Goal: Task Accomplishment & Management: Complete application form

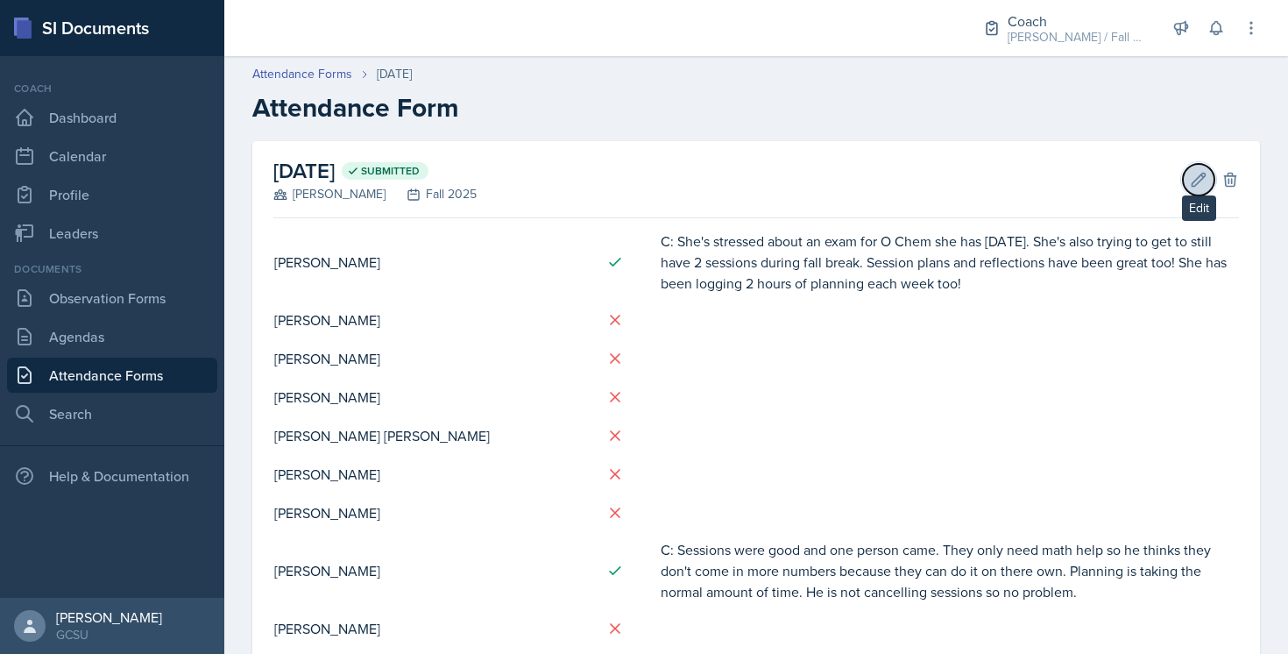
click at [1193, 191] on button "Edit" at bounding box center [1199, 180] width 32 height 32
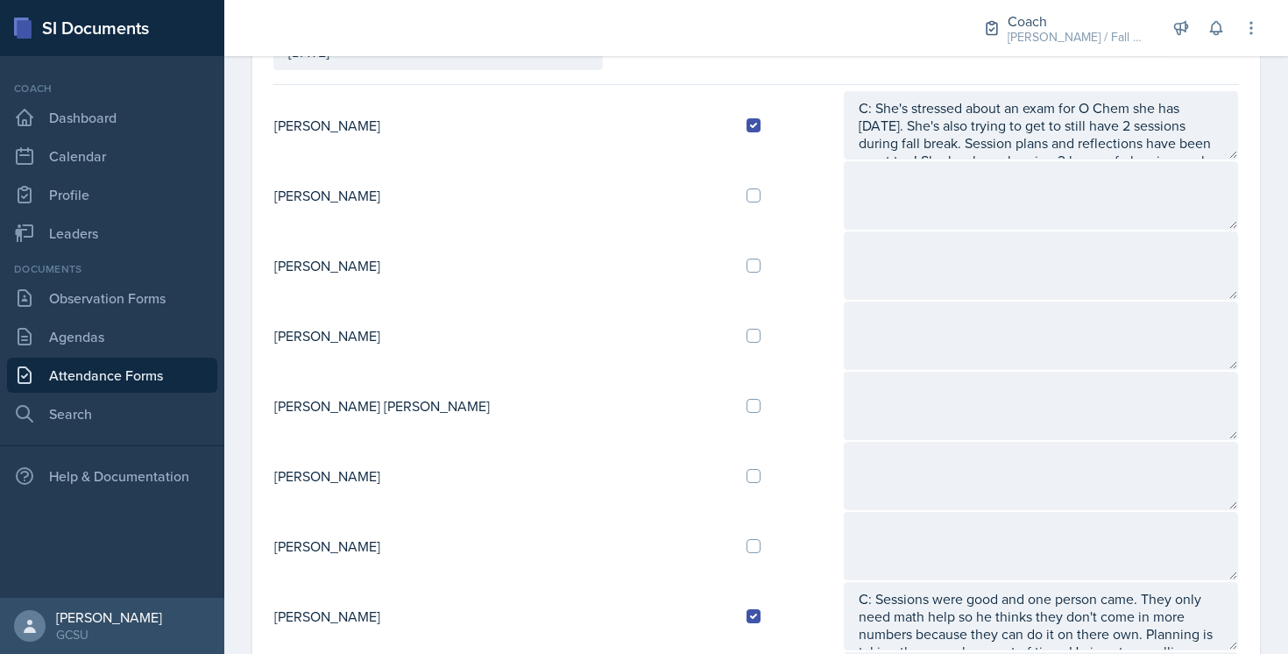
scroll to position [154, 0]
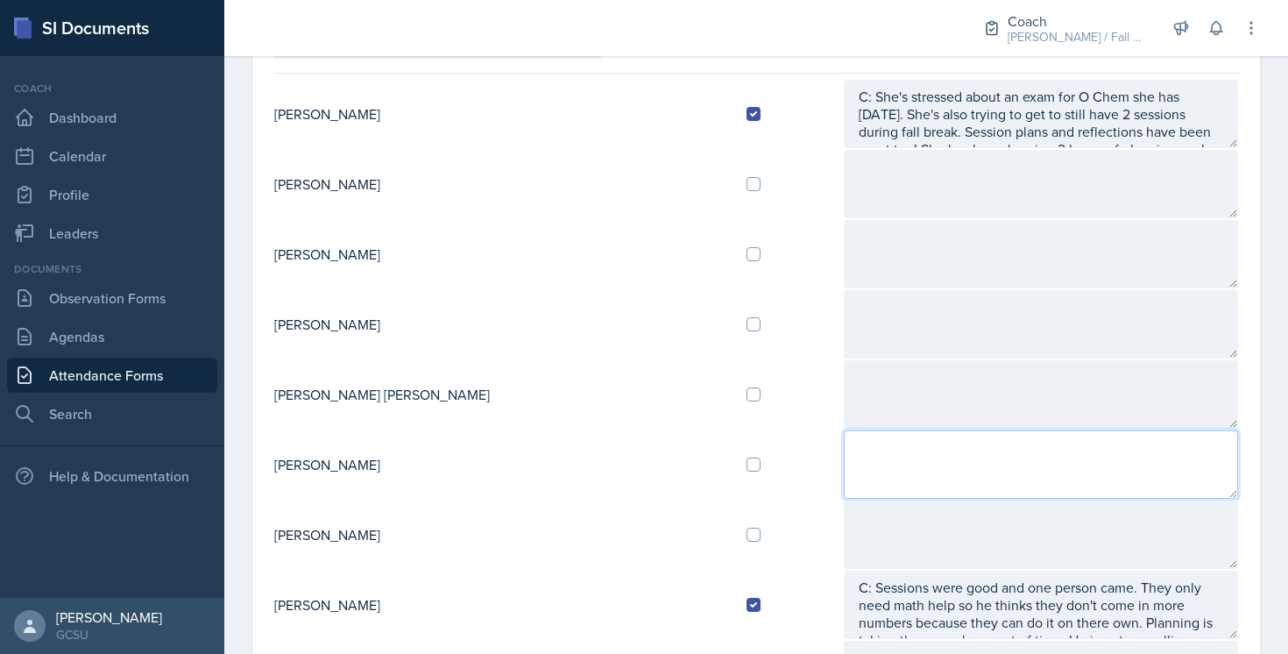
click at [844, 469] on textarea at bounding box center [1041, 464] width 394 height 68
type textarea "R"
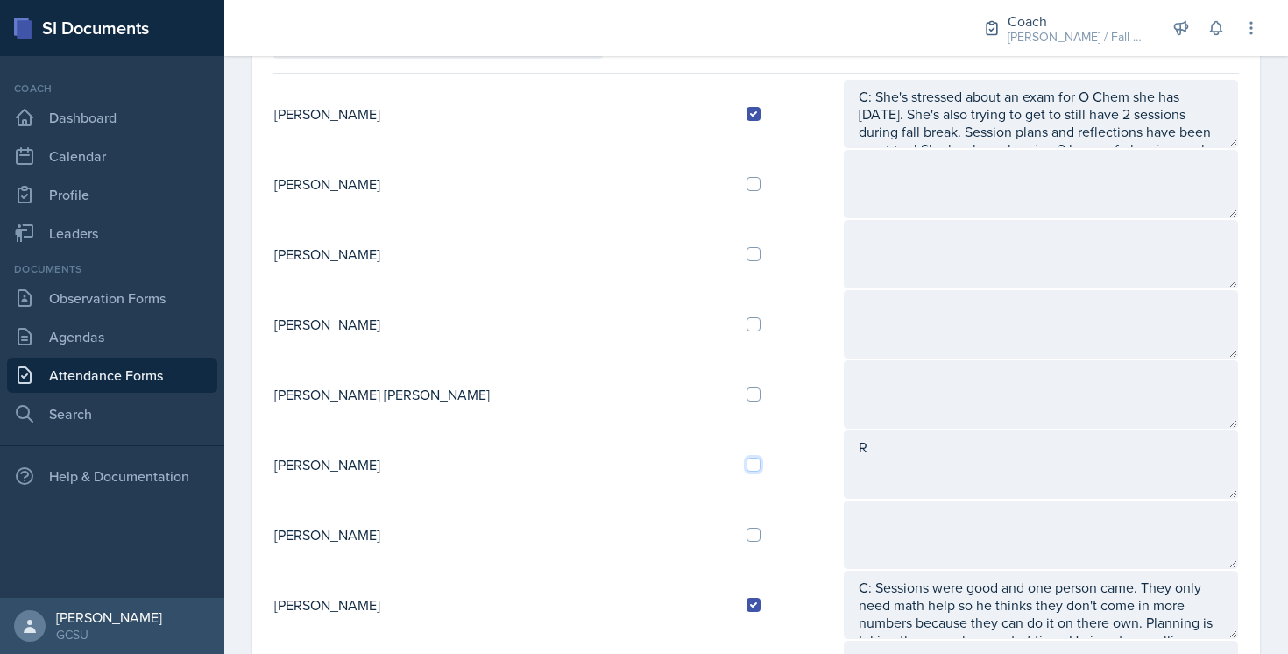
click at [747, 465] on input "checkbox" at bounding box center [754, 464] width 14 height 14
checkbox input "true"
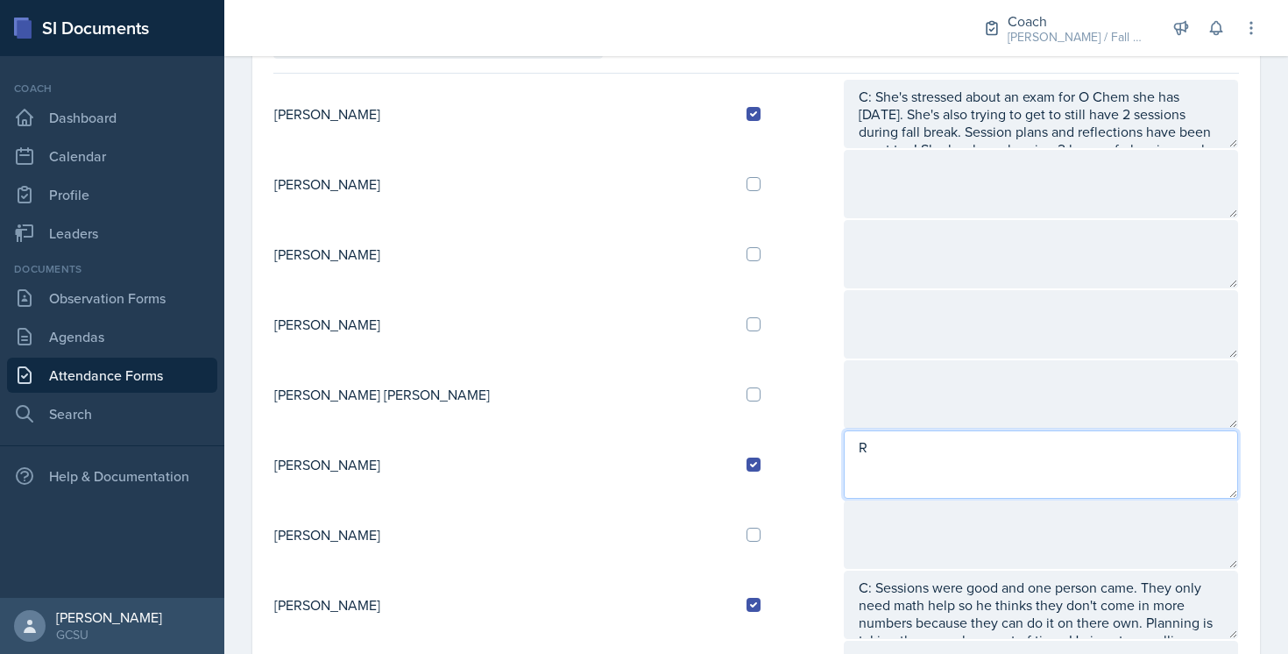
click at [844, 452] on textarea "R" at bounding box center [1041, 464] width 394 height 68
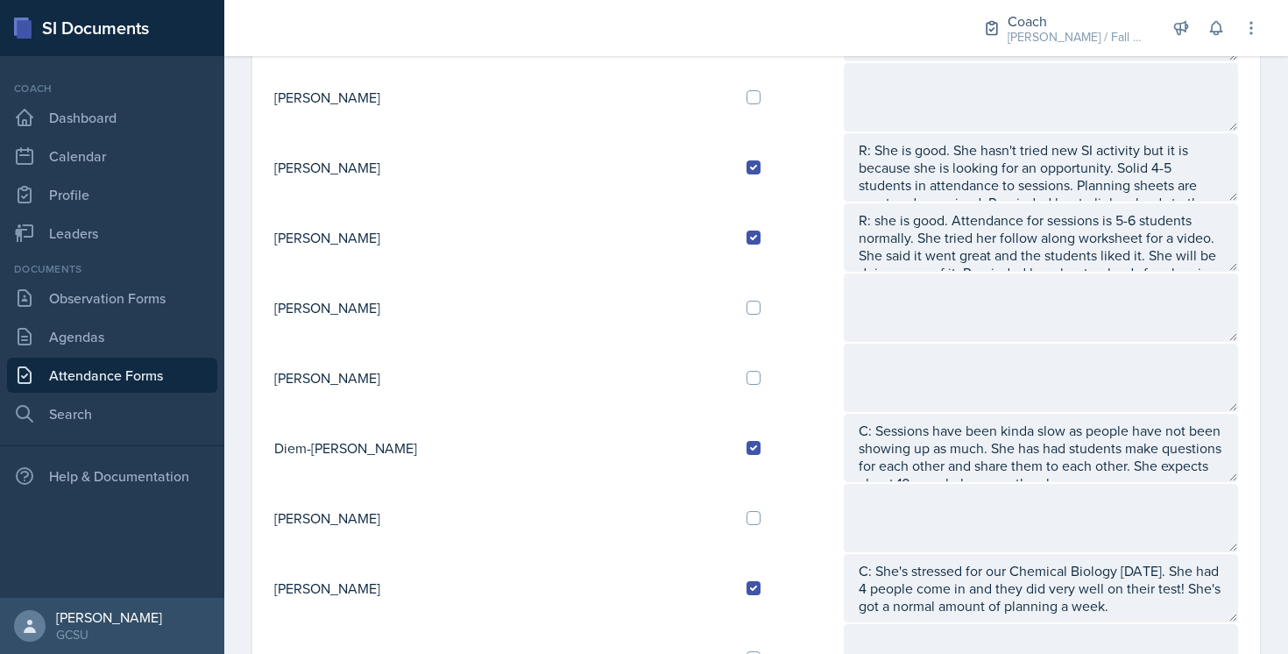
scroll to position [810, 0]
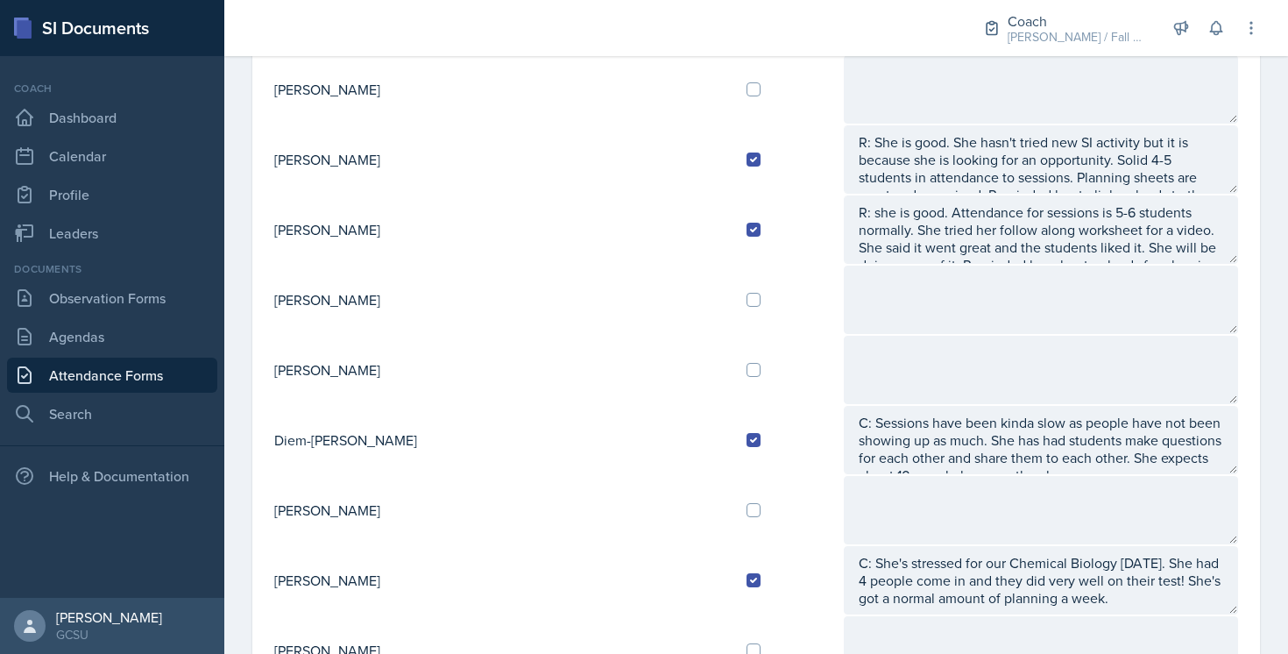
type textarea "R: She is good. Last session no one showed but thinks it was because of student…"
click at [747, 374] on div at bounding box center [788, 370] width 83 height 14
click at [747, 373] on input "checkbox" at bounding box center [754, 370] width 14 height 14
checkbox input "true"
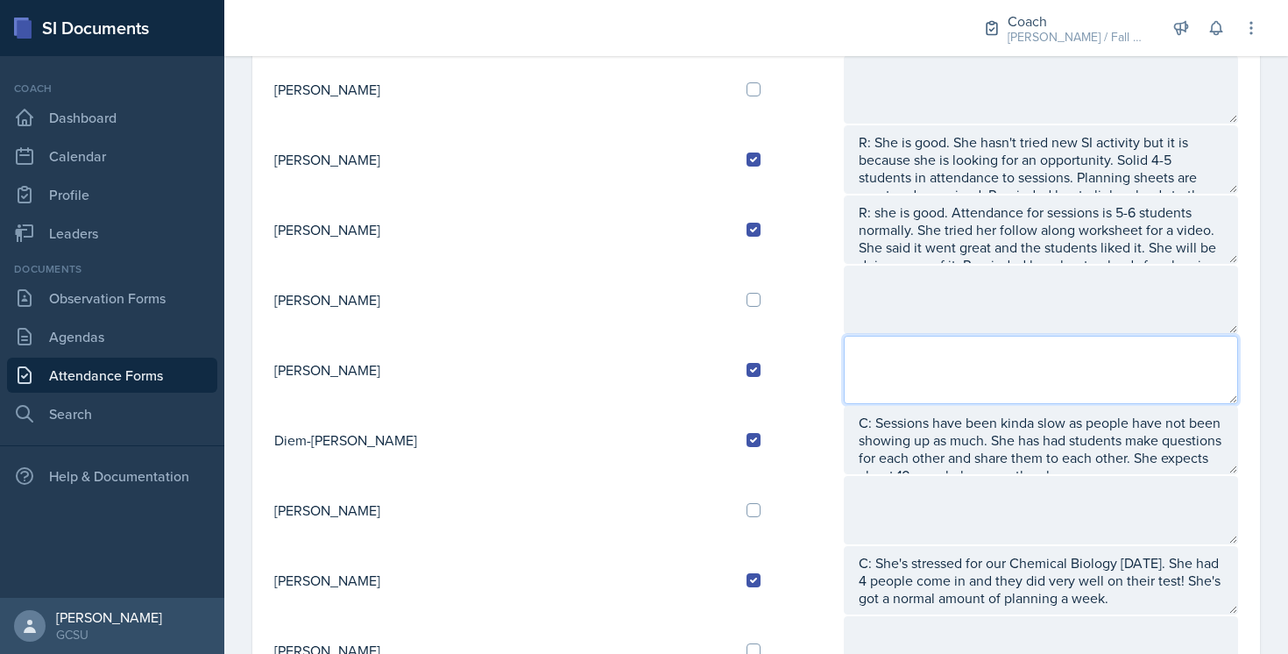
click at [844, 370] on textarea at bounding box center [1041, 370] width 394 height 68
type textarea "R:"
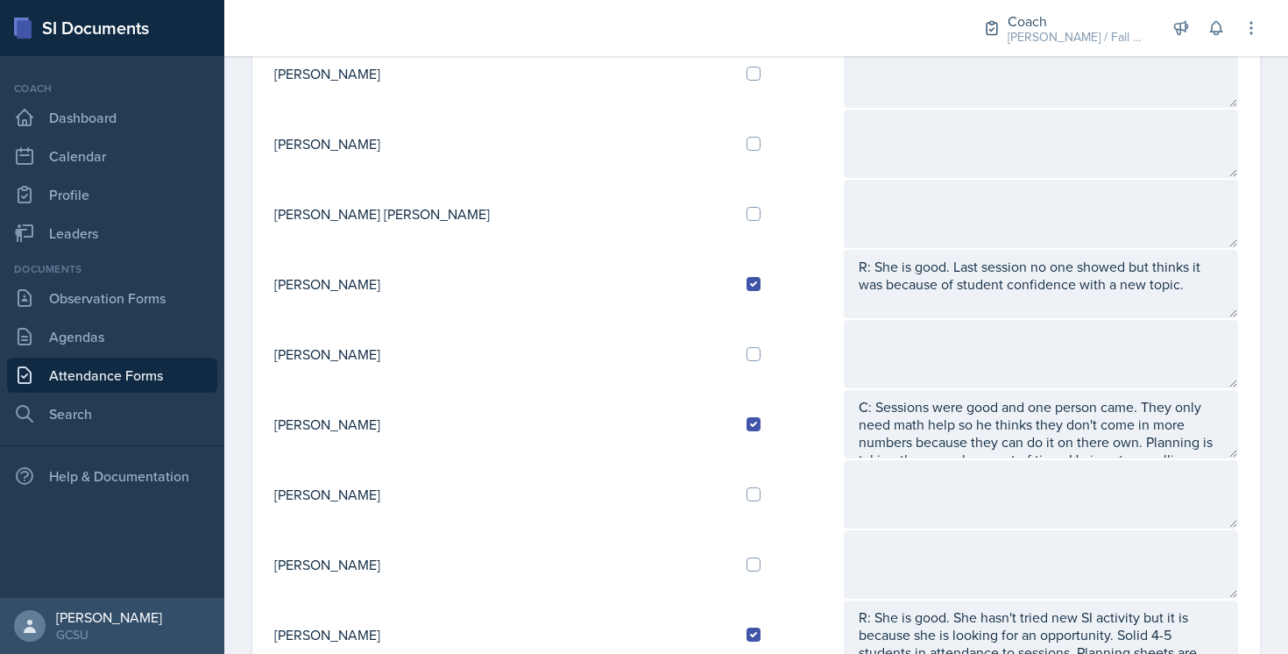
scroll to position [393, 0]
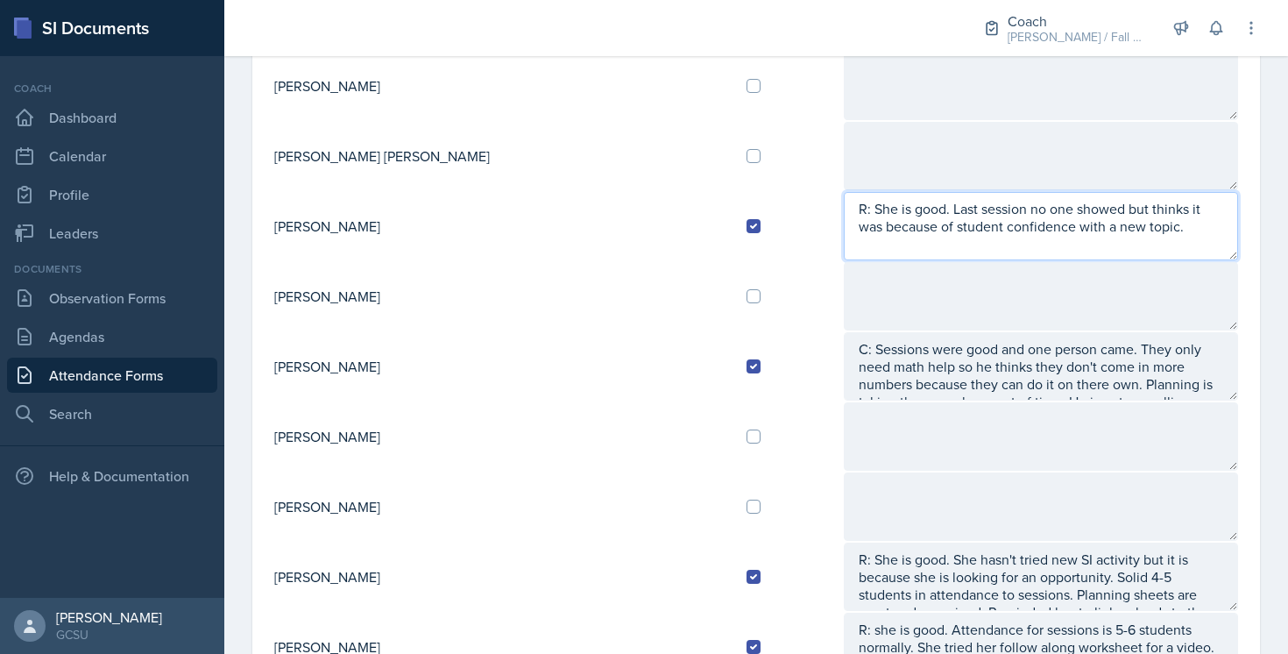
click at [1022, 235] on textarea "R: She is good. Last session no one showed but thinks it was because of student…" at bounding box center [1041, 226] width 394 height 68
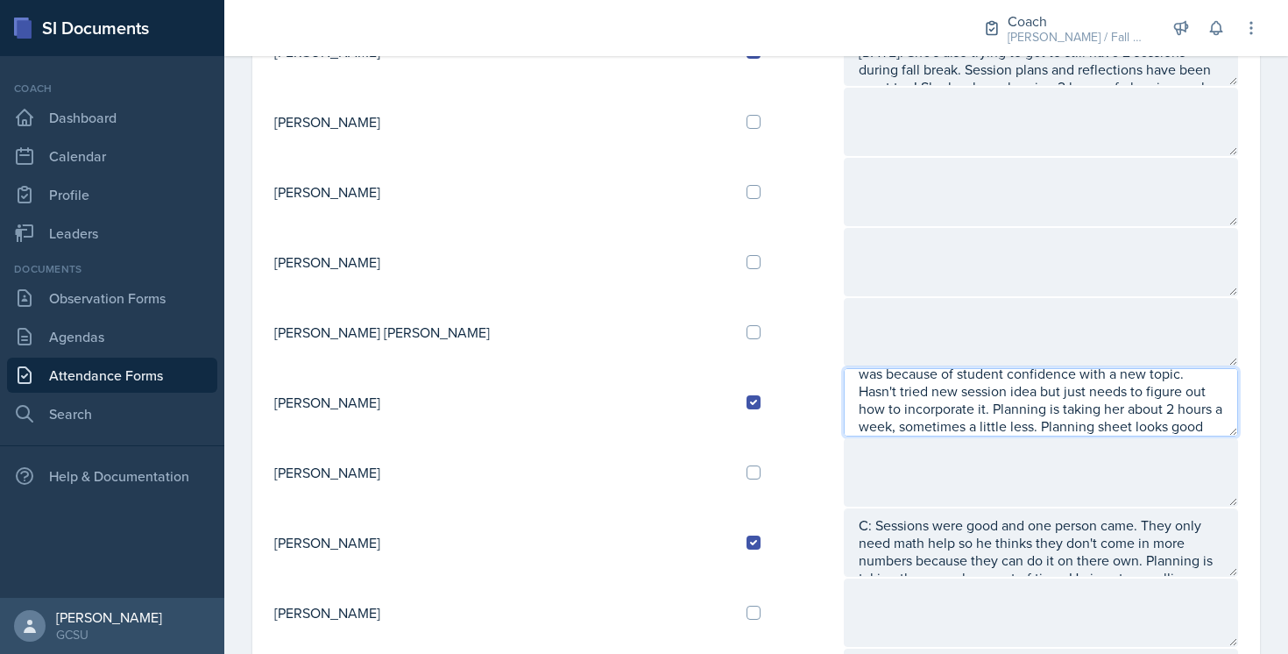
scroll to position [0, 0]
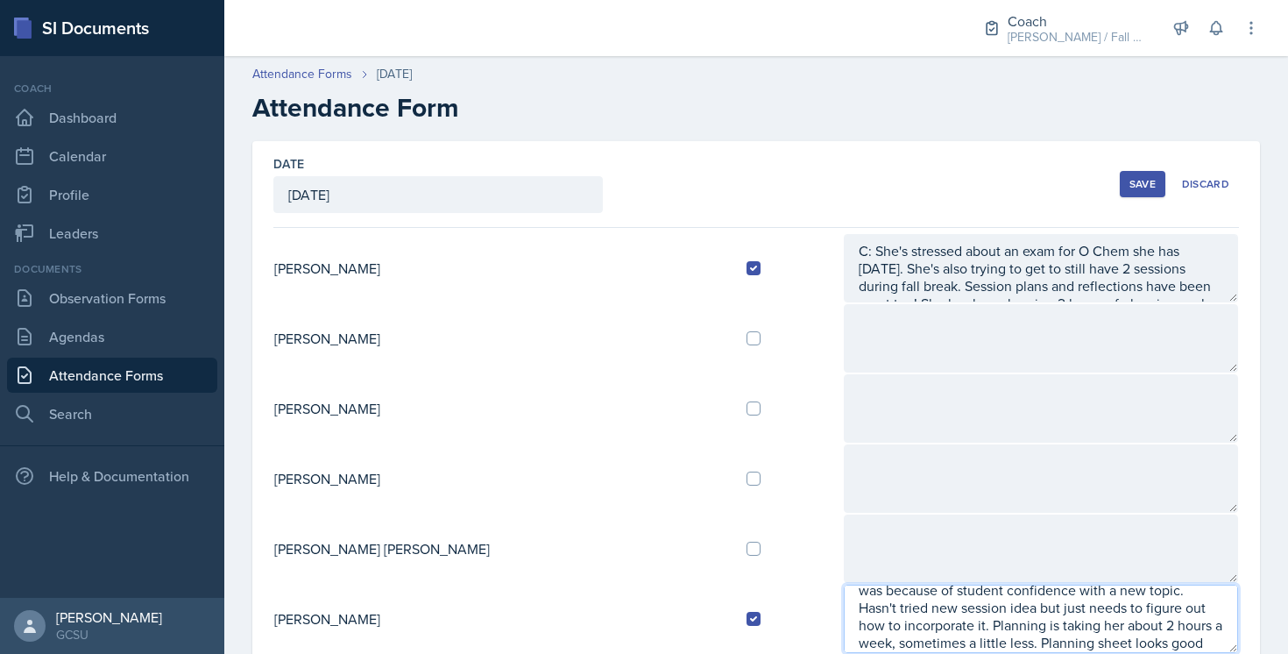
type textarea "R: She is good. Last session no one showed but thinks it was because of student…"
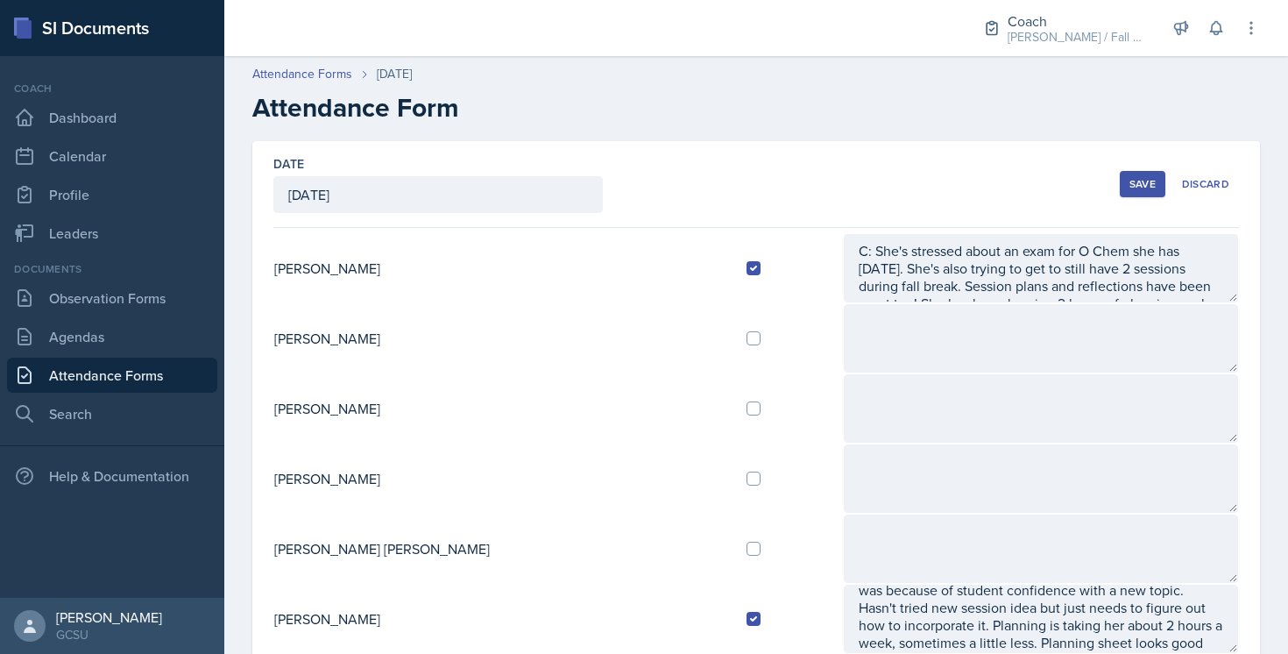
click at [1137, 181] on div "Save" at bounding box center [1143, 184] width 26 height 14
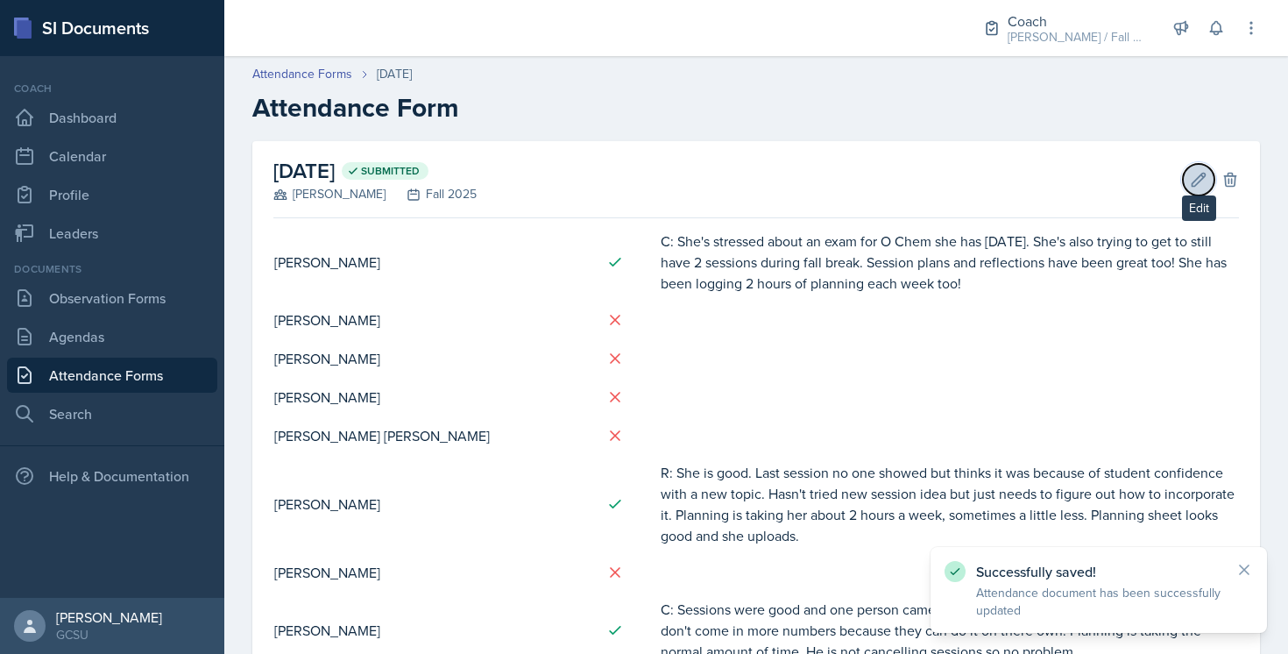
click at [1198, 176] on icon at bounding box center [1199, 179] width 13 height 13
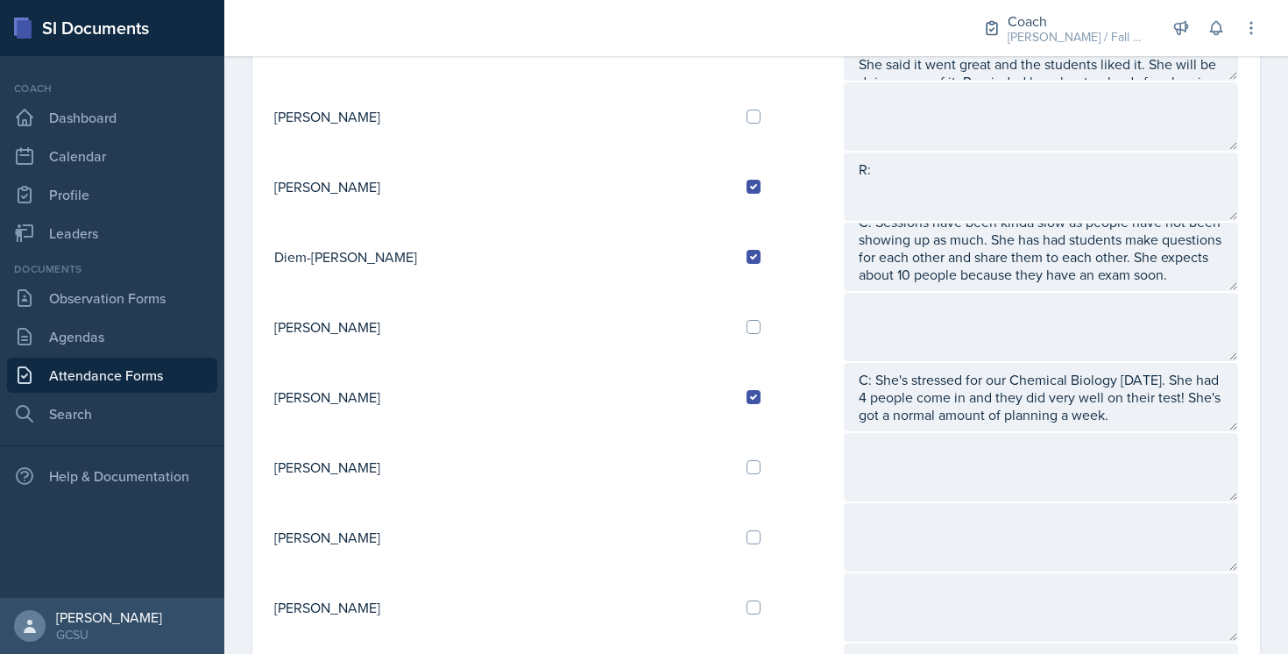
scroll to position [967, 0]
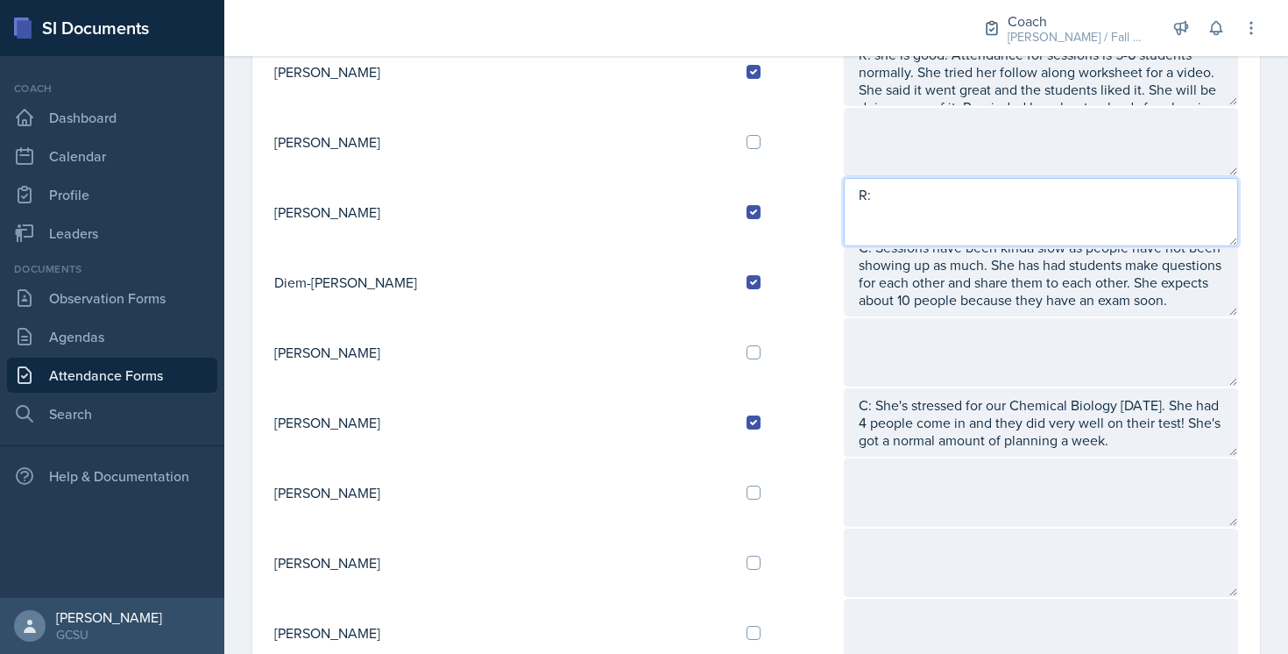
click at [868, 207] on textarea "R:" at bounding box center [1041, 212] width 394 height 68
click at [844, 195] on textarea "R: SHe is good." at bounding box center [1041, 212] width 394 height 68
click at [910, 193] on textarea "R: She is good." at bounding box center [1041, 212] width 394 height 68
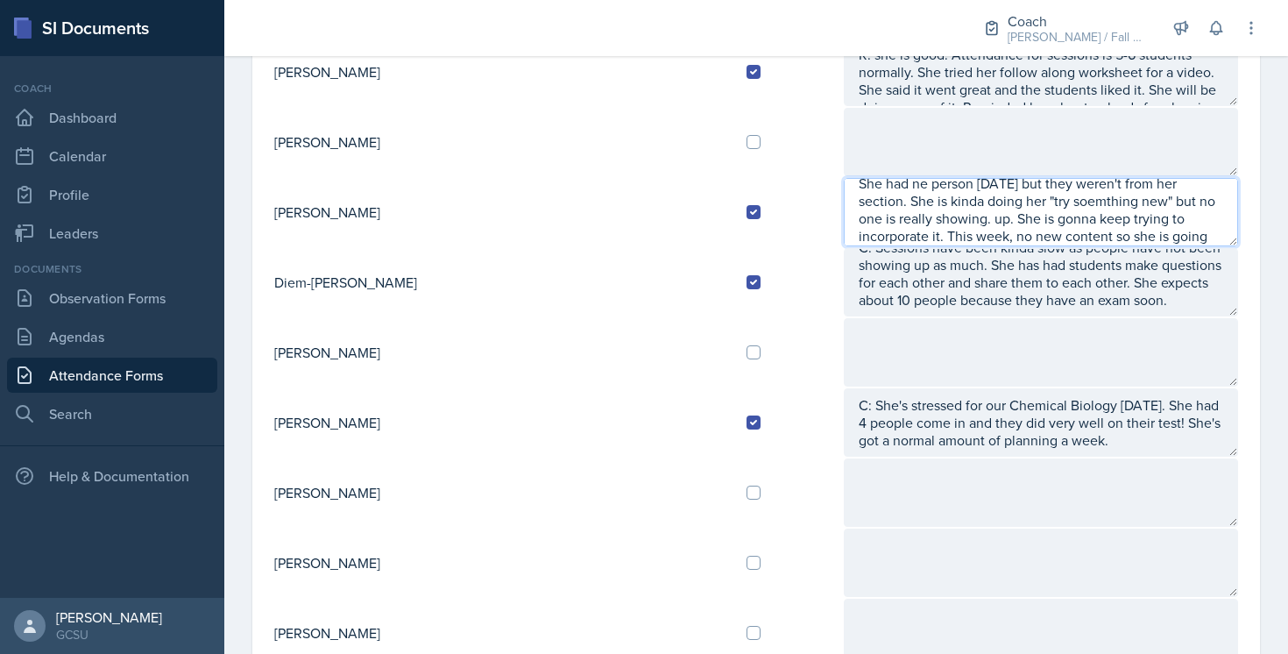
scroll to position [46, 0]
click at [846, 182] on textarea "R: She is good. She hasn't had many people showing up. She had ne person [DATE]…" at bounding box center [1041, 212] width 394 height 68
click at [967, 241] on textarea "R: She is good. She hasn't had many people showing up. She had ne person [DATE]…" at bounding box center [1041, 212] width 394 height 68
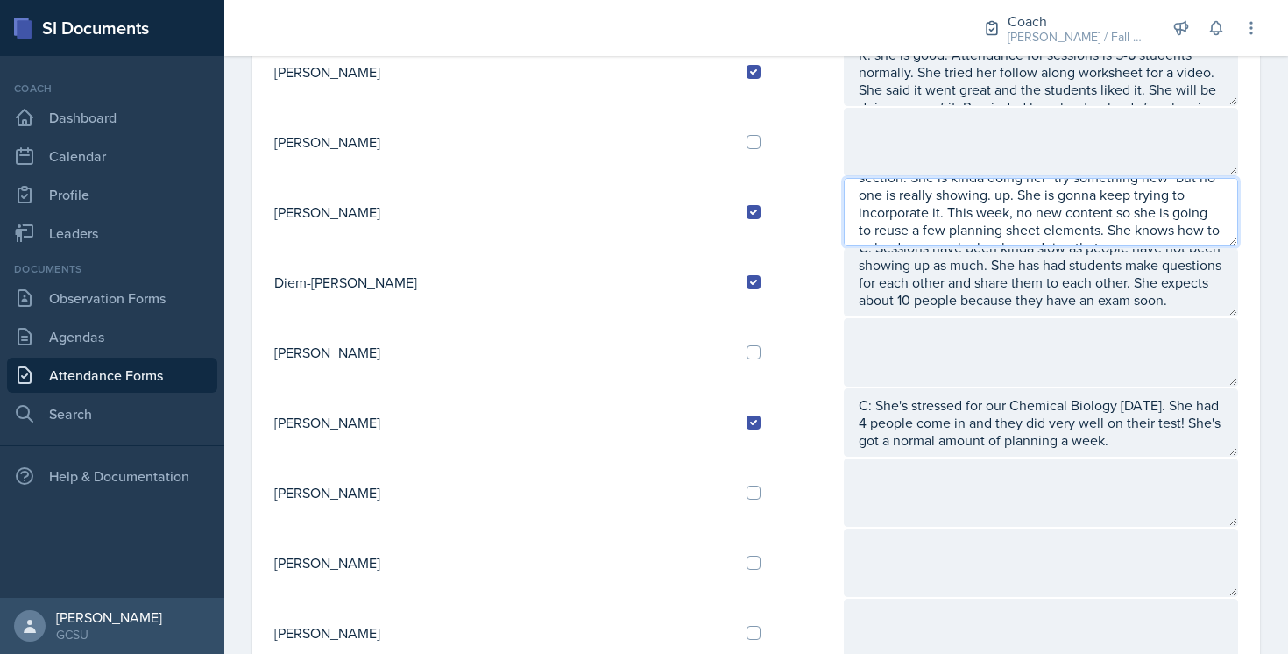
type textarea "R: She is good. She hasn't had many people showing up. She had ne person [DATE]…"
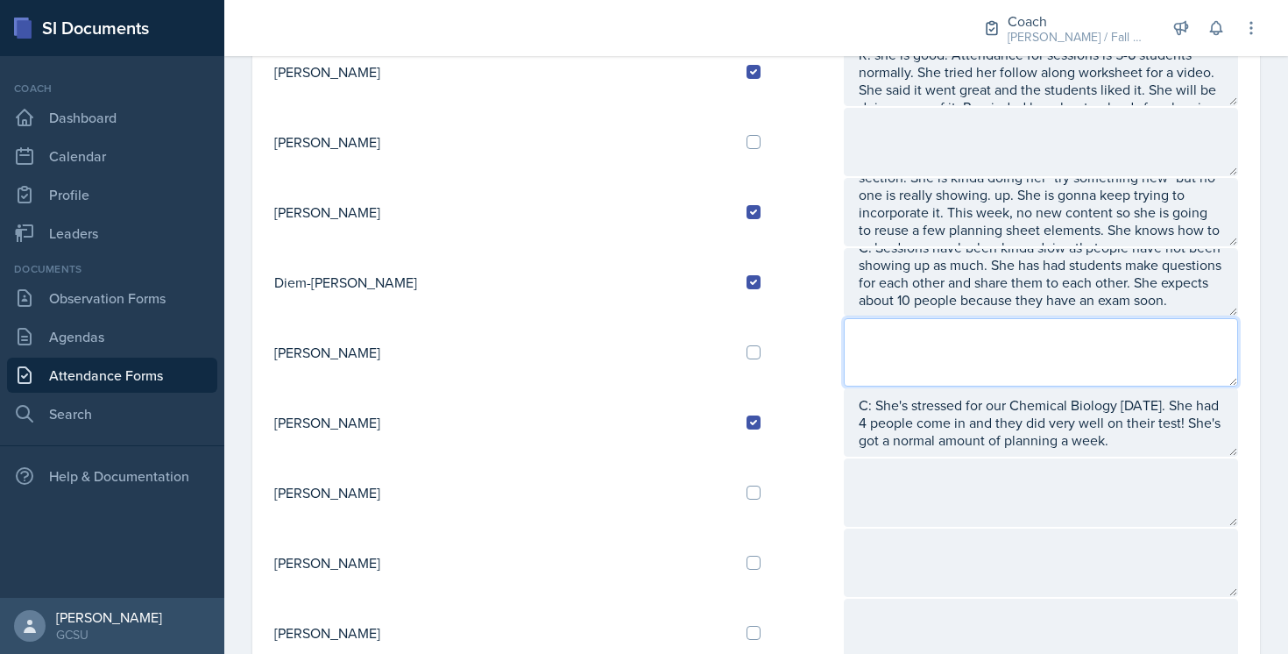
click at [905, 351] on textarea at bounding box center [1041, 352] width 394 height 68
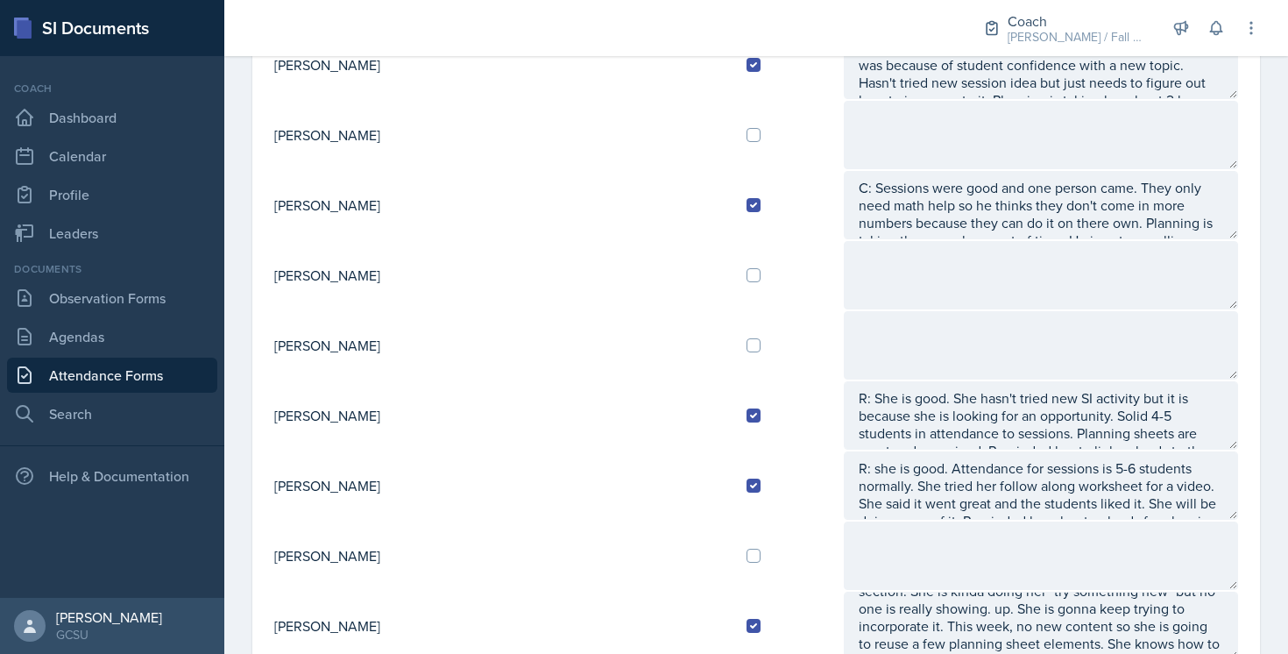
scroll to position [0, 0]
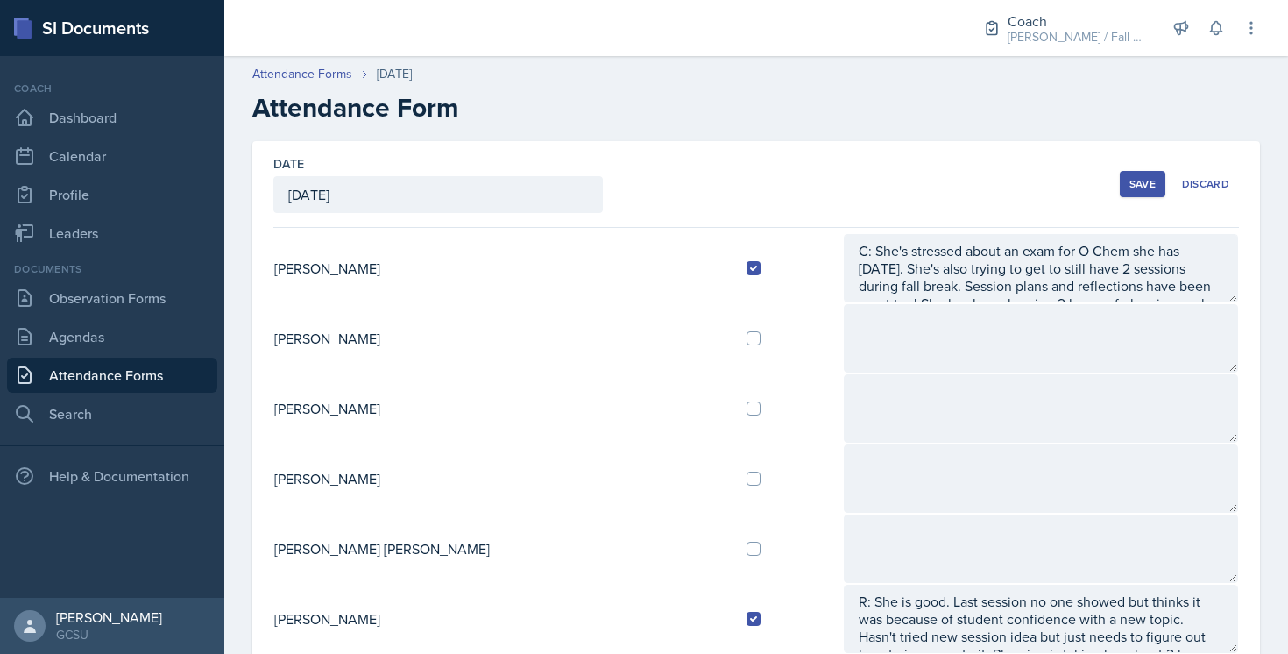
click at [1135, 183] on div "Save" at bounding box center [1143, 184] width 26 height 14
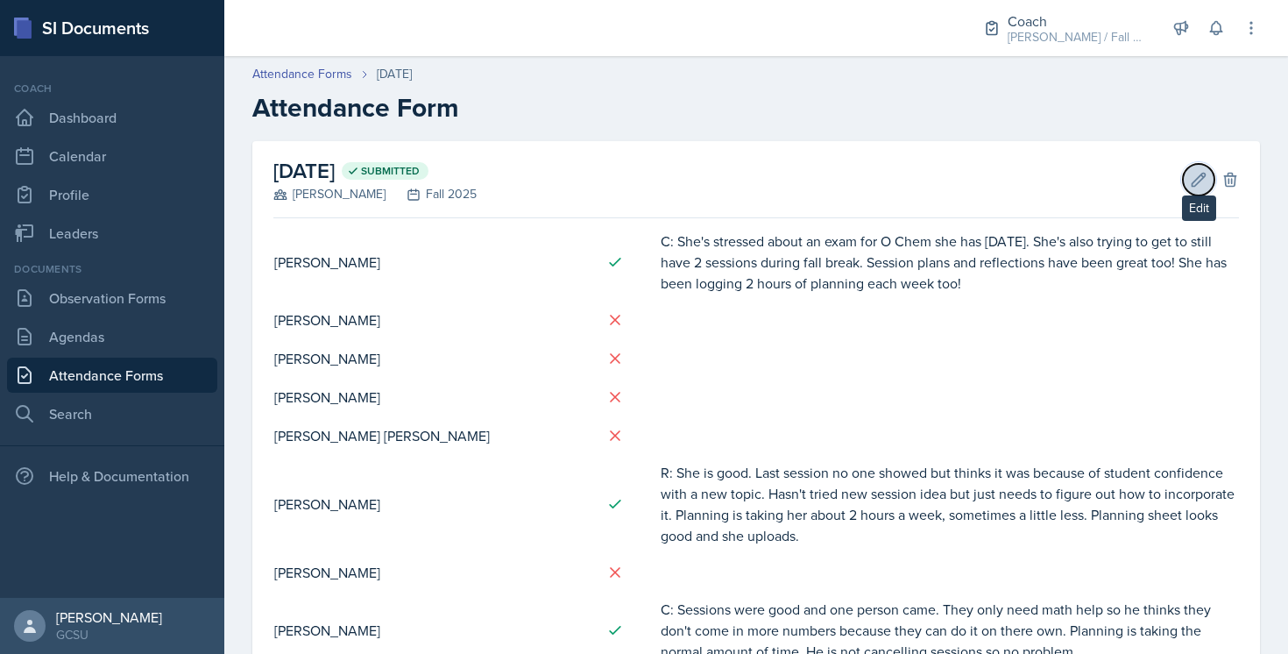
click at [1193, 169] on button "Edit" at bounding box center [1199, 180] width 32 height 32
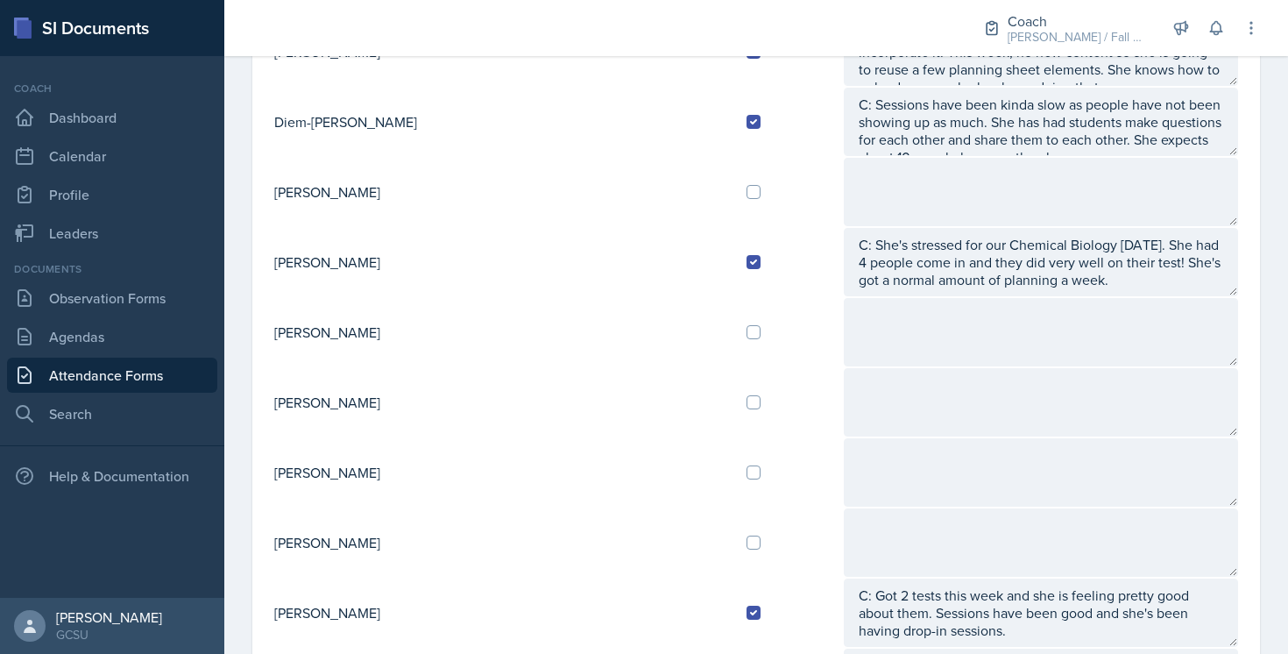
scroll to position [1158, 0]
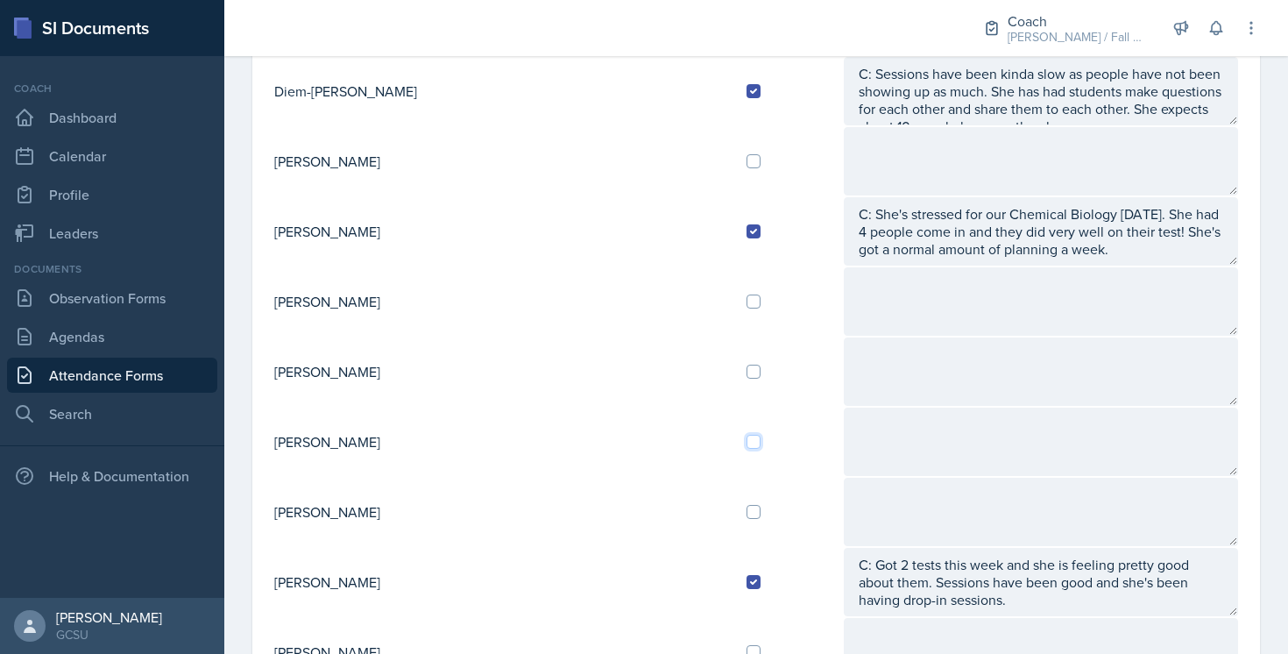
click at [747, 441] on input "checkbox" at bounding box center [754, 442] width 14 height 14
checkbox input "true"
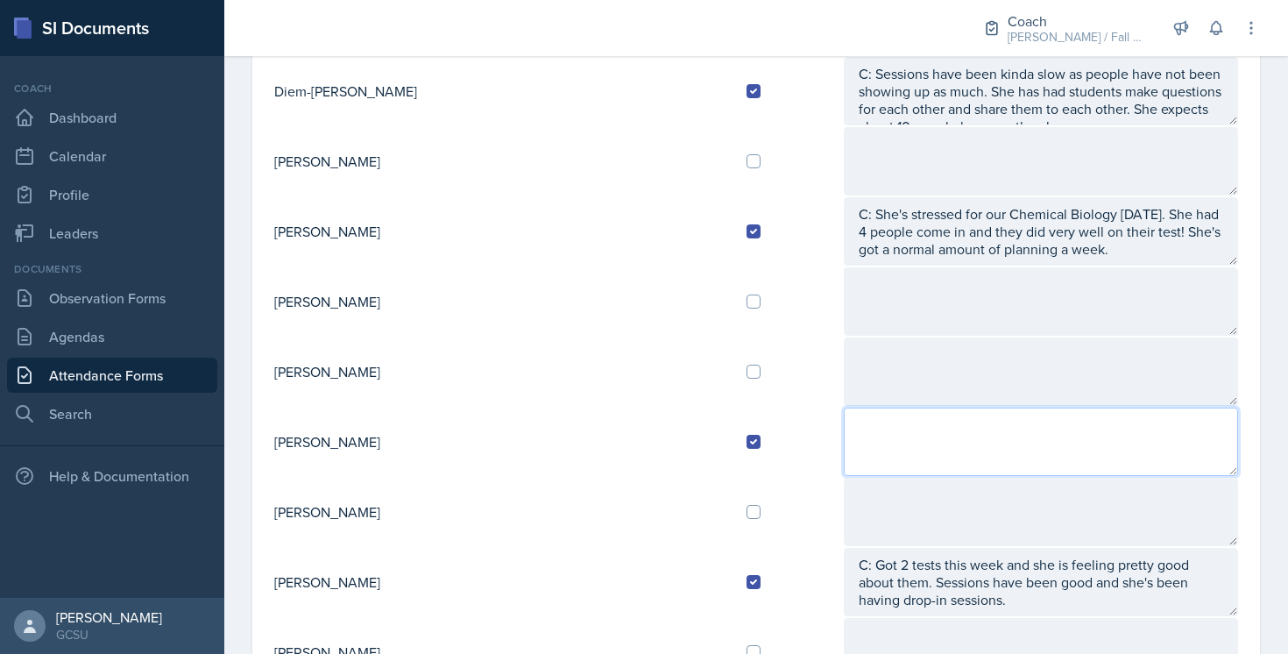
click at [844, 448] on textarea at bounding box center [1041, 441] width 394 height 68
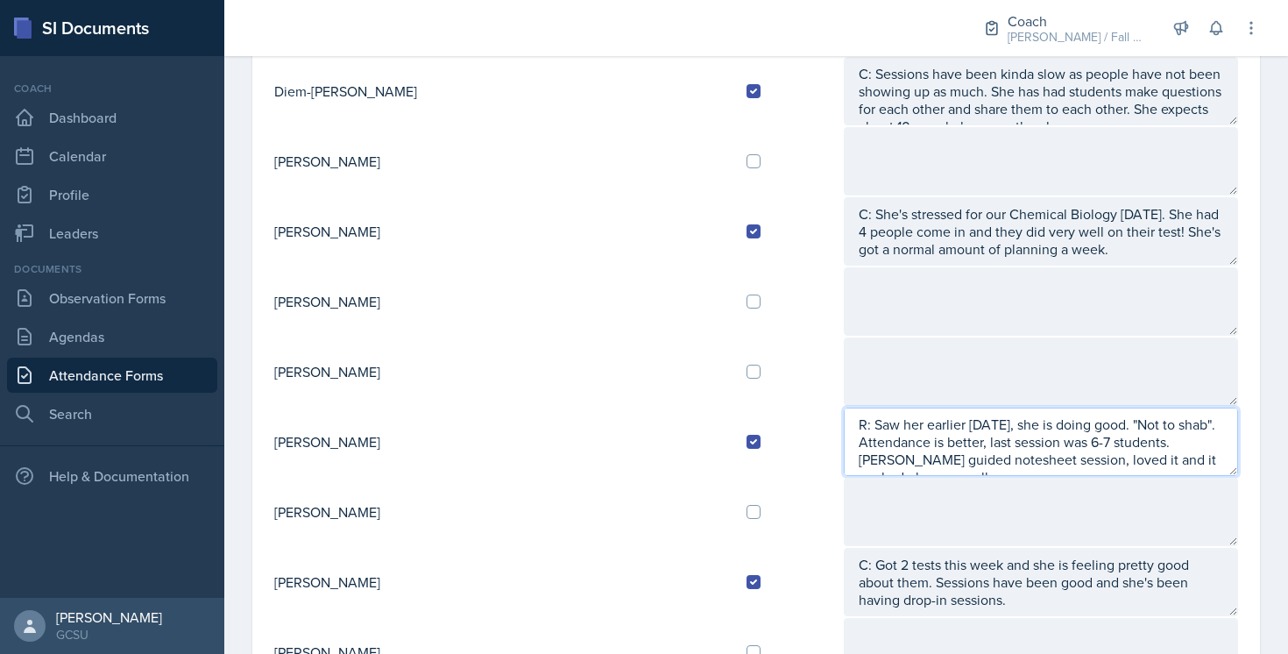
click at [1118, 442] on textarea "R: Saw her earlier [DATE], she is doing good. "Not to shab". Attendance is bett…" at bounding box center [1041, 441] width 394 height 68
click at [1114, 442] on textarea "R: Saw her earlier [DATE], she is doing good. "Not to shab". Attendance is bett…" at bounding box center [1041, 441] width 394 height 68
click at [1050, 467] on textarea "R: Saw her earlier [DATE], she is doing good. "Not to shab". Attendance is bett…" at bounding box center [1041, 441] width 394 height 68
click at [1017, 440] on textarea "R: Saw her earlier [DATE], she is doing good. "Not to shab". Attendance is bett…" at bounding box center [1041, 441] width 394 height 68
click at [1163, 459] on textarea "R: Saw her earlier [DATE], she is doing good. "Not to shab". Attendance is bett…" at bounding box center [1041, 441] width 394 height 68
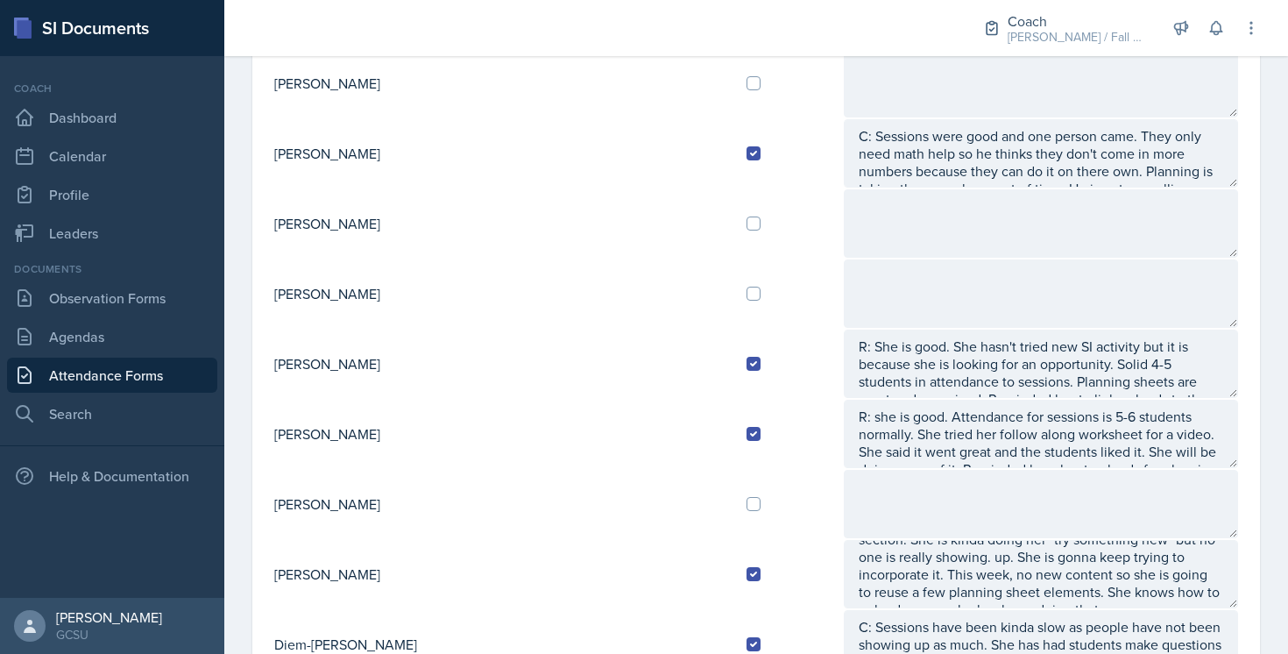
scroll to position [605, 0]
type textarea "R: Saw her earlier [DATE], she is doing good. "Not to shab". Attendance is bett…"
click at [747, 294] on input "checkbox" at bounding box center [754, 294] width 14 height 14
checkbox input "true"
click at [747, 229] on input "checkbox" at bounding box center [754, 224] width 14 height 14
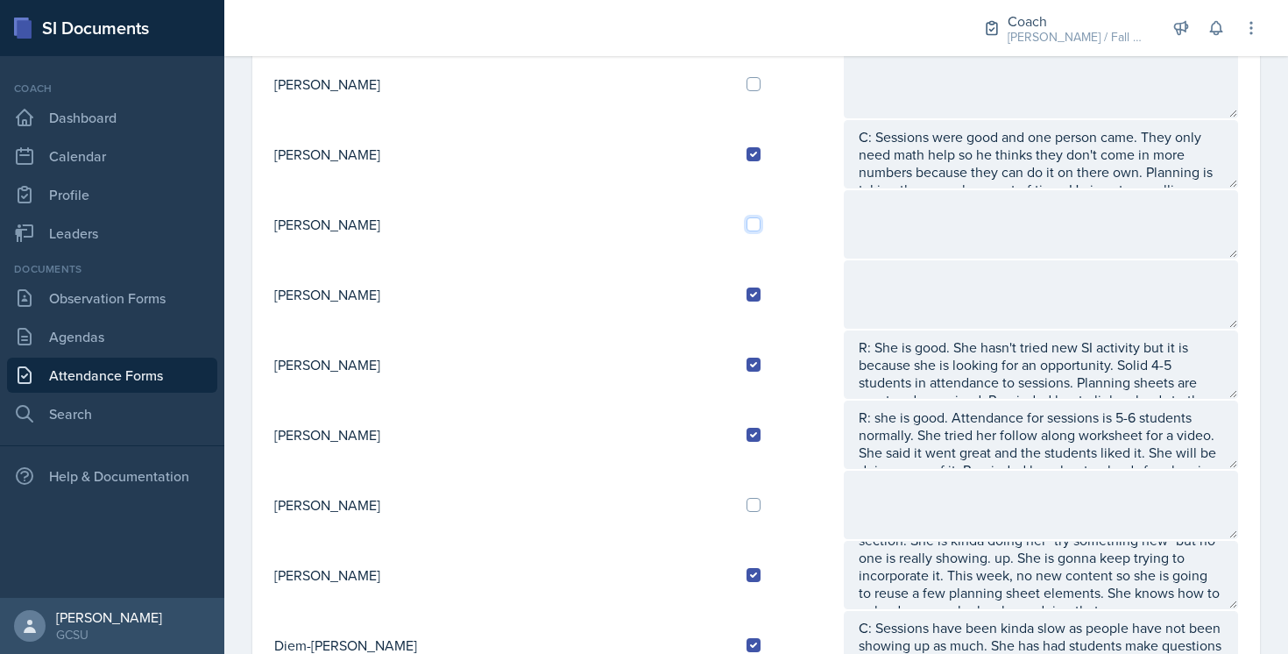
checkbox input "true"
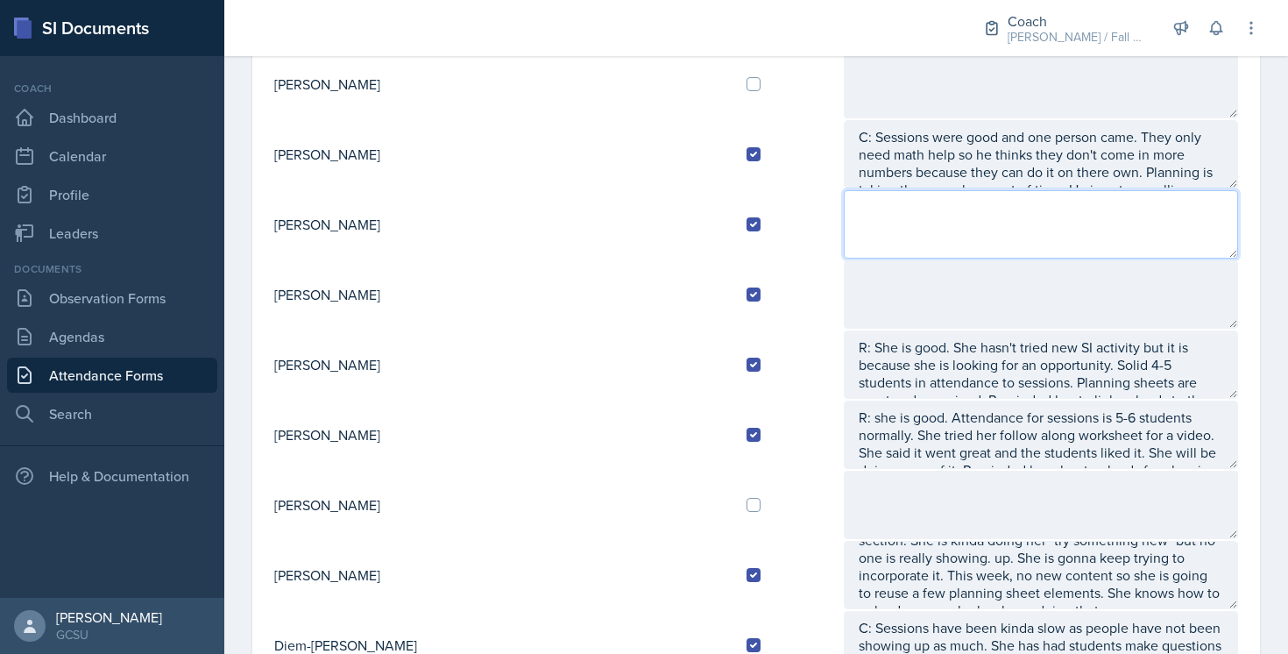
click at [844, 210] on textarea at bounding box center [1041, 224] width 394 height 68
type textarea "R: doing good"
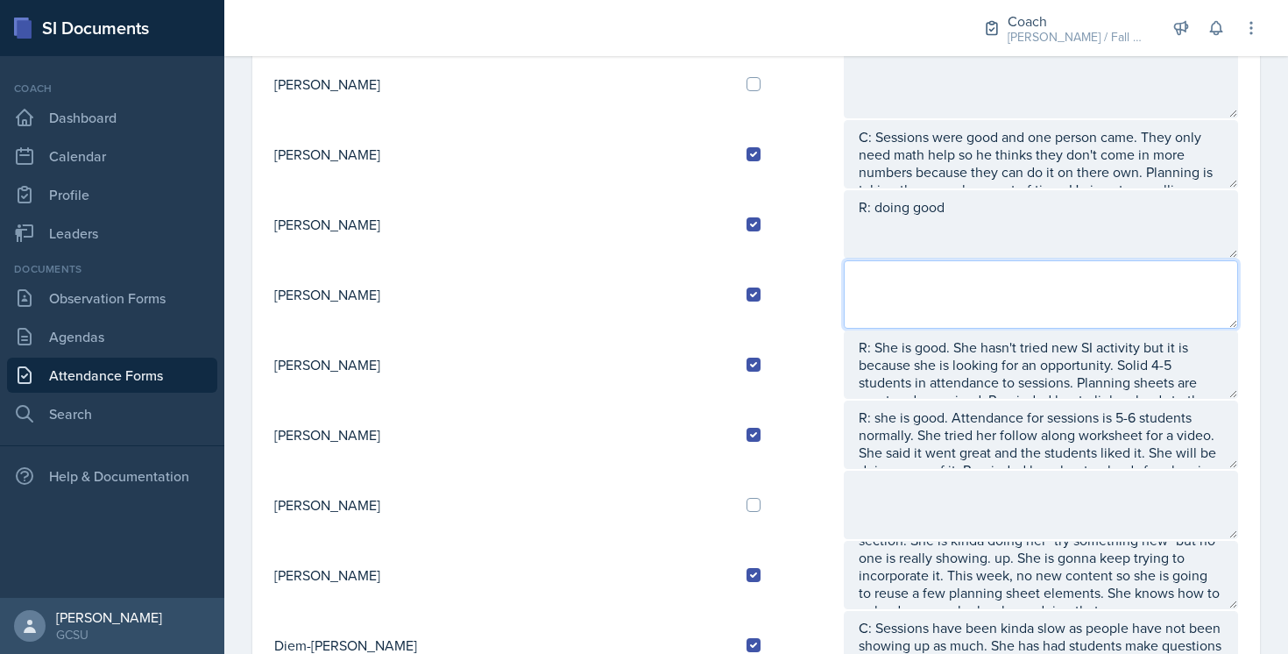
click at [844, 288] on textarea at bounding box center [1041, 294] width 394 height 68
type textarea "R: doing good."
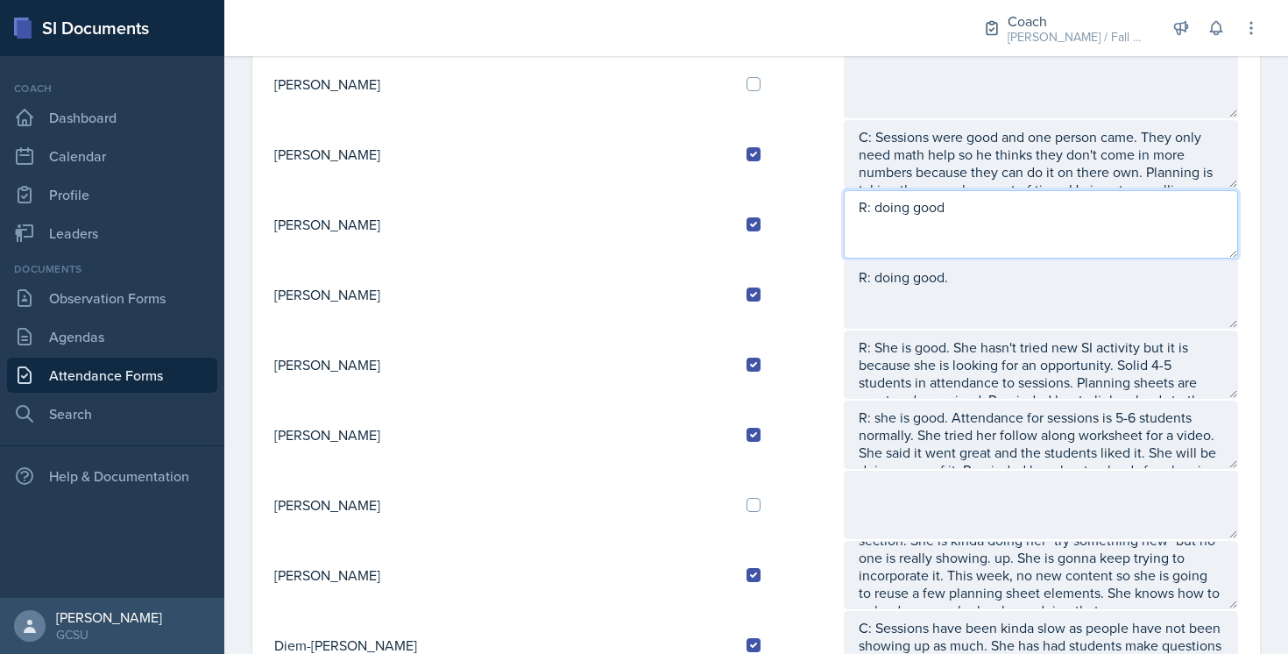
click at [869, 209] on textarea "R: doing good" at bounding box center [1041, 224] width 394 height 68
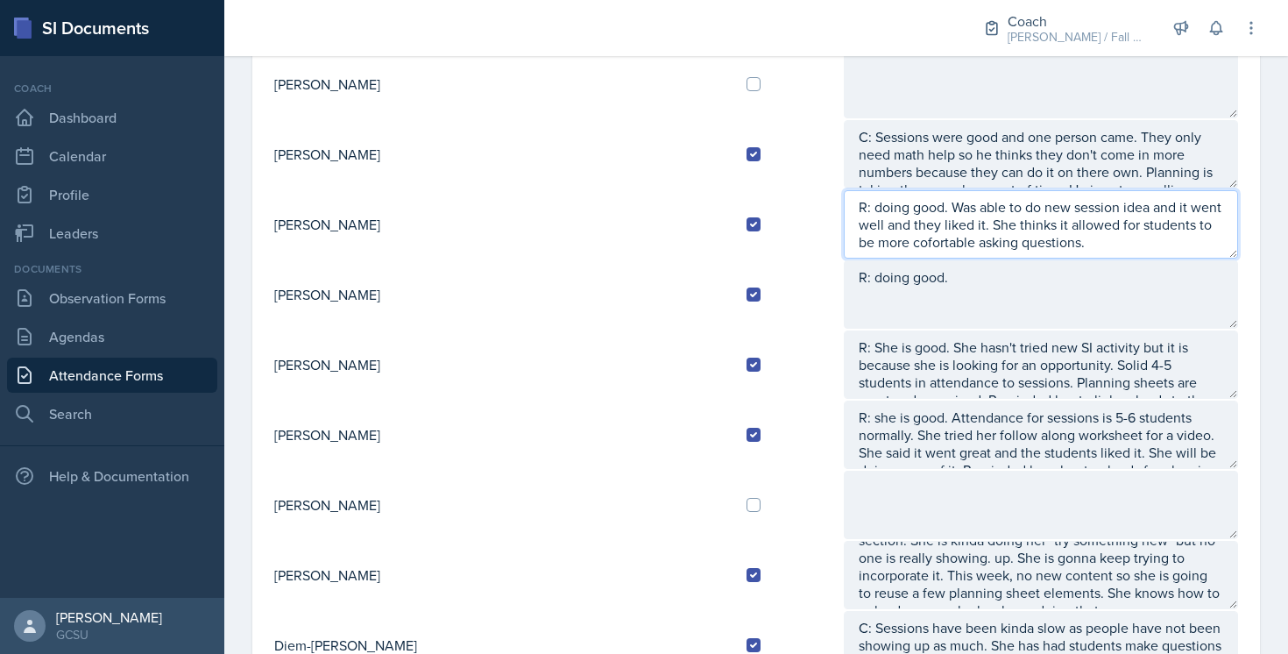
click at [1112, 231] on textarea "R: doing good. Was able to do new session idea and it went well and they liked …" at bounding box center [1041, 224] width 394 height 68
click at [1083, 238] on textarea "R: doing good. Was able to do new session idea and it went well and they liked …" at bounding box center [1041, 224] width 394 height 68
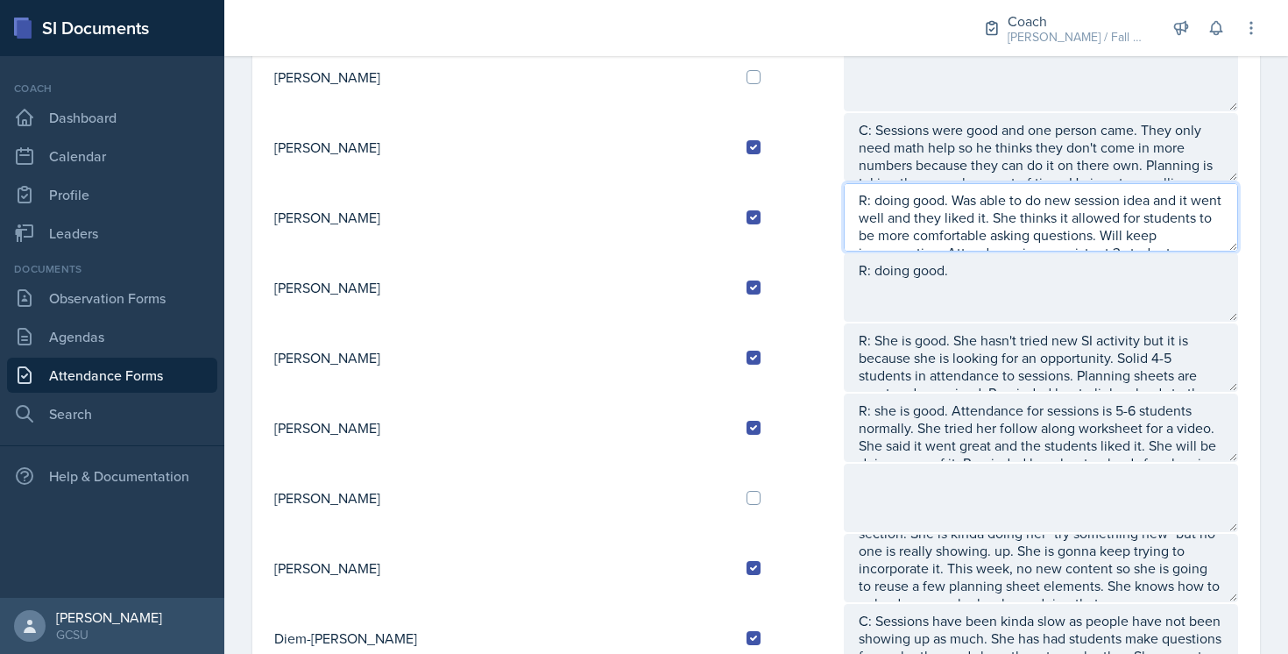
scroll to position [11, 0]
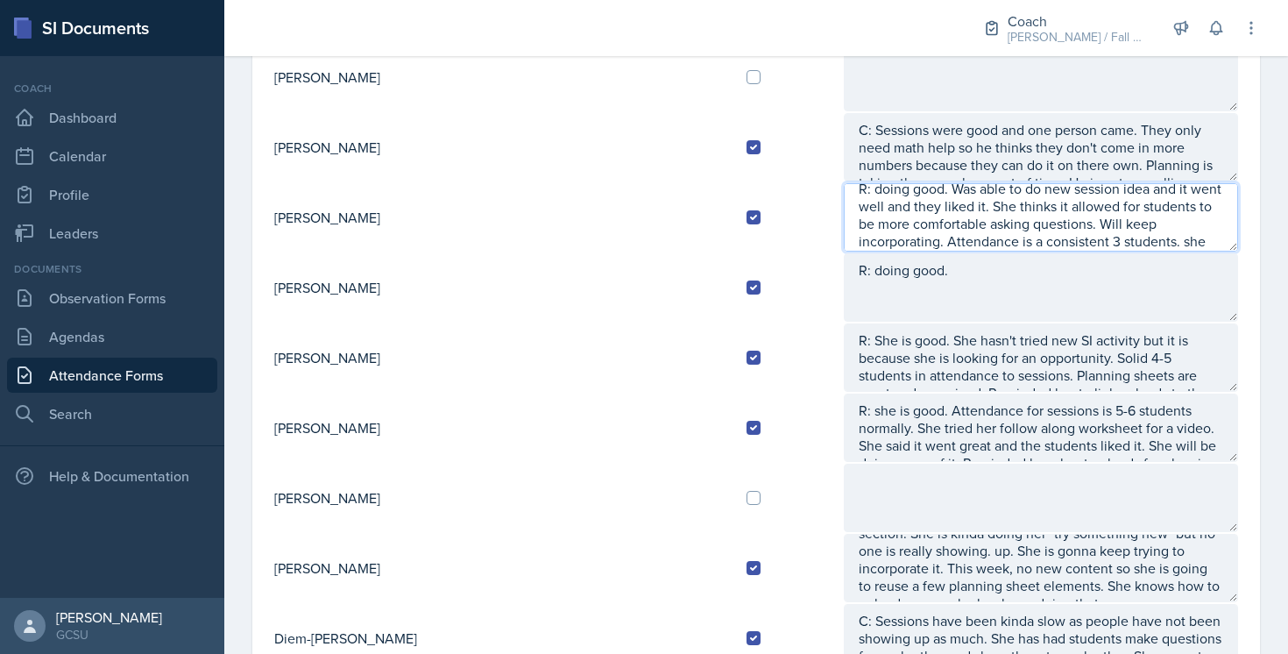
type textarea "R: doing good. Was able to do new session idea and it went well and they liked …"
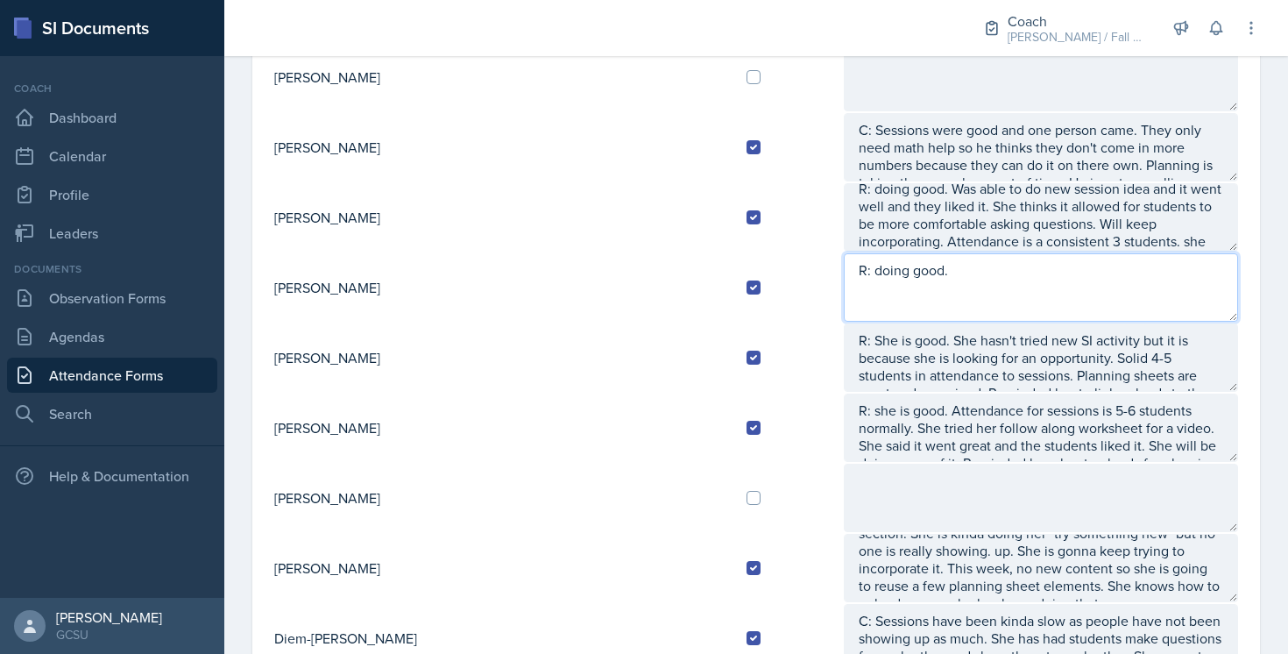
click at [1064, 273] on textarea "R: doing good." at bounding box center [1041, 287] width 394 height 68
click at [910, 263] on textarea "R: doing good. Attendence is 7-10 students." at bounding box center [1041, 287] width 394 height 68
click at [911, 274] on textarea "R: doing good. Attendence is 7-10 students." at bounding box center [1041, 287] width 394 height 68
click at [1065, 272] on textarea "R: doing good. Attendance is 7-10 students." at bounding box center [1041, 287] width 394 height 68
click at [909, 287] on textarea "R: doing good. Attendance is 7-10 students. Paper DNA went super well but needs…" at bounding box center [1041, 287] width 394 height 68
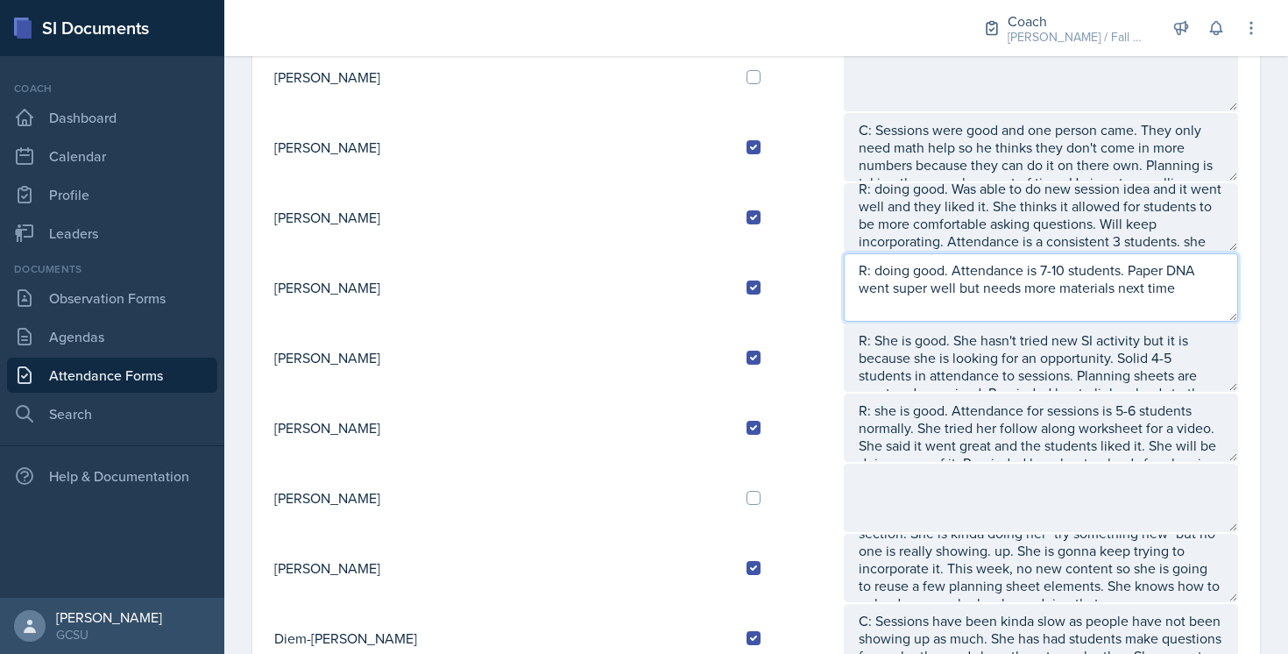
click at [1010, 268] on textarea "R: doing good. Attendance is 7-10 students. Paper DNA went super well but needs…" at bounding box center [1041, 287] width 394 height 68
click at [1013, 292] on textarea "R: doing good. Attendance is 7-10 students. Paper DNA went super well but needs…" at bounding box center [1041, 287] width 394 height 68
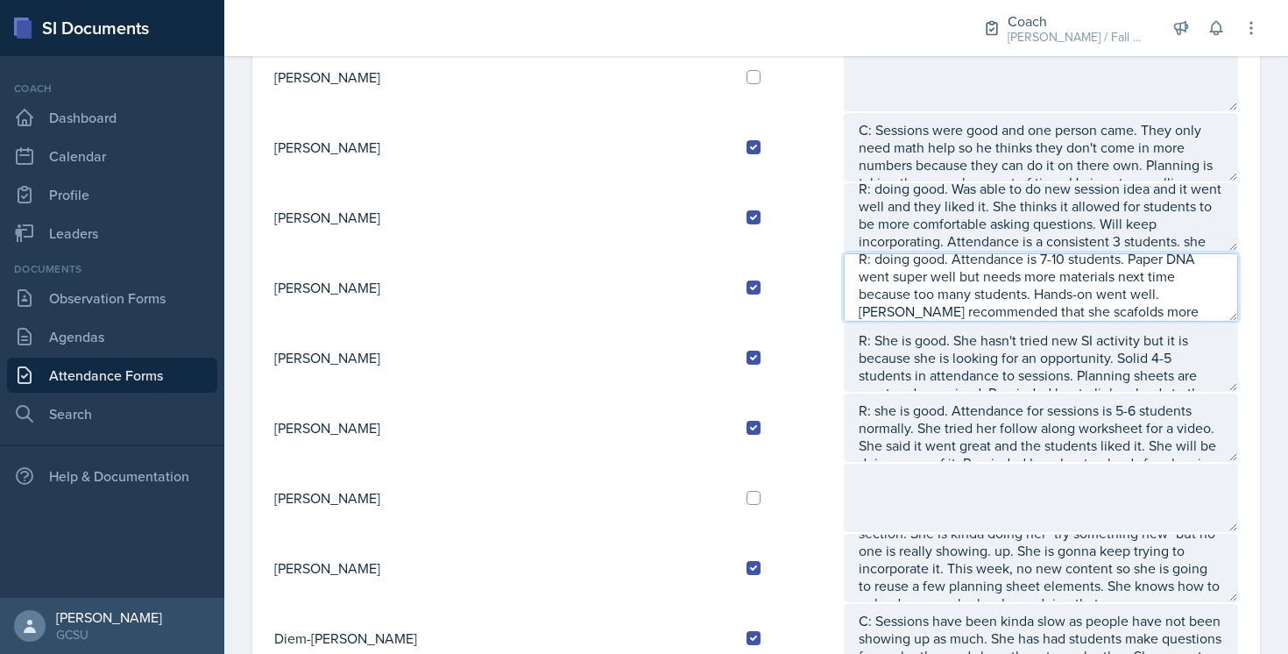
click at [1070, 293] on textarea "R: doing good. Attendance is 7-10 students. Paper DNA went super well but needs…" at bounding box center [1041, 287] width 394 height 68
click at [1004, 309] on textarea "R: doing good. Attendance is 7-10 students. Paper DNA went super well but needs…" at bounding box center [1041, 287] width 394 height 68
click at [1130, 296] on textarea "R: doing good. Attendance is 7-10 students. Paper DNA went super well but needs…" at bounding box center [1041, 287] width 394 height 68
click at [1162, 295] on textarea "R: doing good. Attendance is 7-10 students. Paper DNA went super well but needs…" at bounding box center [1041, 287] width 394 height 68
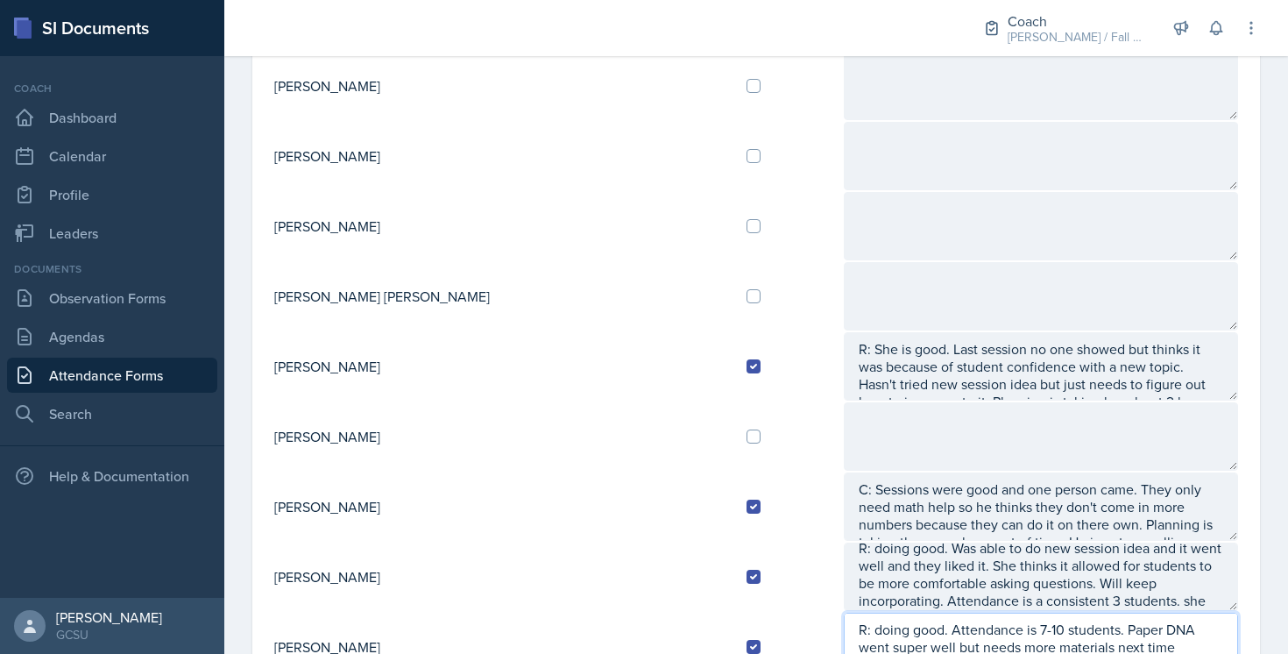
scroll to position [0, 0]
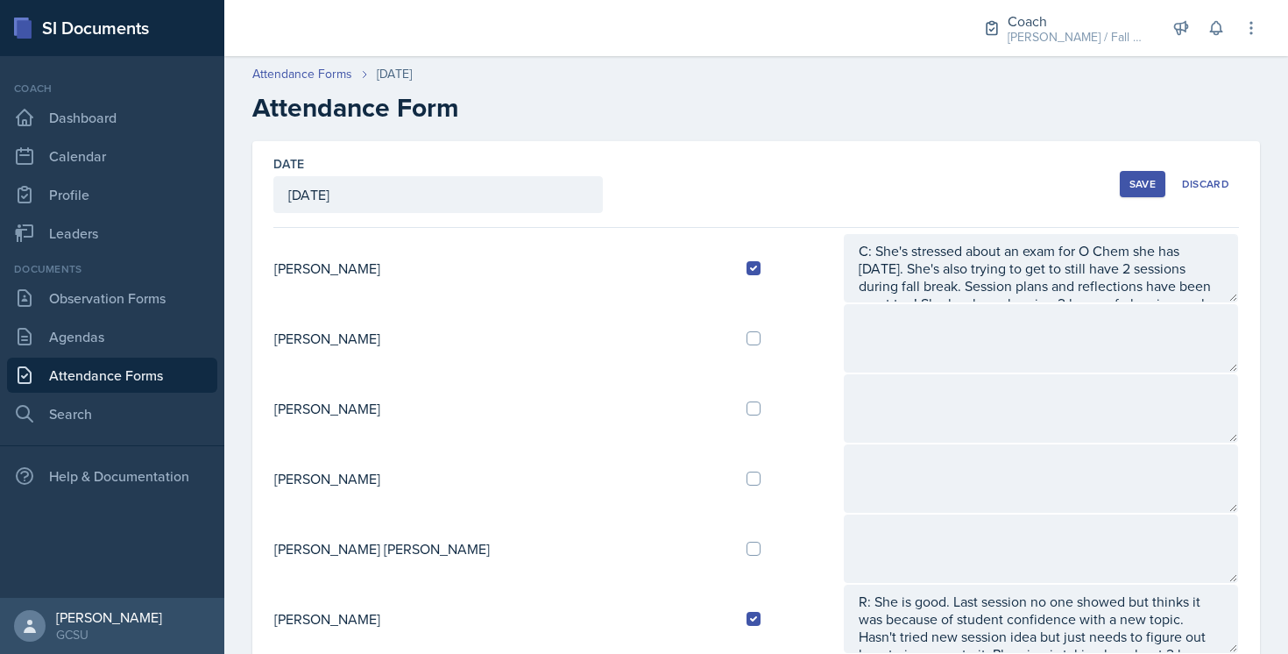
type textarea "R: doing good. Attendance is 7-10 students. Paper DNA went super well but needs…"
click at [1154, 182] on div "Save" at bounding box center [1143, 184] width 26 height 14
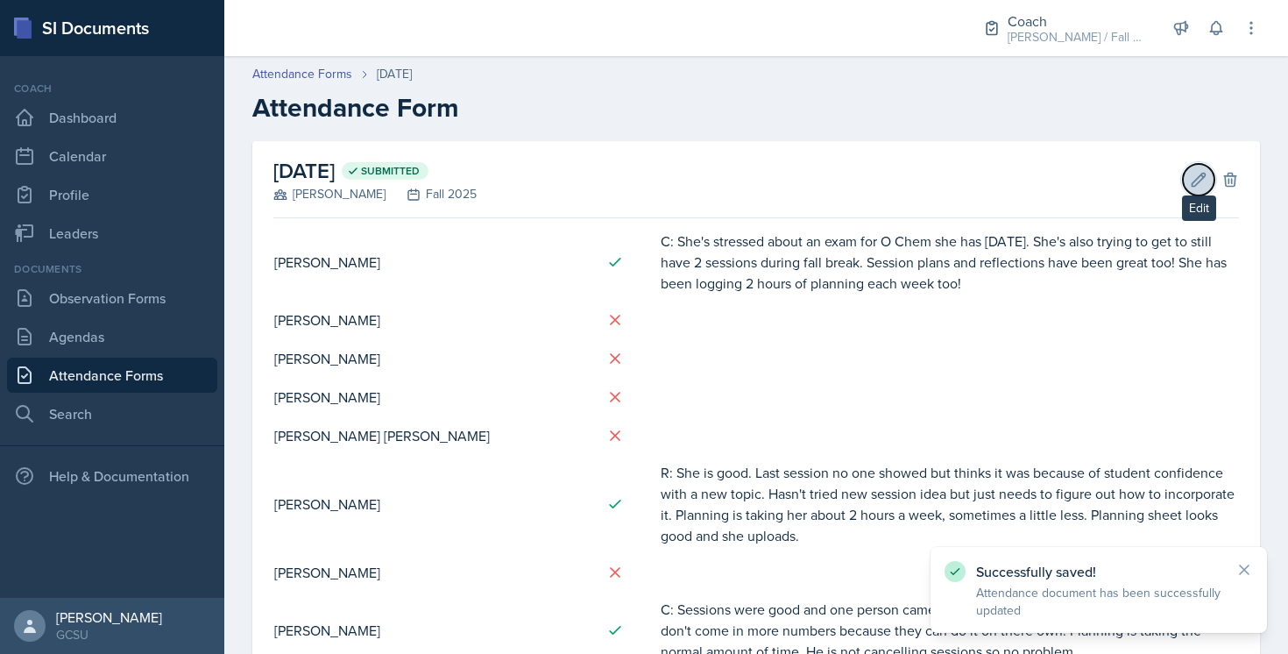
click at [1202, 184] on icon at bounding box center [1199, 180] width 18 height 18
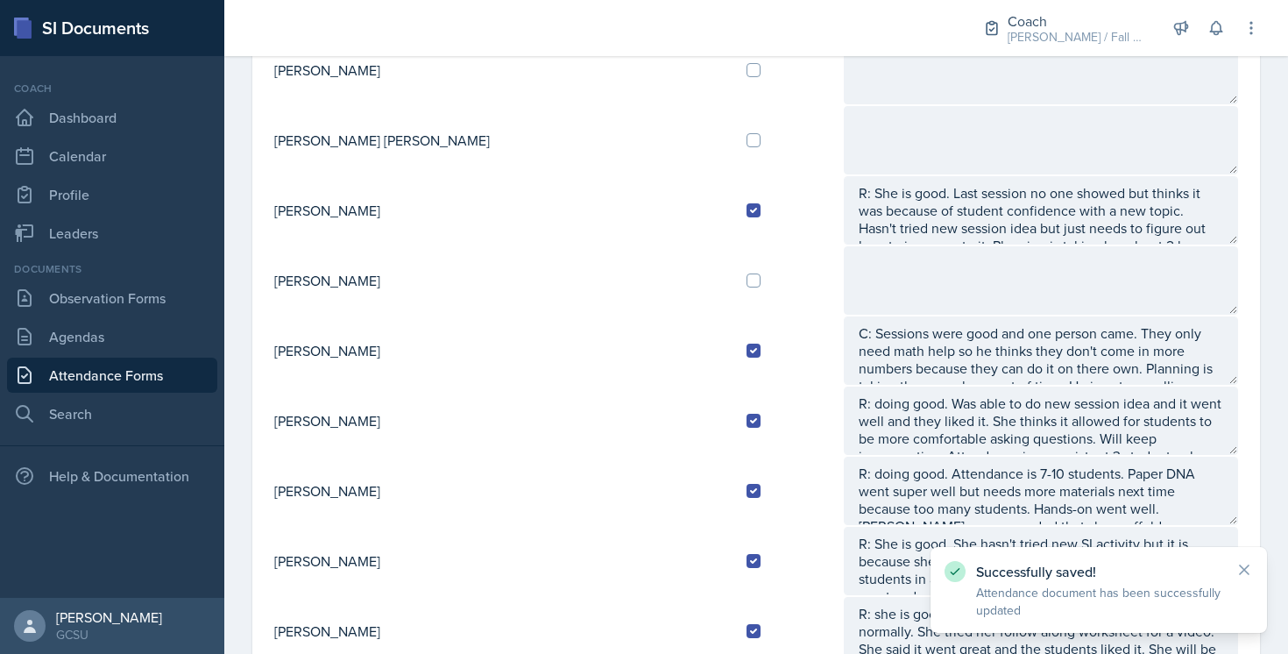
scroll to position [673, 0]
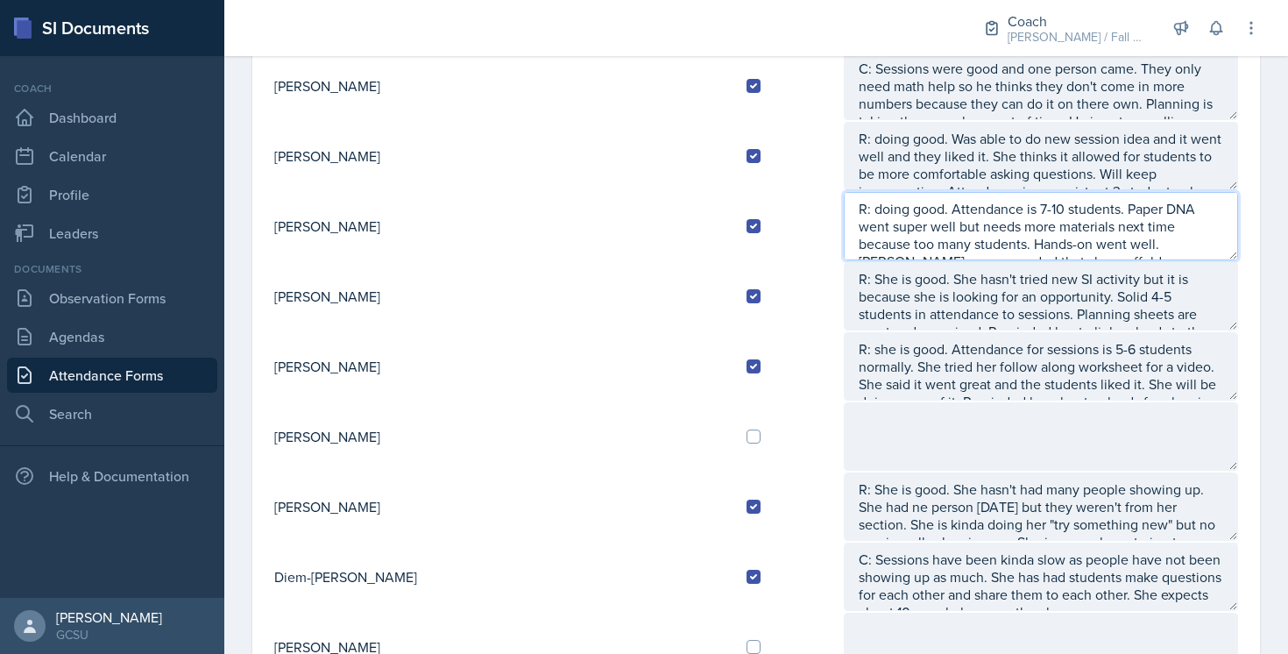
click at [953, 222] on textarea "R: doing good. Attendance is 7-10 students. Paper DNA went super well but needs…" at bounding box center [1041, 226] width 394 height 68
click at [1016, 247] on textarea "R: doing good. Attendance is 7-10 students. Paper DNA went super well but needs…" at bounding box center [1041, 226] width 394 height 68
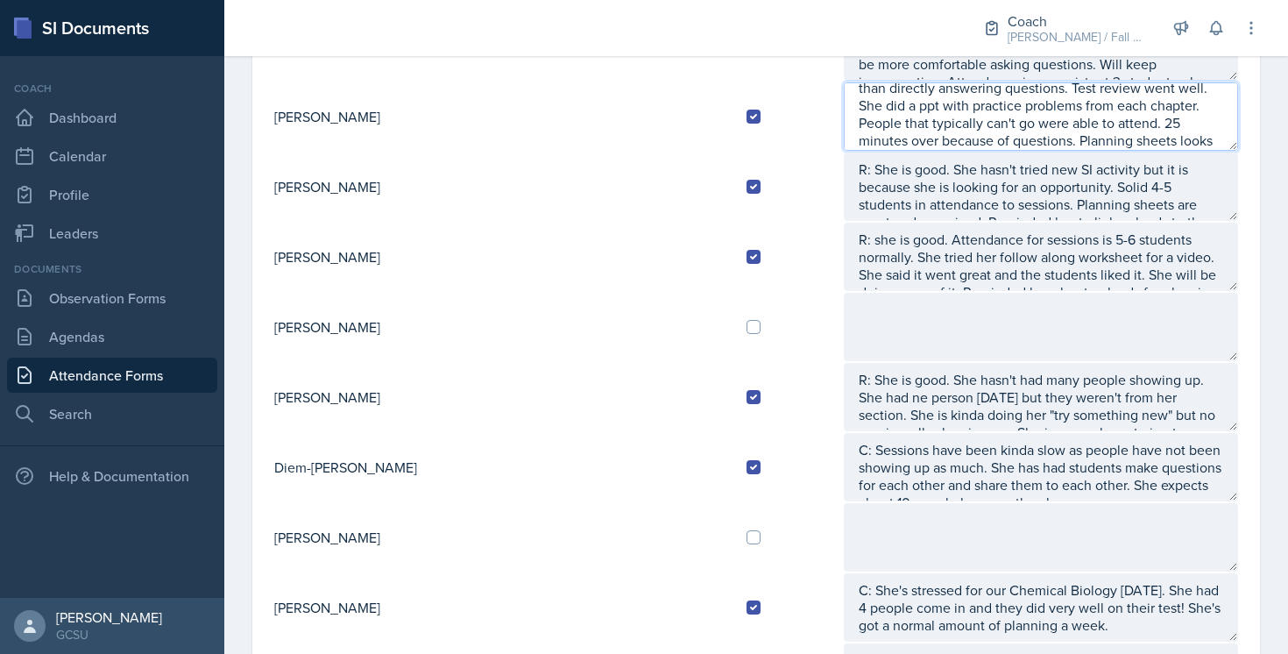
scroll to position [99, 0]
click at [1118, 136] on textarea "R: doing good. Attendance is 7-10 students. Paper DNA went super well but needs…" at bounding box center [1041, 116] width 394 height 68
click at [1208, 138] on textarea "R: doing good. Attendance is 7-10 students. Paper DNA went super well but needs…" at bounding box center [1041, 116] width 394 height 68
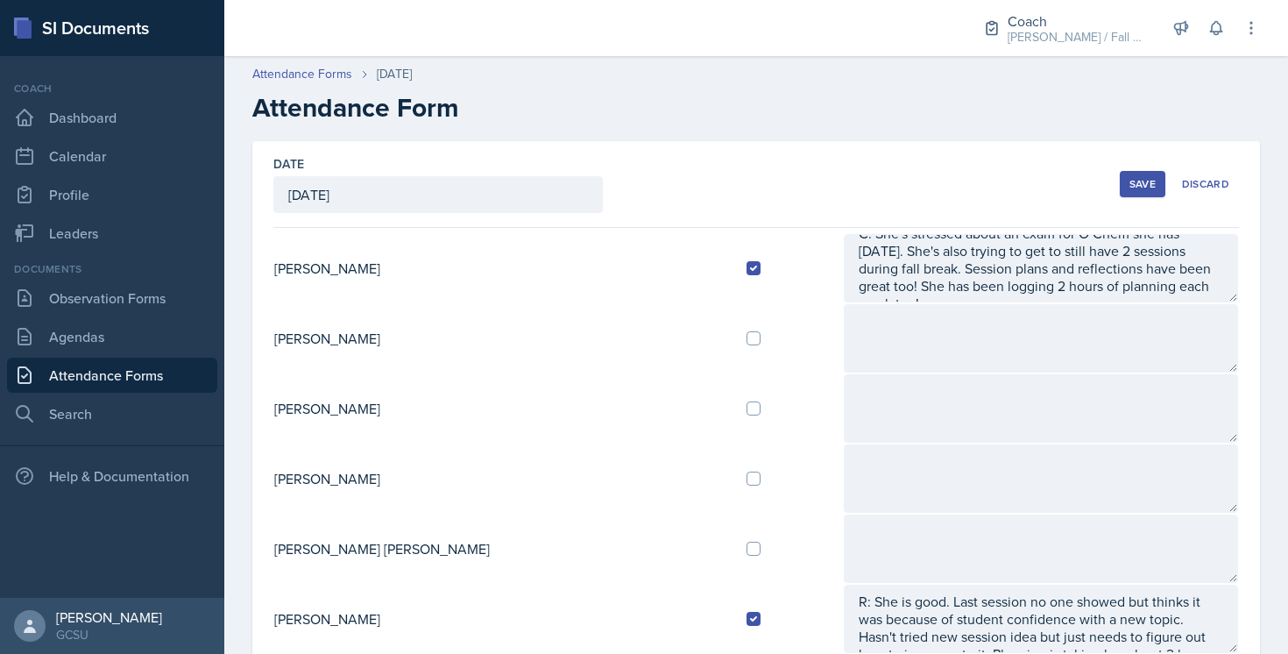
scroll to position [0, 0]
type textarea "R: doing good. Attendance is 7-10 students. Paper DNA went super well but needs…"
click at [1138, 183] on div "Save" at bounding box center [1143, 184] width 26 height 14
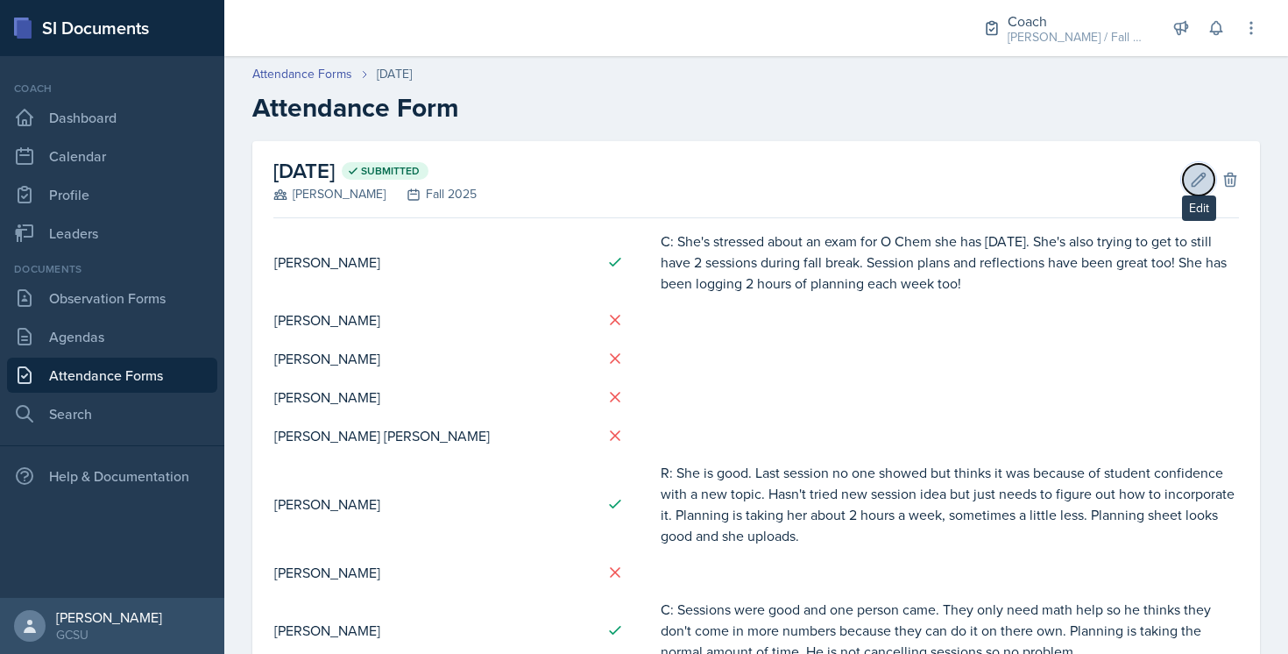
click at [1196, 176] on icon at bounding box center [1199, 180] width 18 height 18
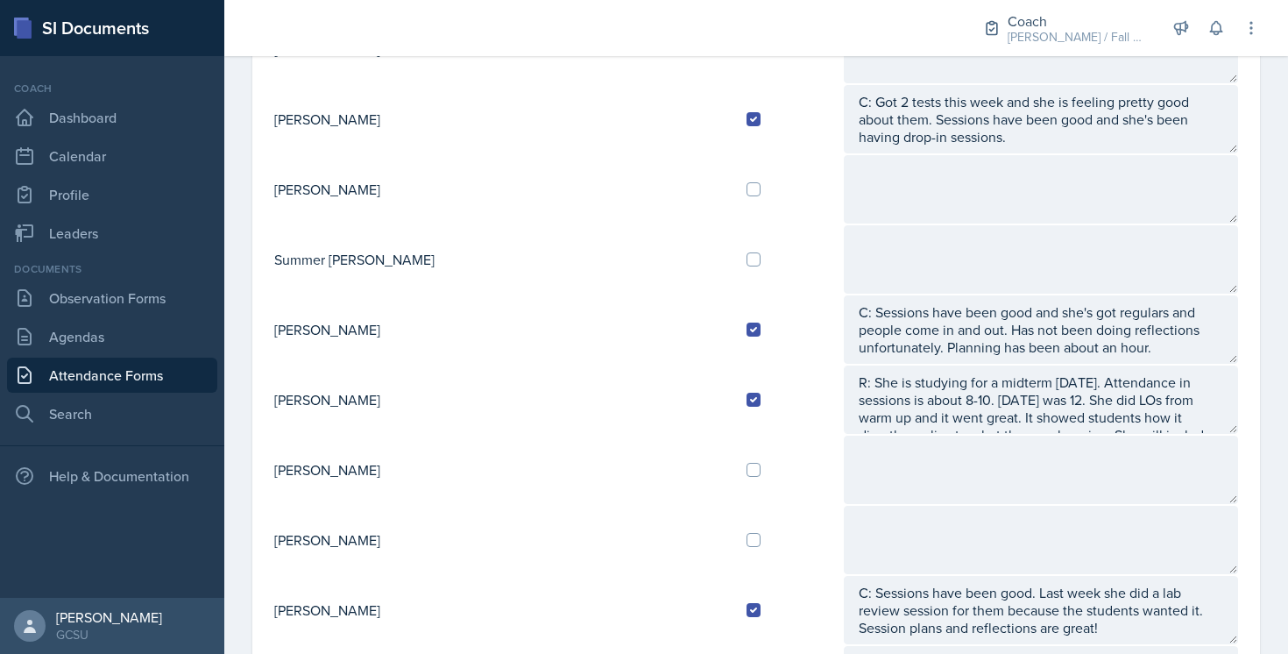
scroll to position [1623, 0]
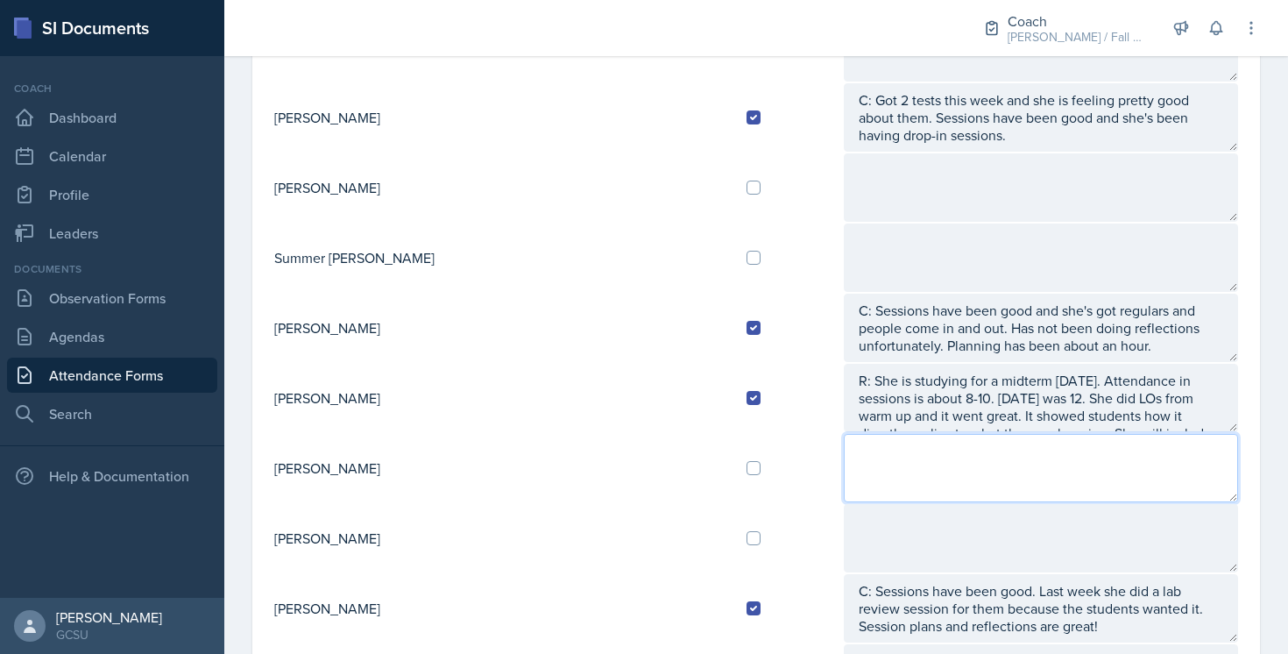
click at [844, 464] on textarea at bounding box center [1041, 468] width 394 height 68
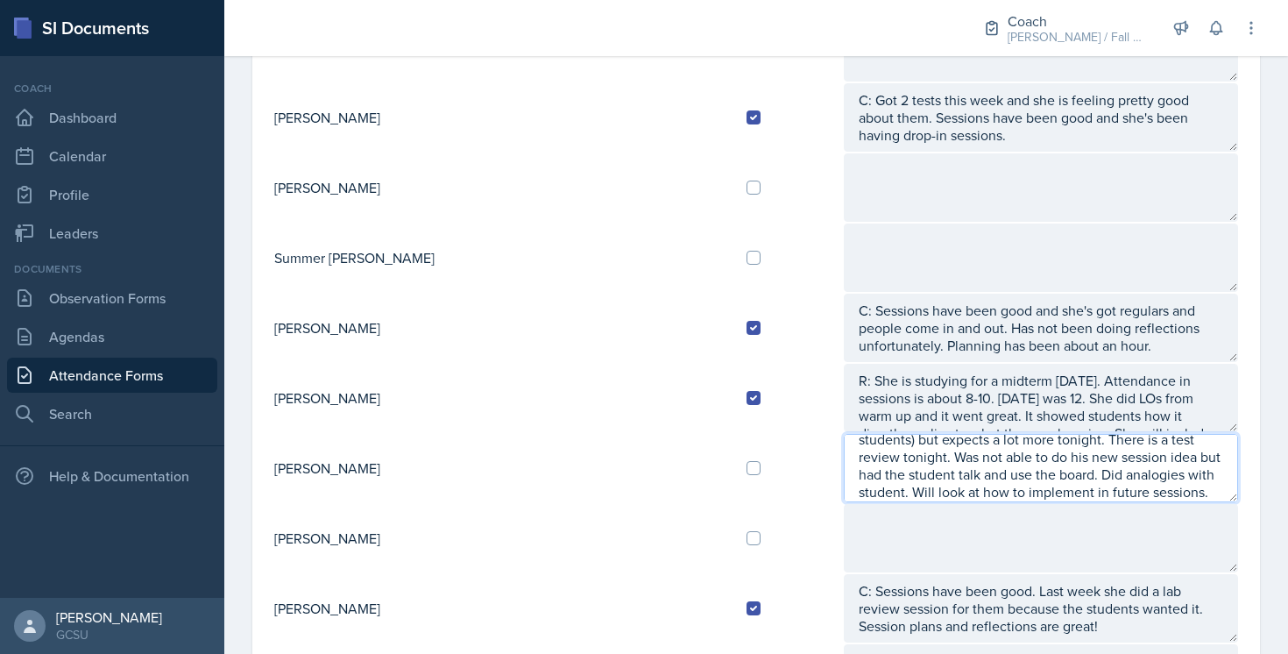
scroll to position [46, 0]
type textarea "R: doing good. Attendance has been the same (3-5 students) but expects a lot mo…"
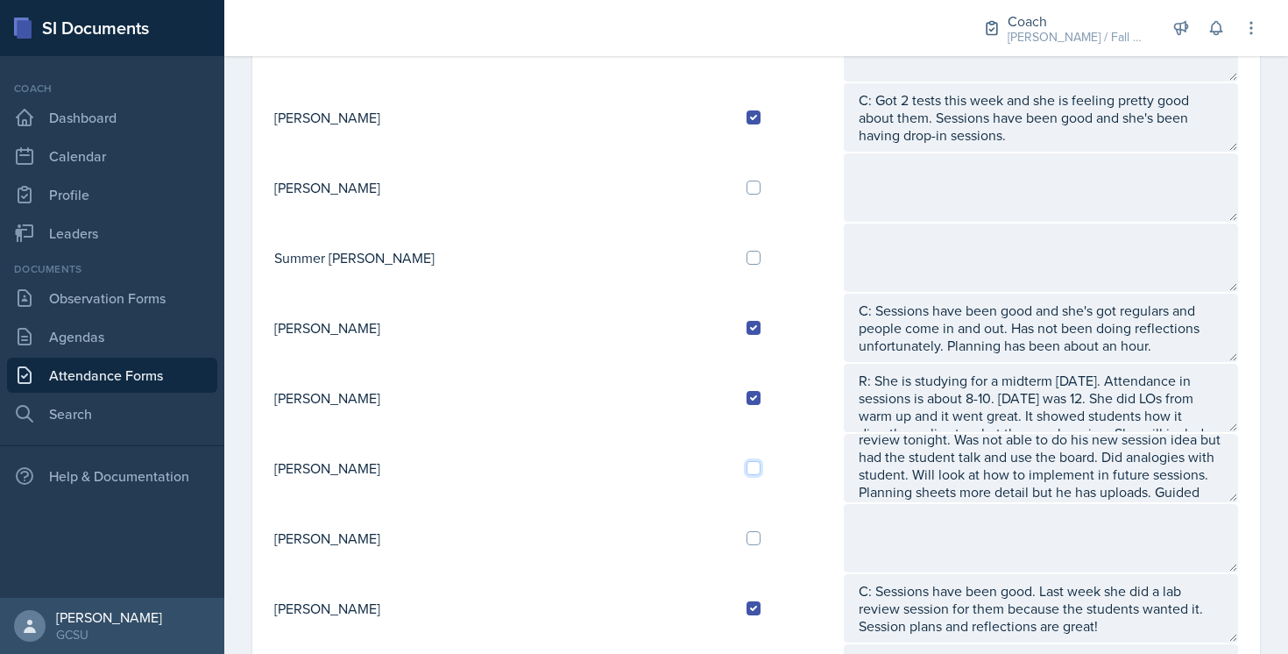
click at [747, 470] on input "checkbox" at bounding box center [754, 468] width 14 height 14
checkbox input "true"
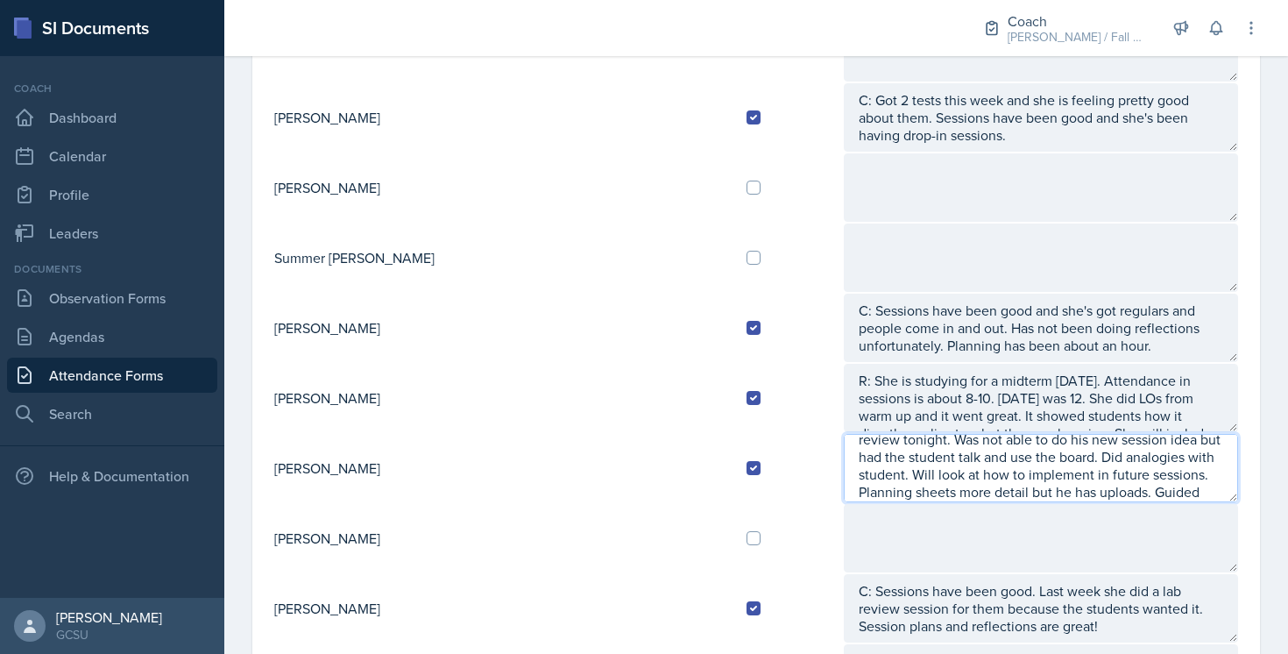
click at [1144, 491] on textarea "R: doing good. Attendance has been the same (3-5 students) but expects a lot mo…" at bounding box center [1041, 468] width 394 height 68
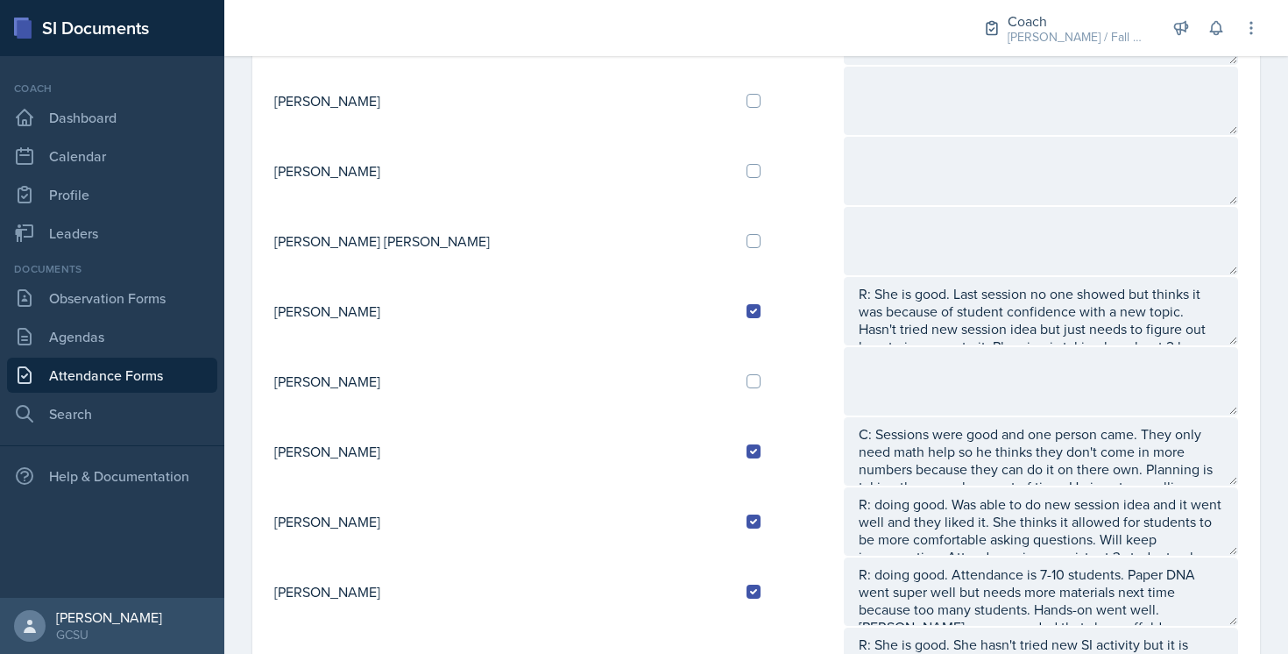
scroll to position [0, 0]
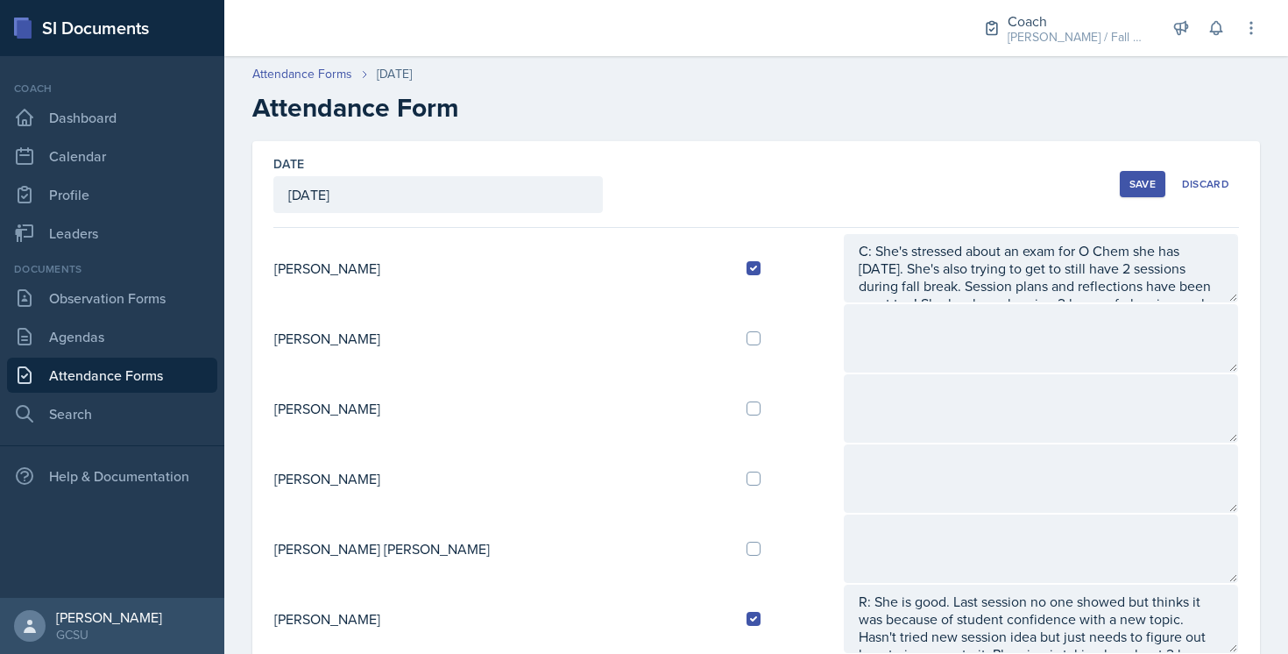
click at [1129, 190] on button "Save" at bounding box center [1143, 184] width 46 height 26
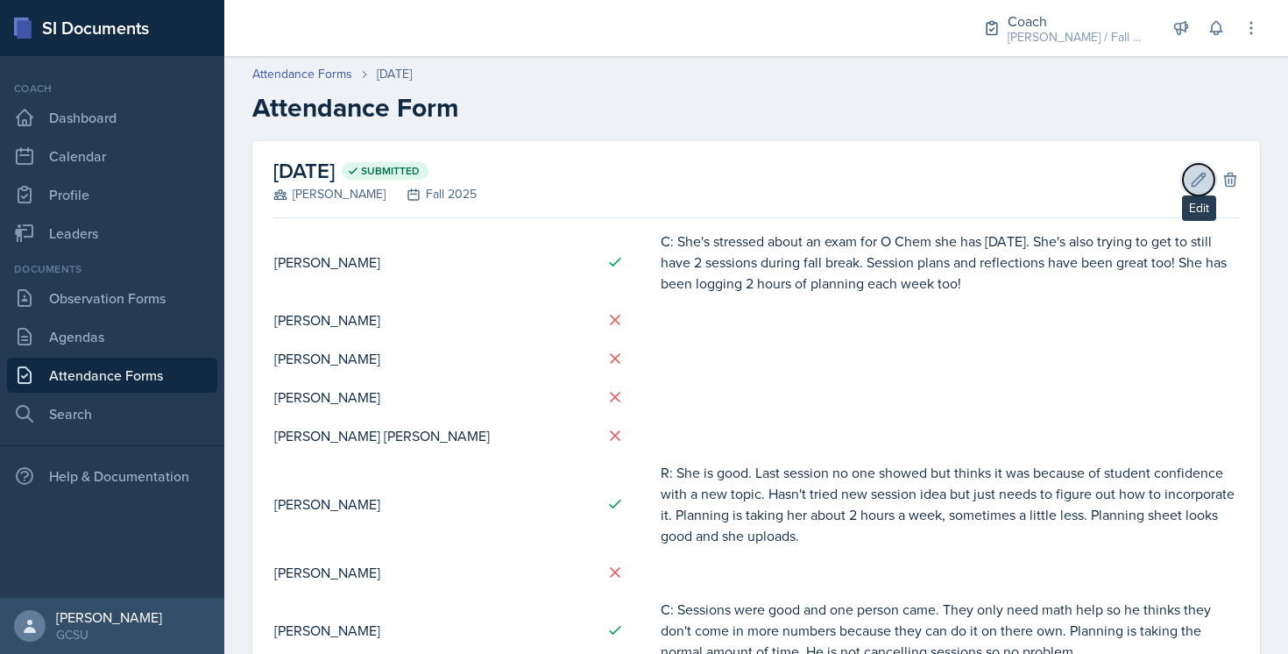
click at [1199, 173] on icon at bounding box center [1199, 180] width 18 height 18
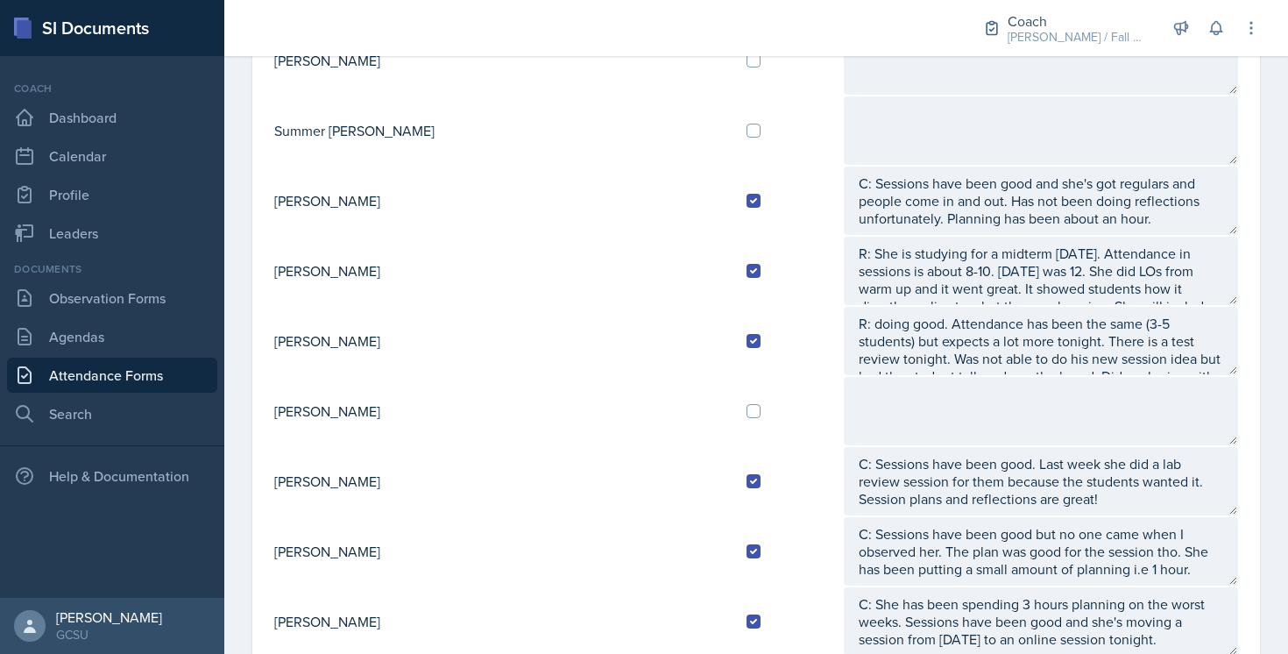
scroll to position [1741, 0]
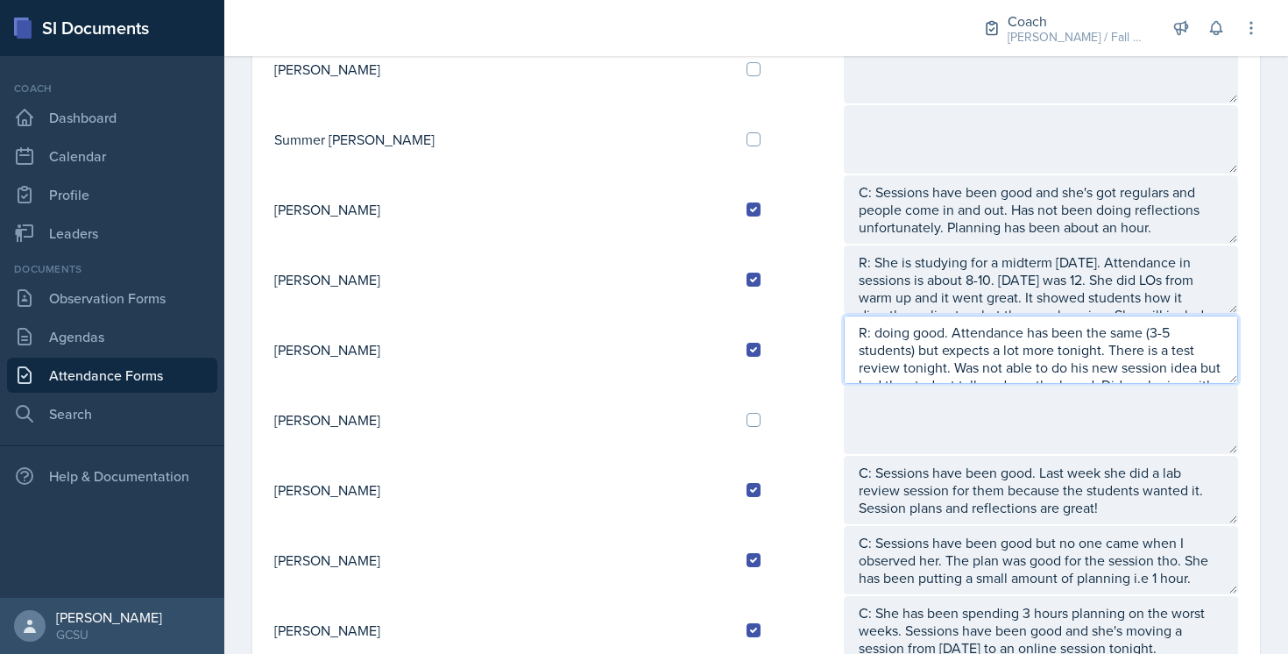
click at [1095, 336] on textarea "R: doing good. Attendance has been the same (3-5 students) but expects a lot mo…" at bounding box center [1041, 349] width 394 height 68
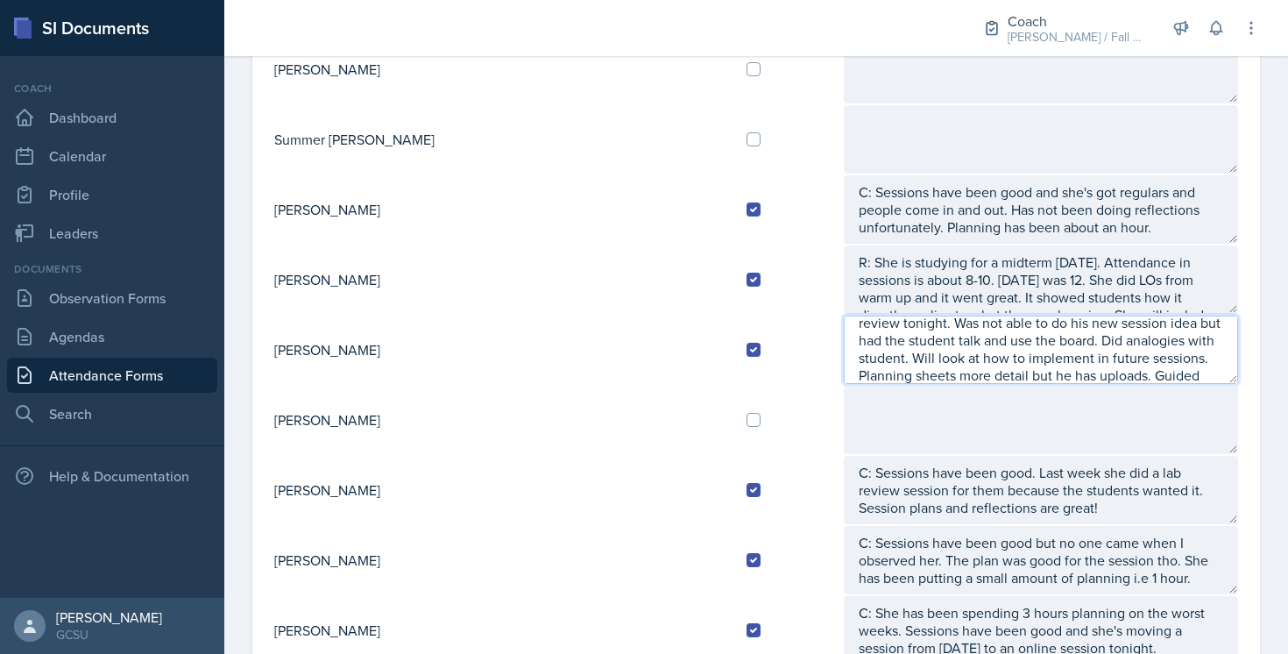
scroll to position [53, 0]
click at [1123, 373] on textarea "R: doing good. Attendance has been the same (3-5 students) but expects a lot mo…" at bounding box center [1041, 349] width 394 height 68
type textarea "R: doing good. Attendance has been the same (3-5 students) but expects a lot mo…"
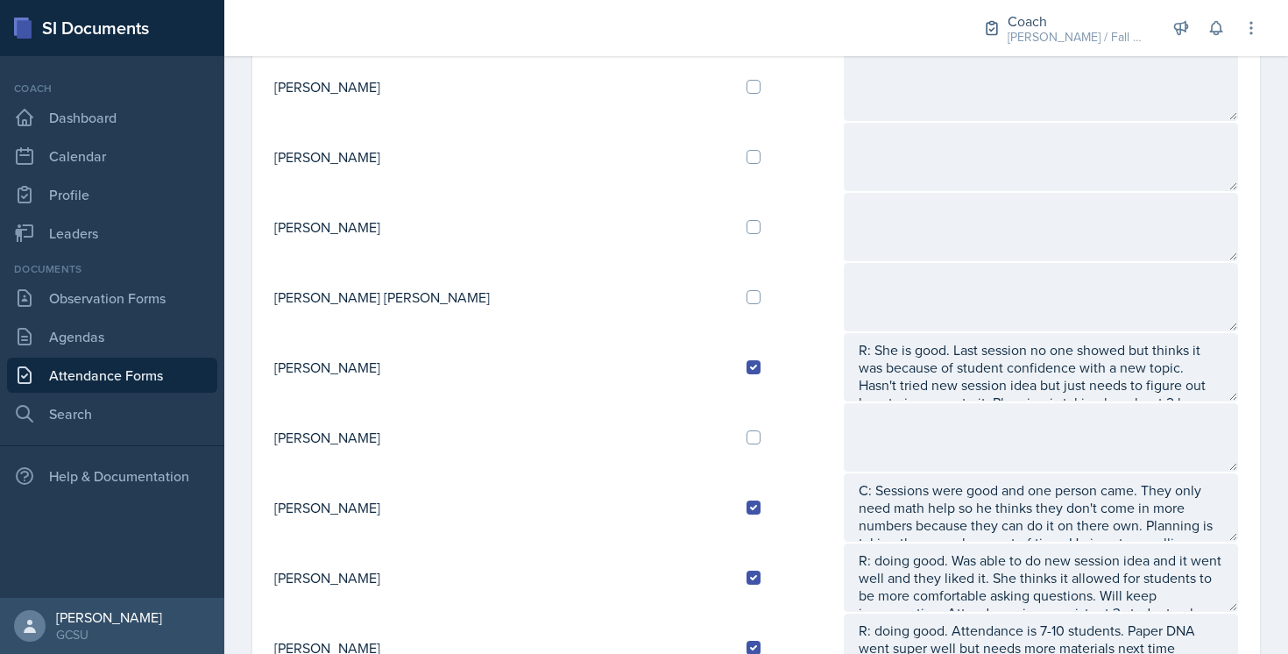
scroll to position [0, 0]
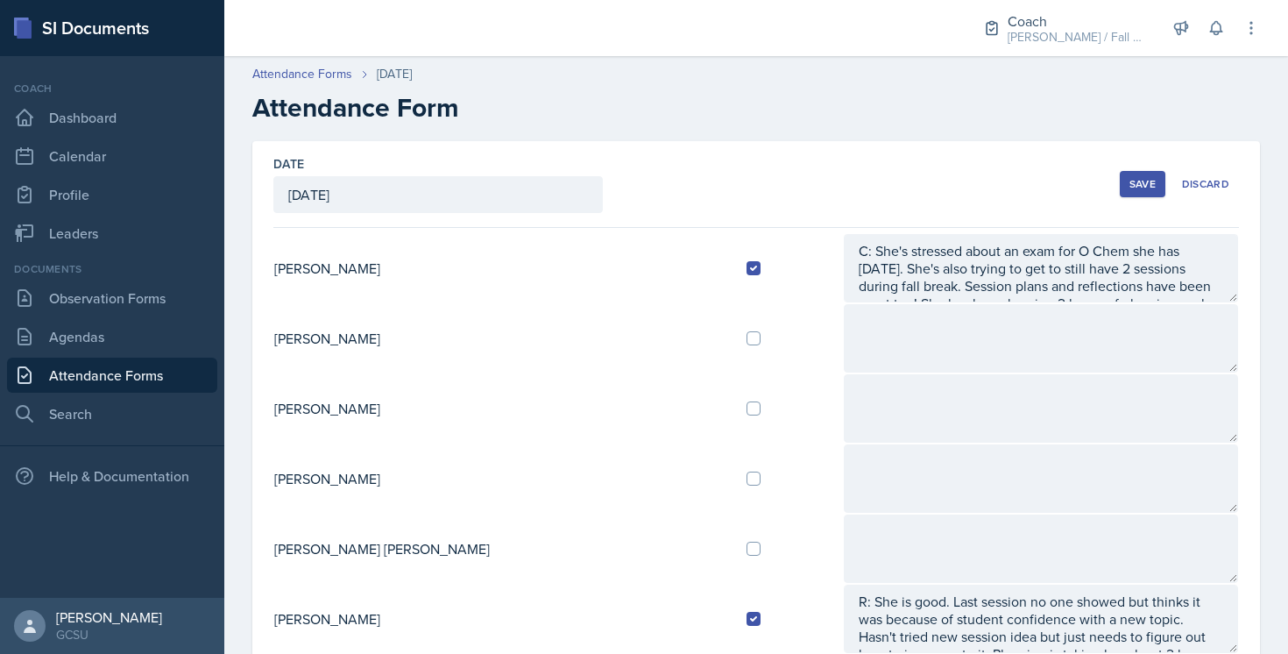
click at [1142, 183] on div "Save" at bounding box center [1143, 184] width 26 height 14
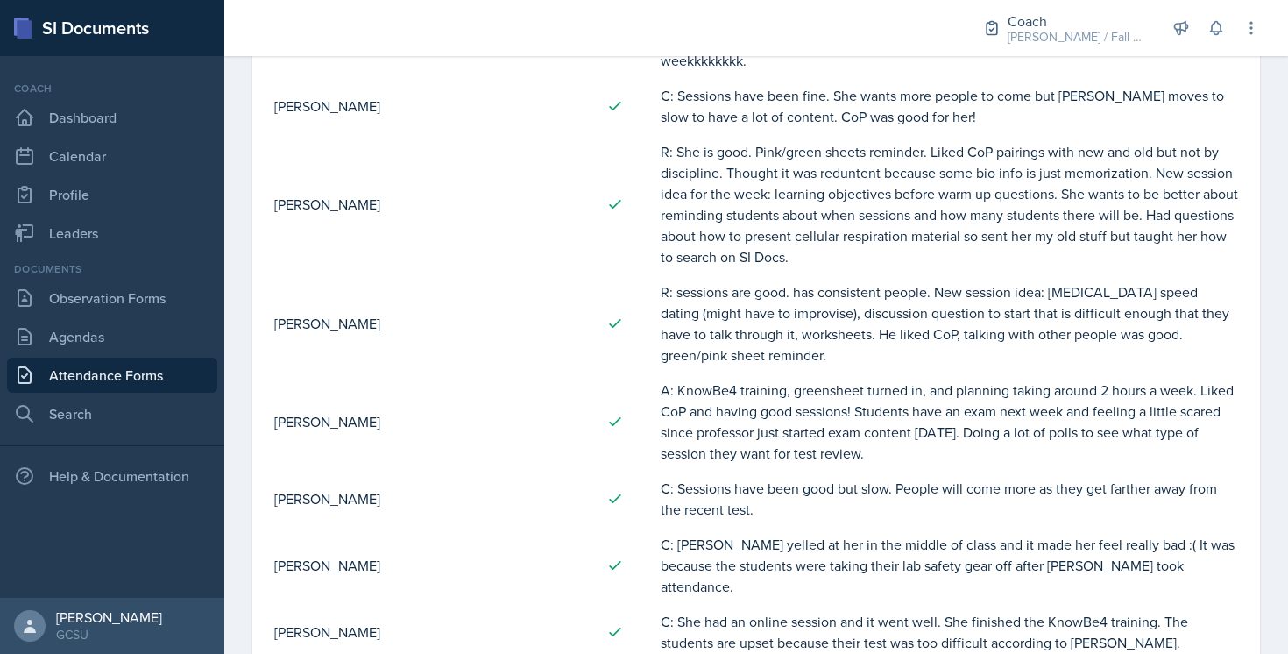
scroll to position [2209, 0]
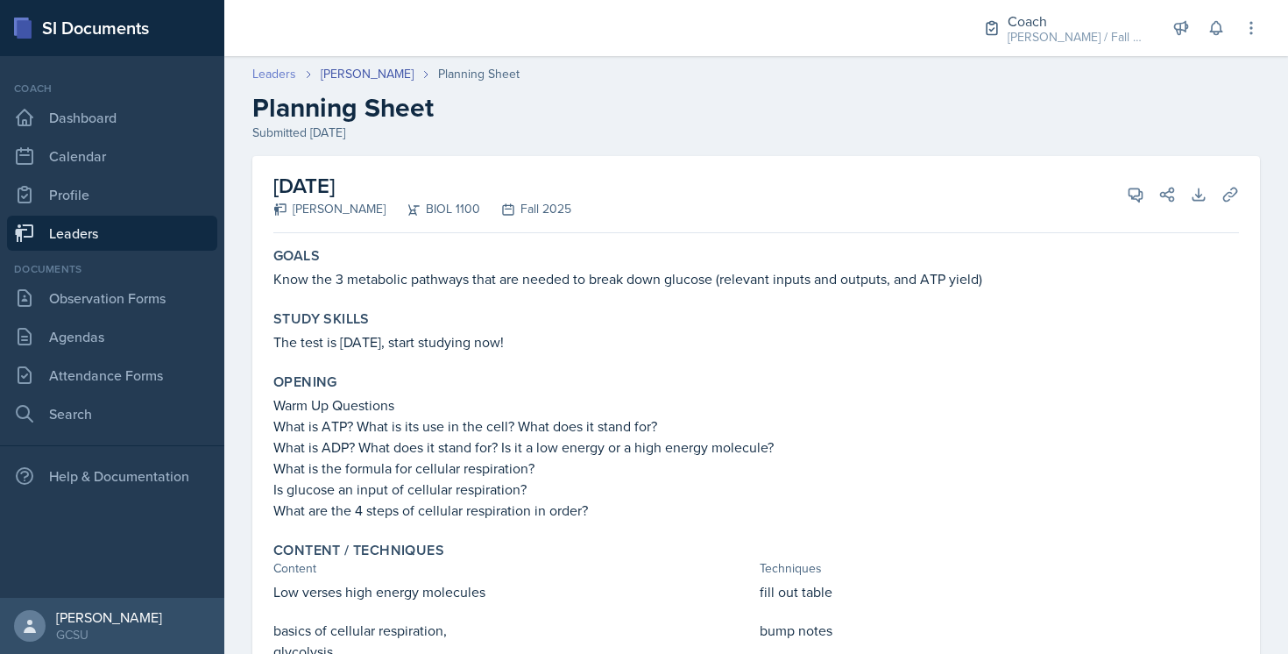
click at [283, 79] on link "Leaders" at bounding box center [274, 74] width 44 height 18
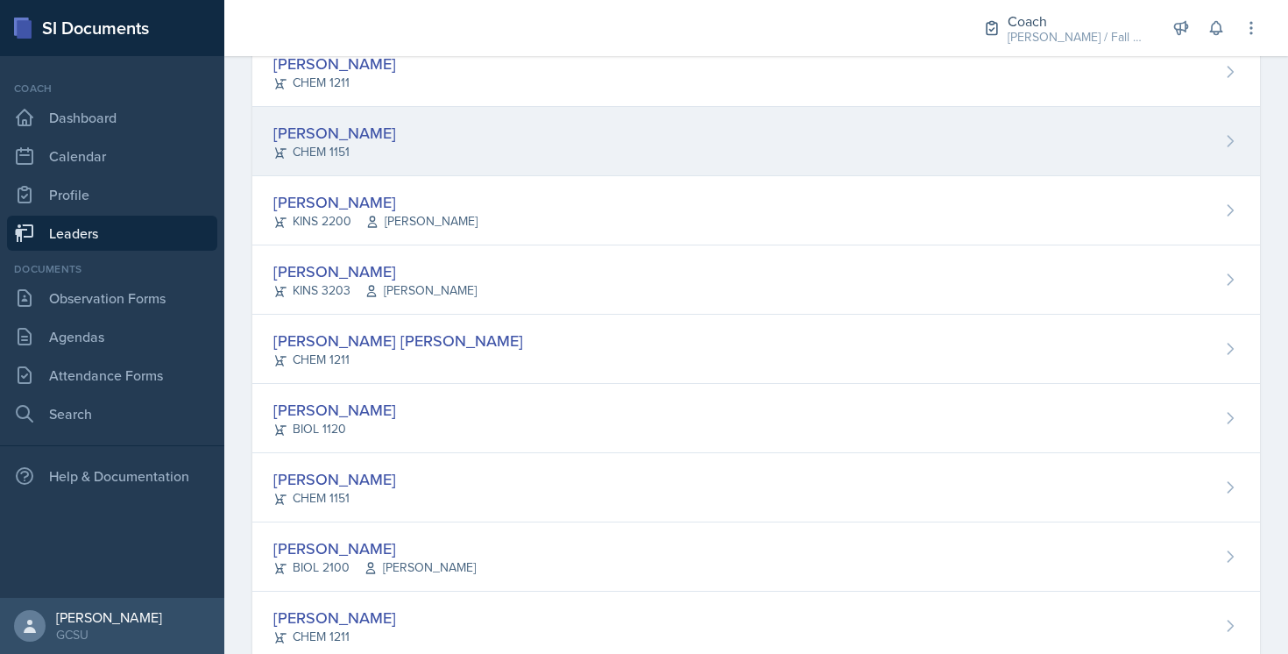
scroll to position [248, 0]
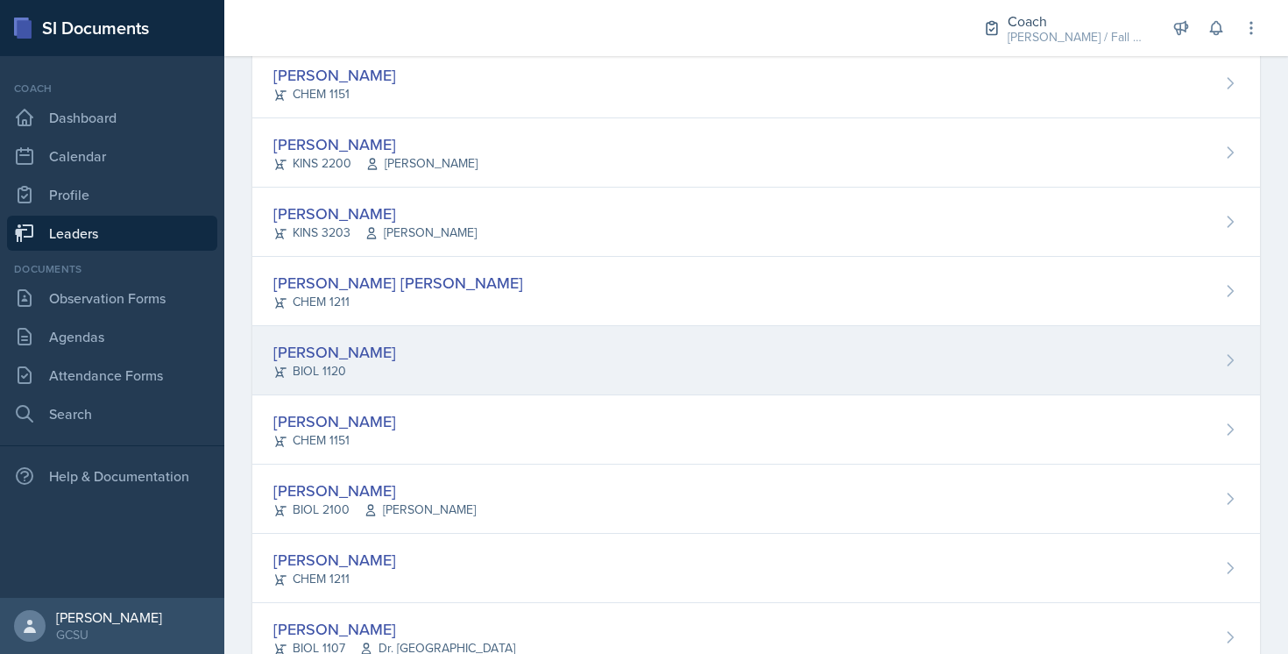
click at [440, 348] on div "Mallory Burger BIOL 1120" at bounding box center [756, 360] width 1008 height 69
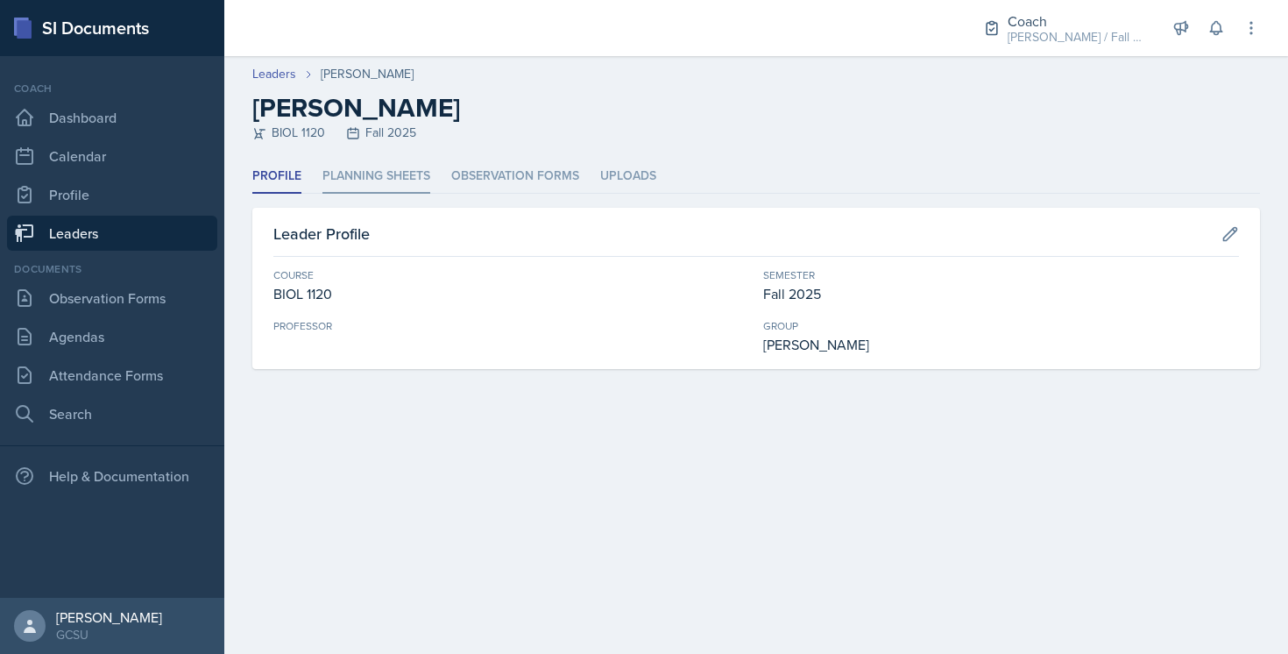
click at [394, 179] on li "Planning Sheets" at bounding box center [376, 176] width 108 height 34
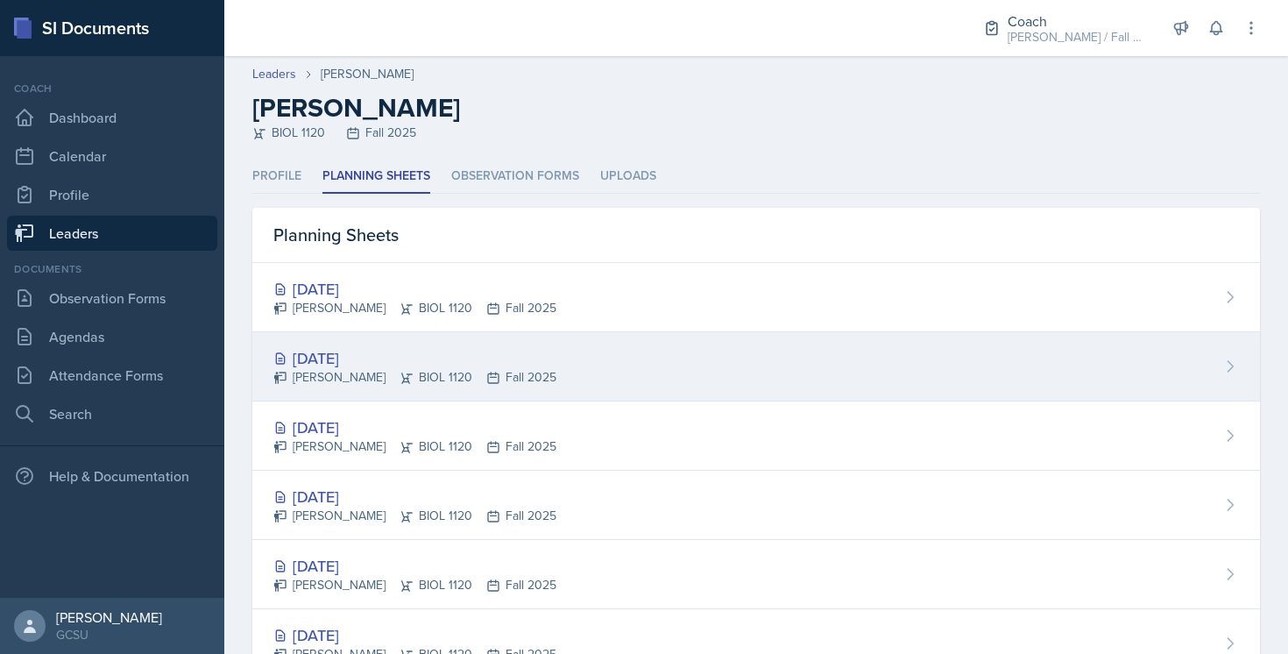
click at [550, 359] on div "Sep 25th, 2025 Mallory Burger BIOL 1120 Fall 2025" at bounding box center [756, 366] width 1008 height 69
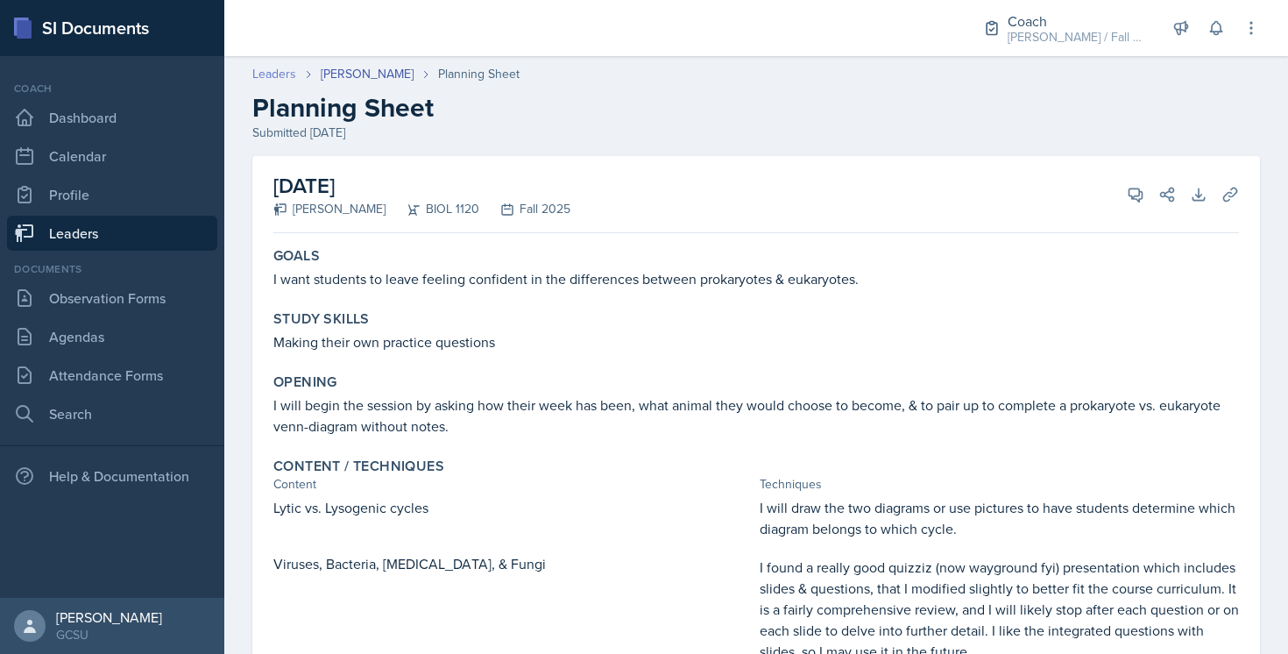
click at [281, 67] on link "Leaders" at bounding box center [274, 74] width 44 height 18
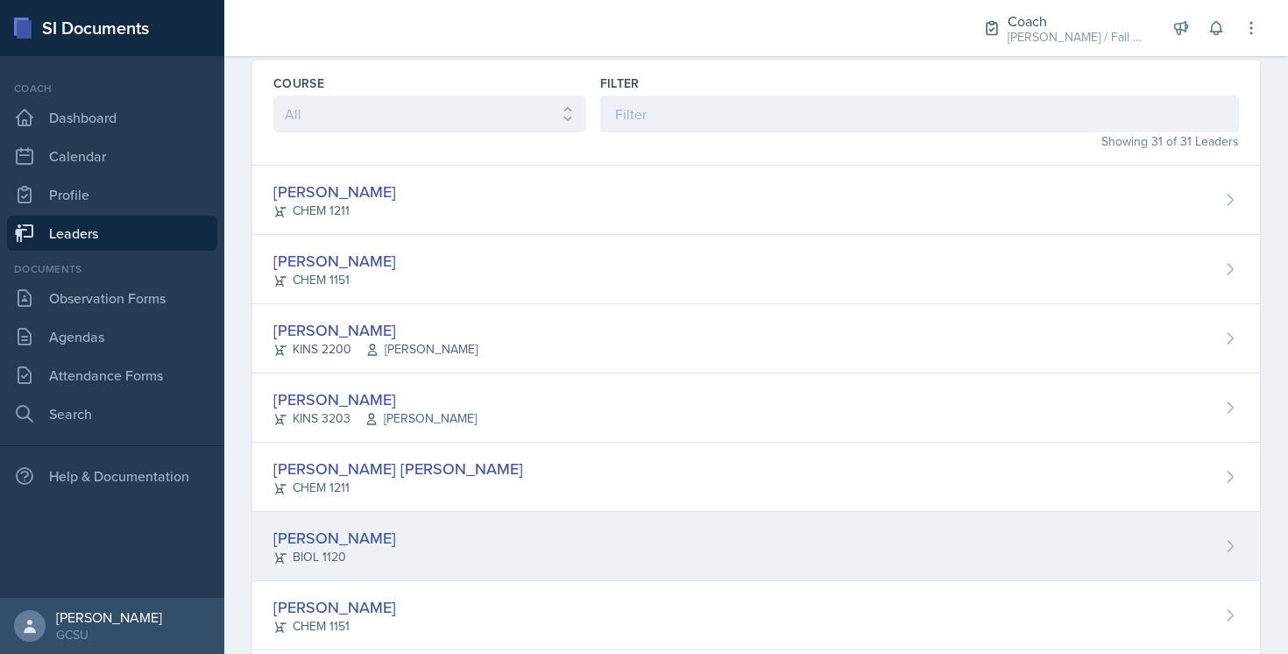
scroll to position [74, 0]
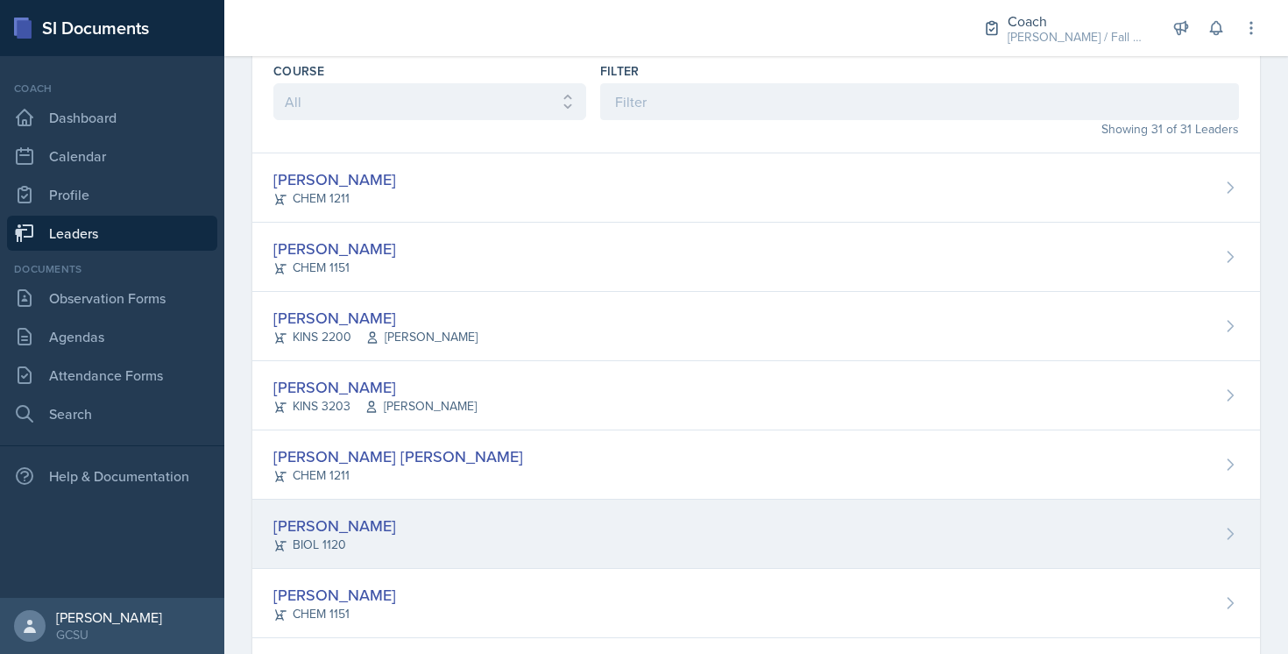
click at [521, 550] on div "Mallory Burger BIOL 1120" at bounding box center [756, 533] width 1008 height 69
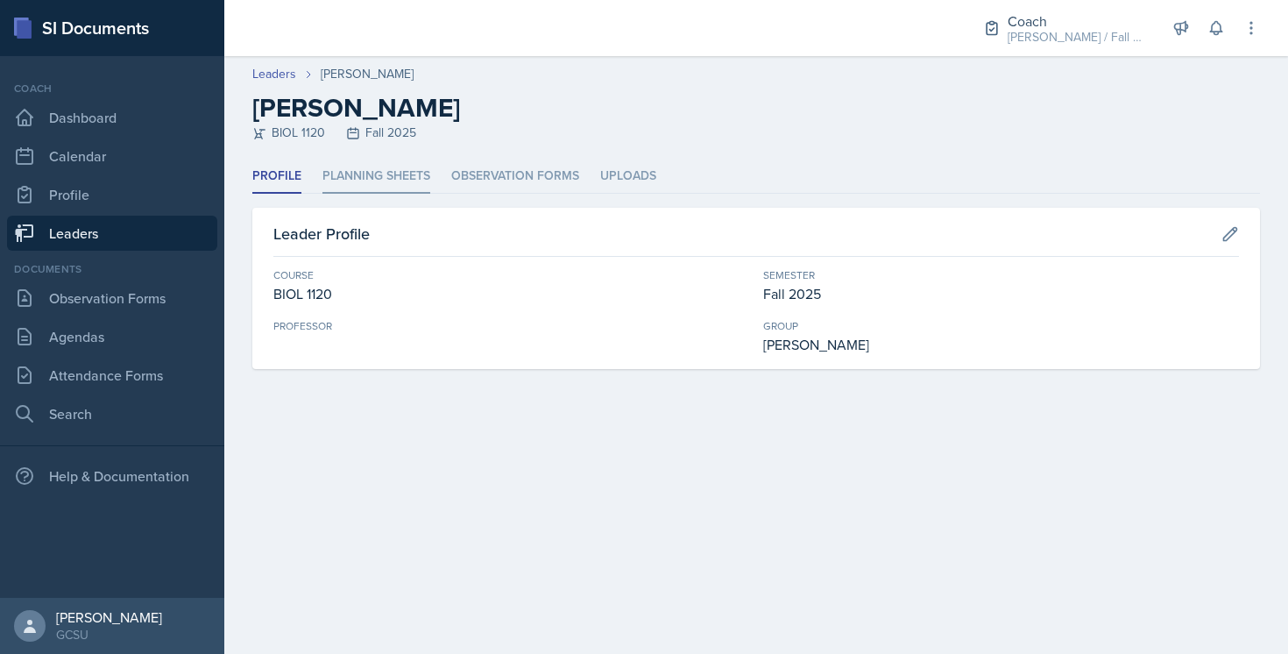
click at [380, 182] on li "Planning Sheets" at bounding box center [376, 176] width 108 height 34
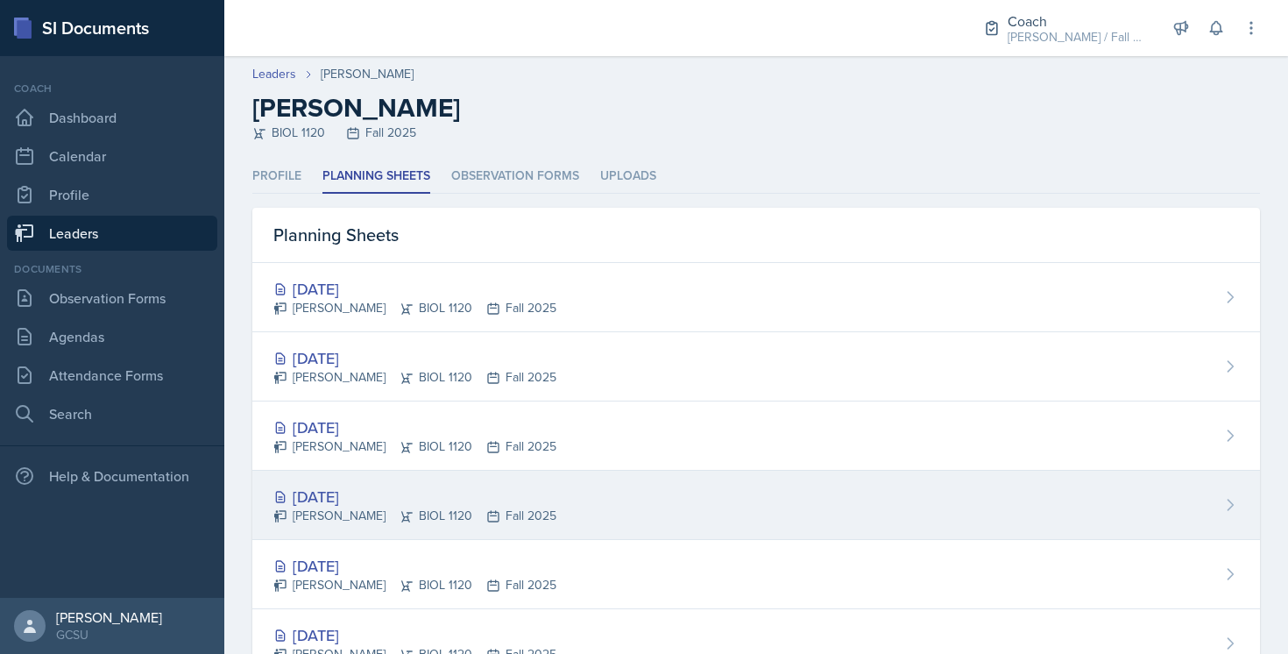
click at [645, 515] on div "Sep 16th, 2025 Mallory Burger BIOL 1120 Fall 2025" at bounding box center [756, 505] width 1008 height 69
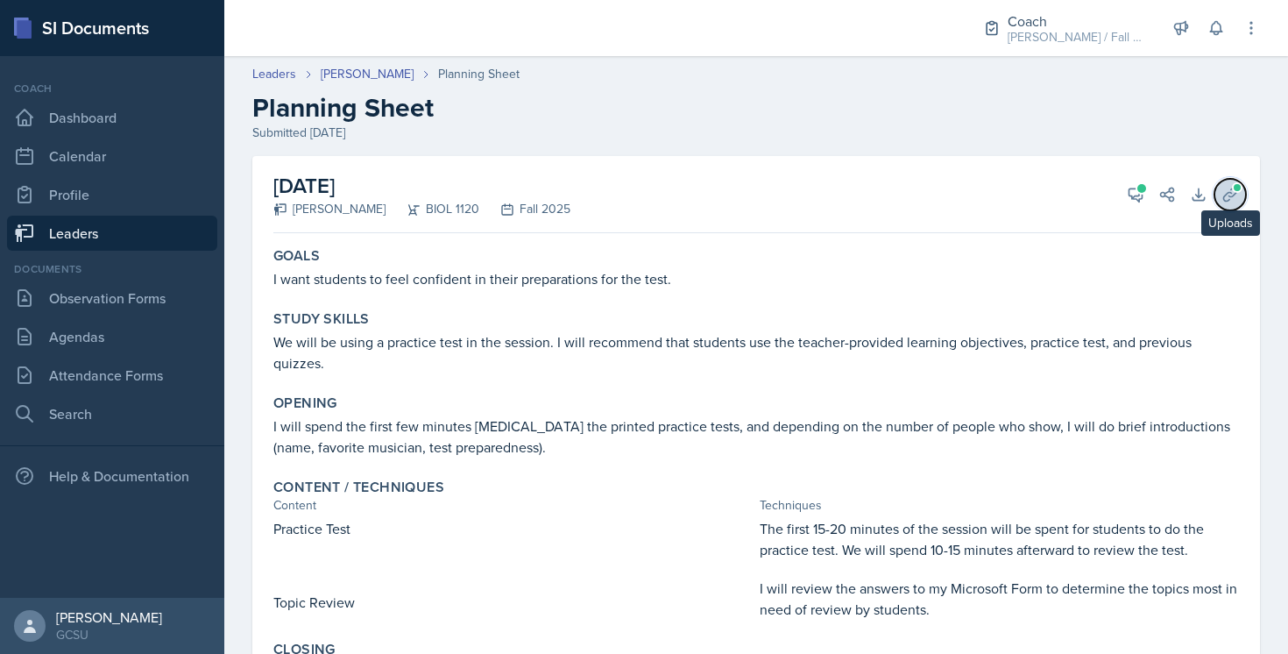
click at [1234, 190] on span at bounding box center [1237, 187] width 11 height 11
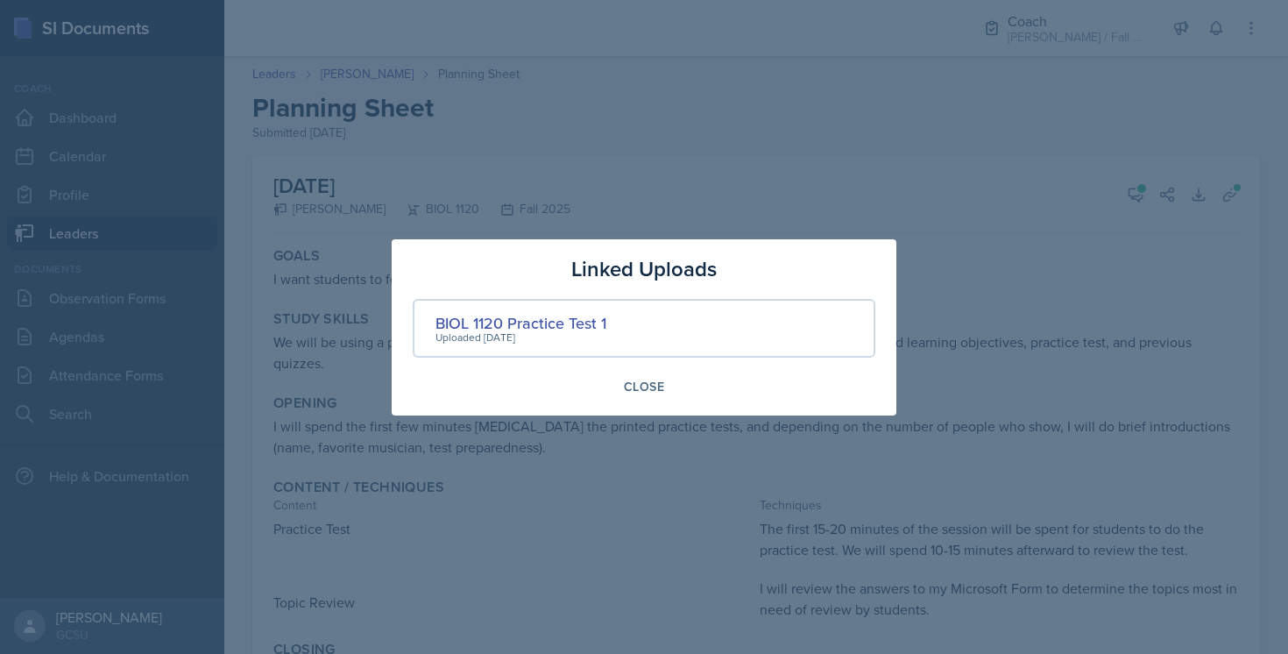
click at [740, 207] on div at bounding box center [644, 327] width 1288 height 654
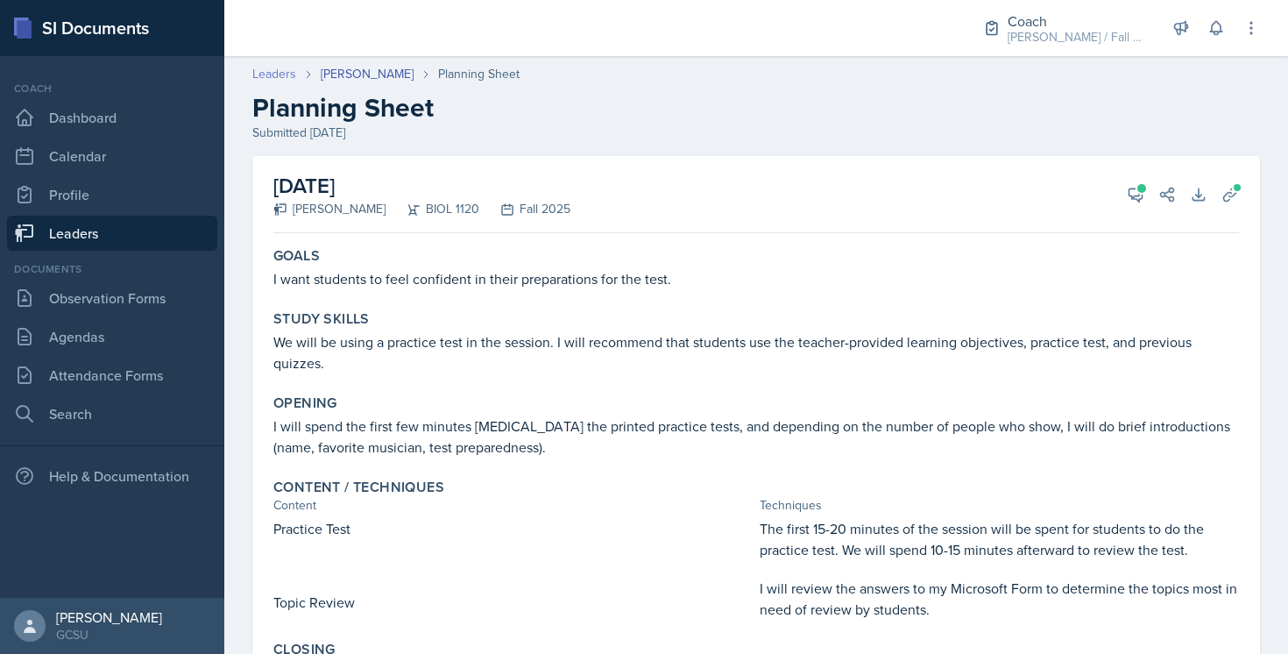
click at [266, 69] on link "Leaders" at bounding box center [274, 74] width 44 height 18
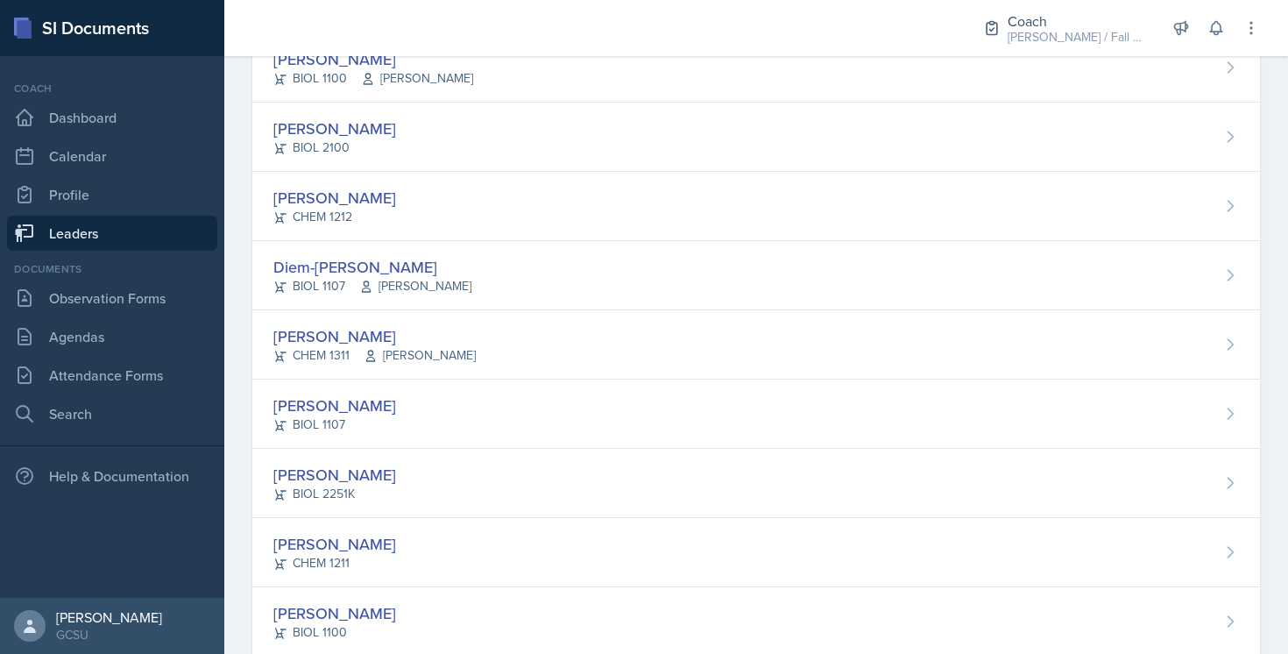
scroll to position [945, 0]
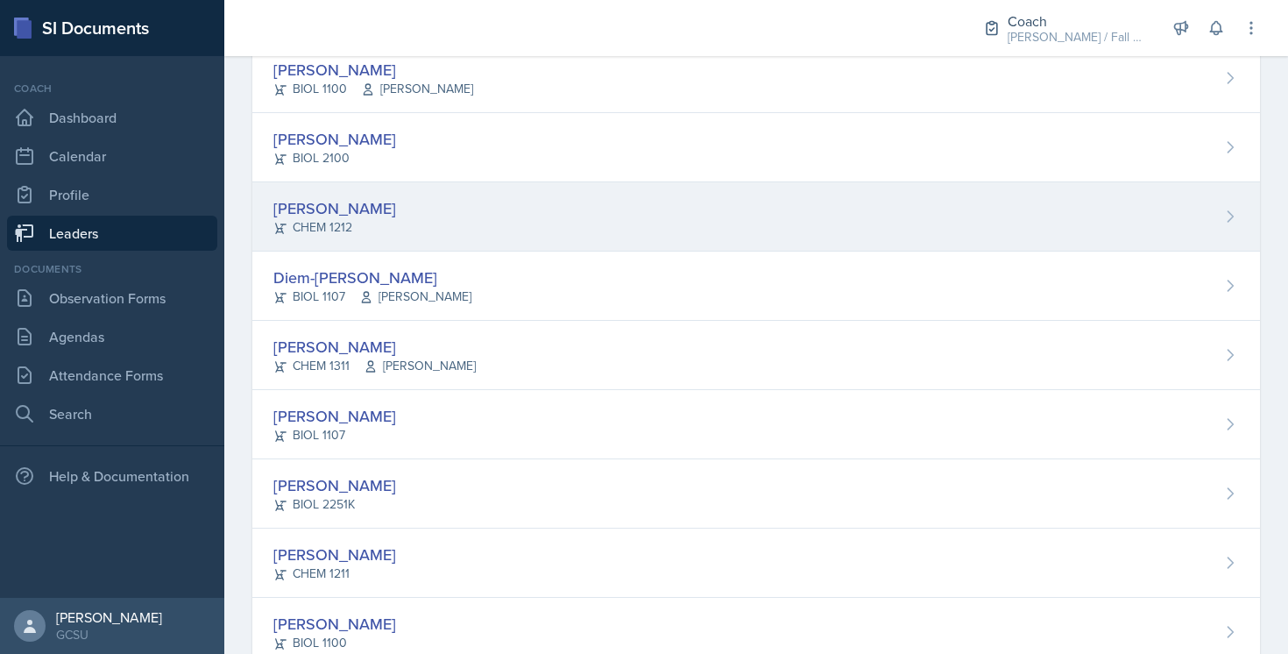
click at [423, 212] on div "Hailey Hill CHEM 1212" at bounding box center [756, 216] width 1008 height 69
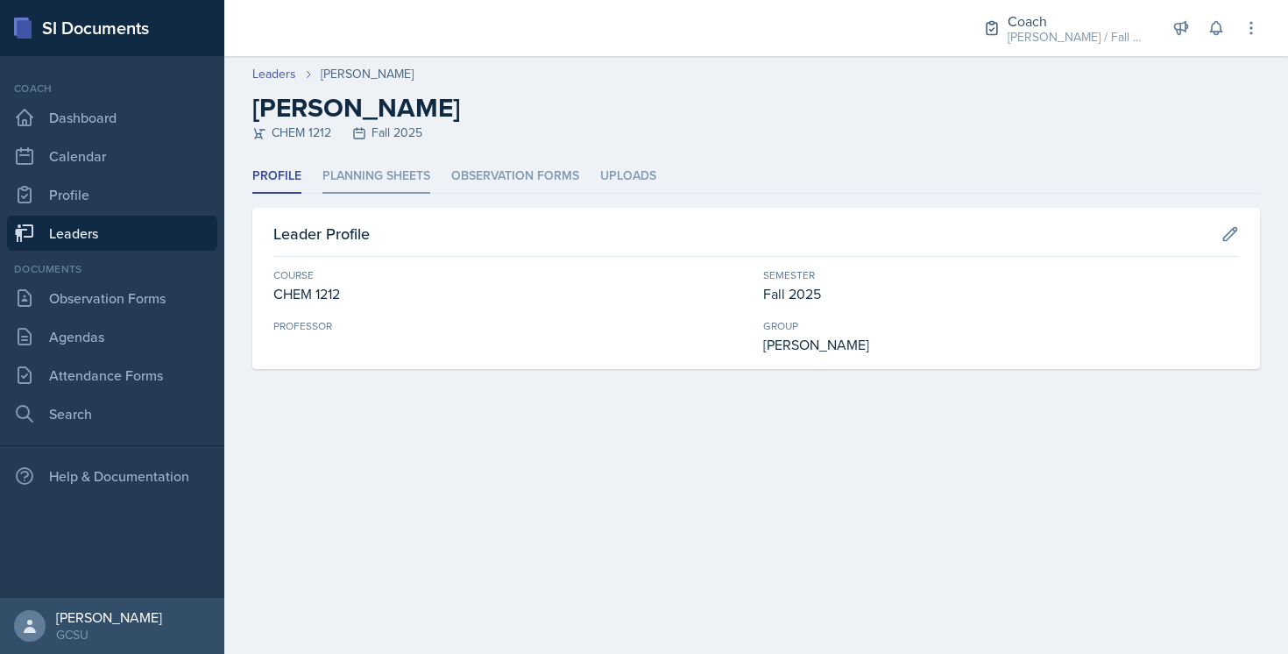
click at [409, 174] on li "Planning Sheets" at bounding box center [376, 176] width 108 height 34
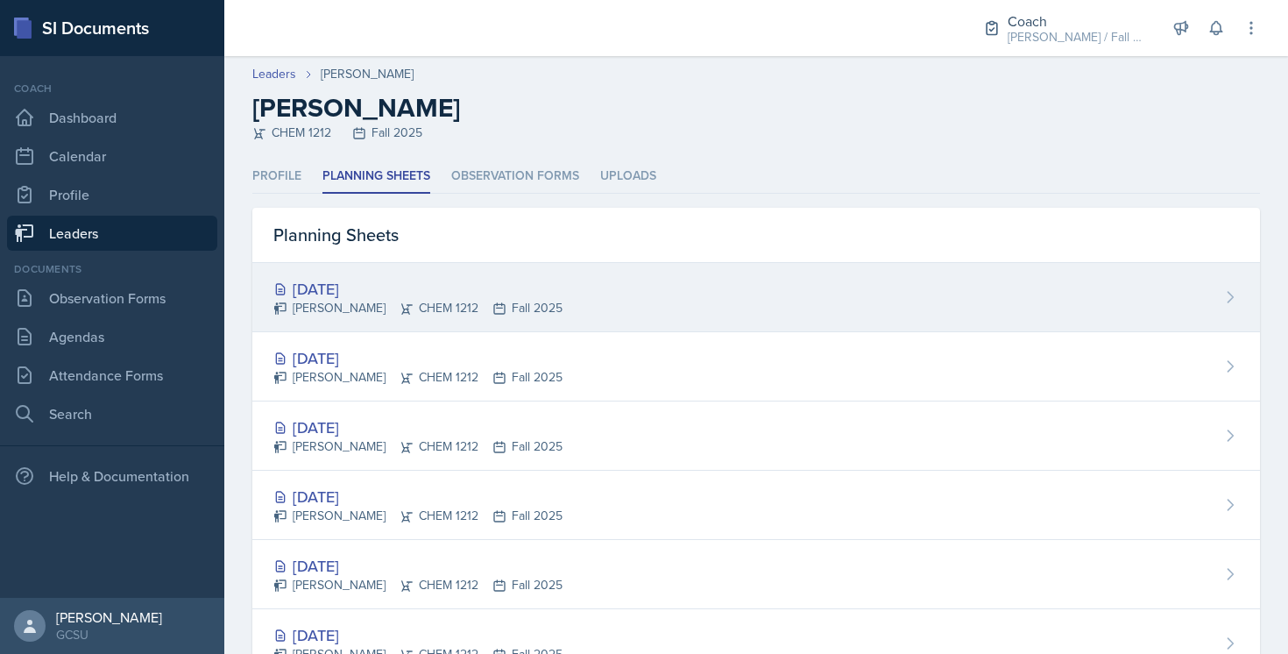
click at [506, 287] on div "Sep 25th, 2025" at bounding box center [417, 289] width 289 height 24
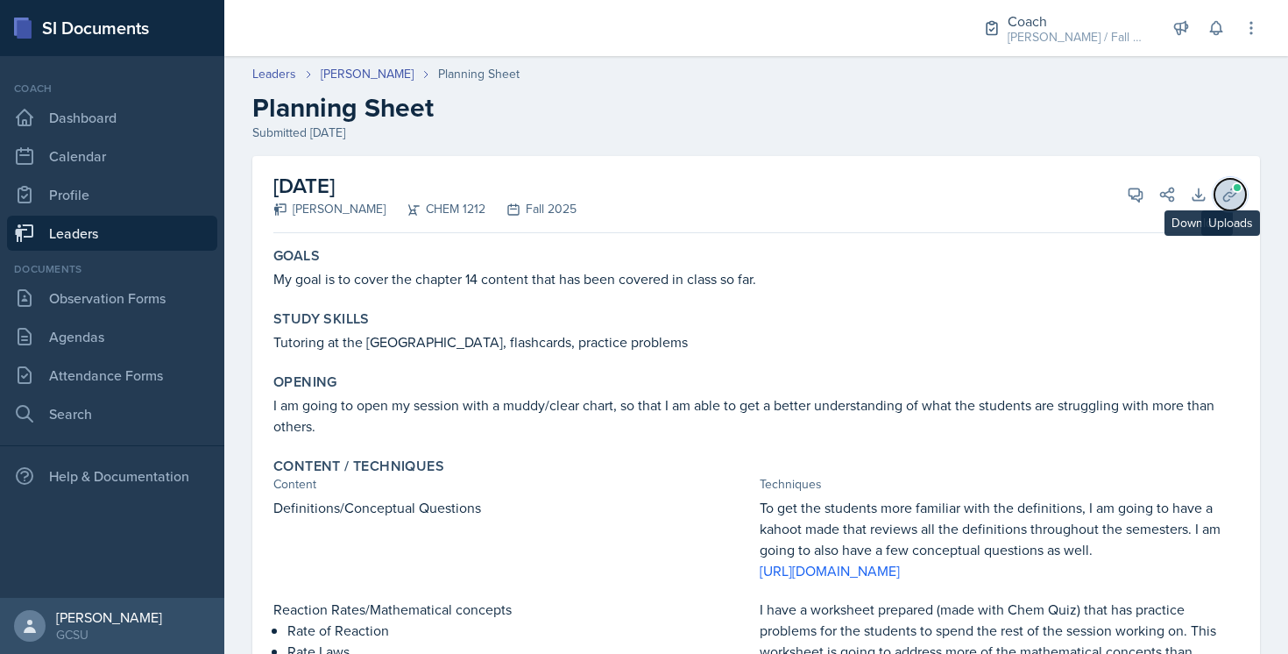
click at [1235, 195] on icon at bounding box center [1231, 195] width 18 height 18
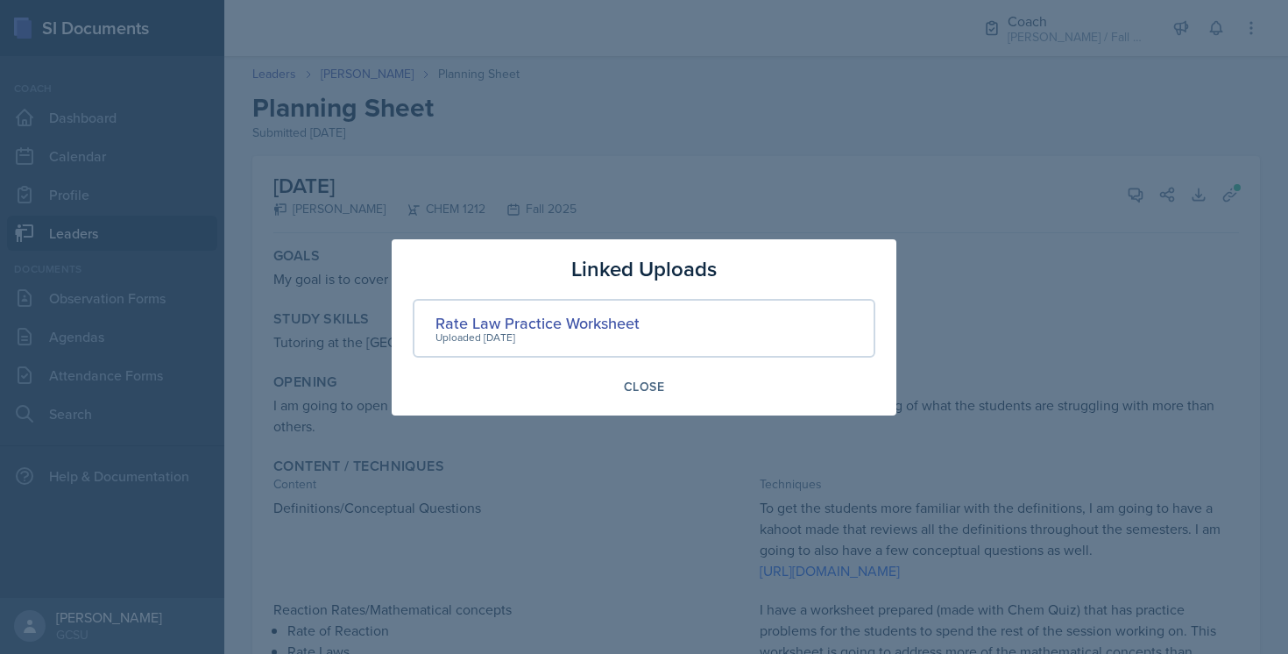
click at [1050, 297] on div at bounding box center [644, 327] width 1288 height 654
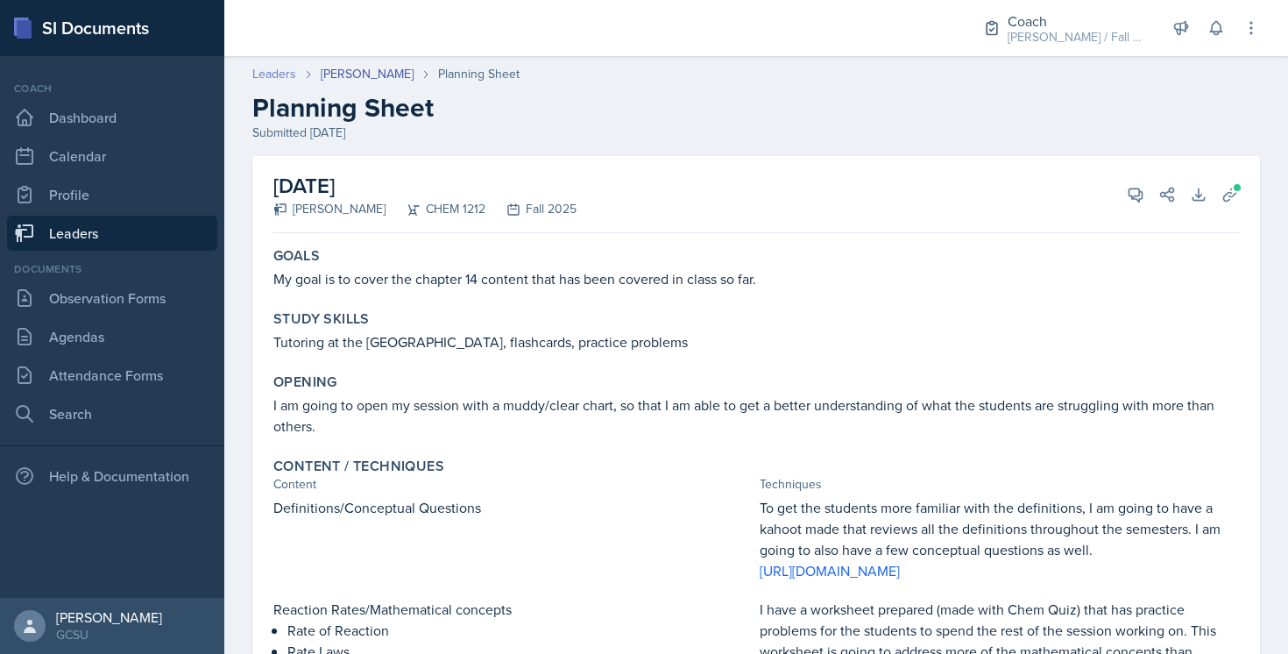
click at [270, 71] on link "Leaders" at bounding box center [274, 74] width 44 height 18
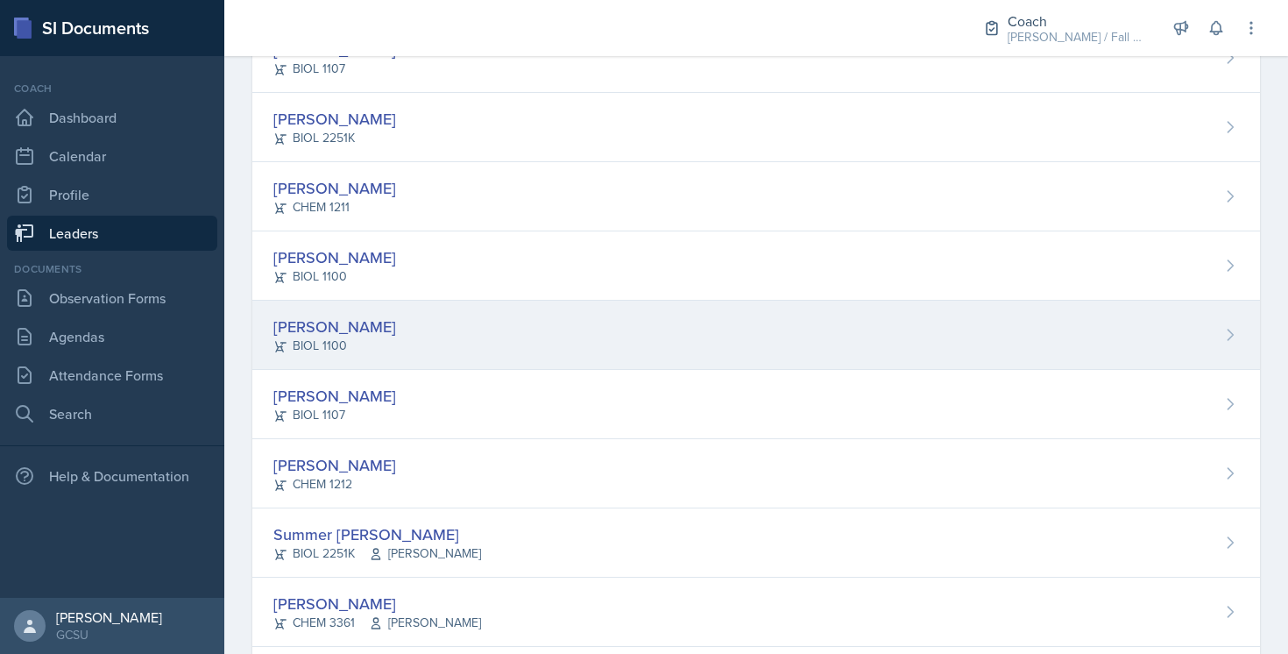
scroll to position [1303, 0]
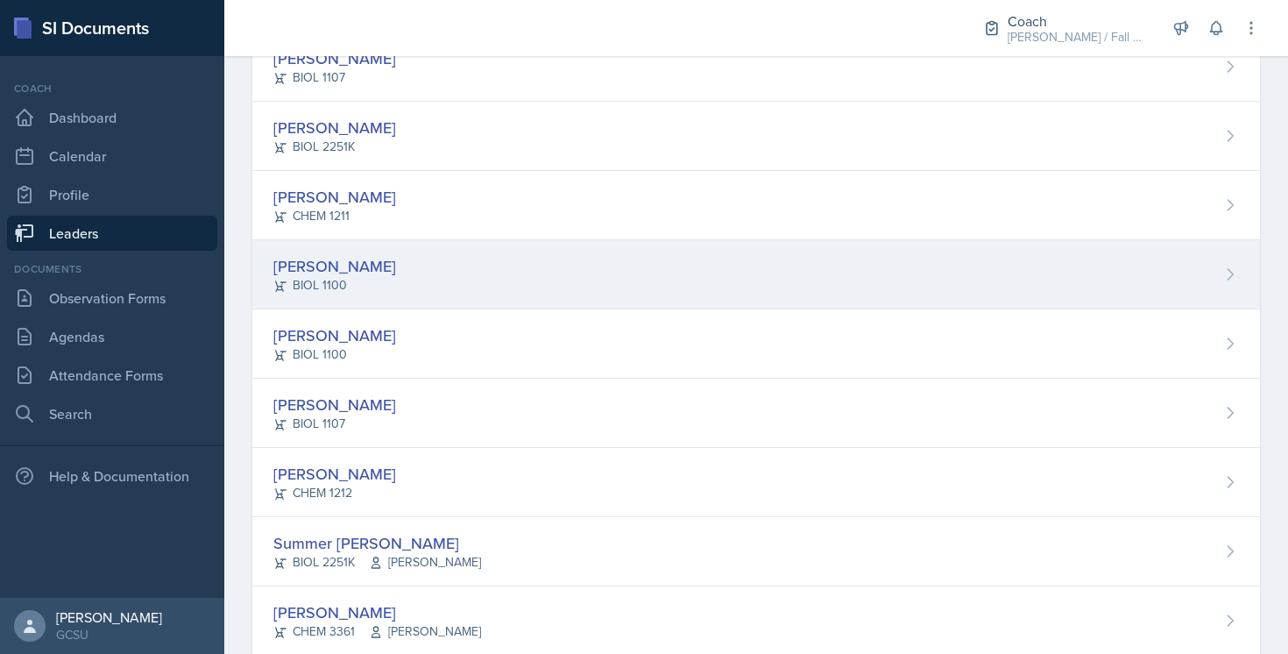
click at [500, 270] on div "Katie Ingraham BIOL 1100" at bounding box center [756, 274] width 1008 height 69
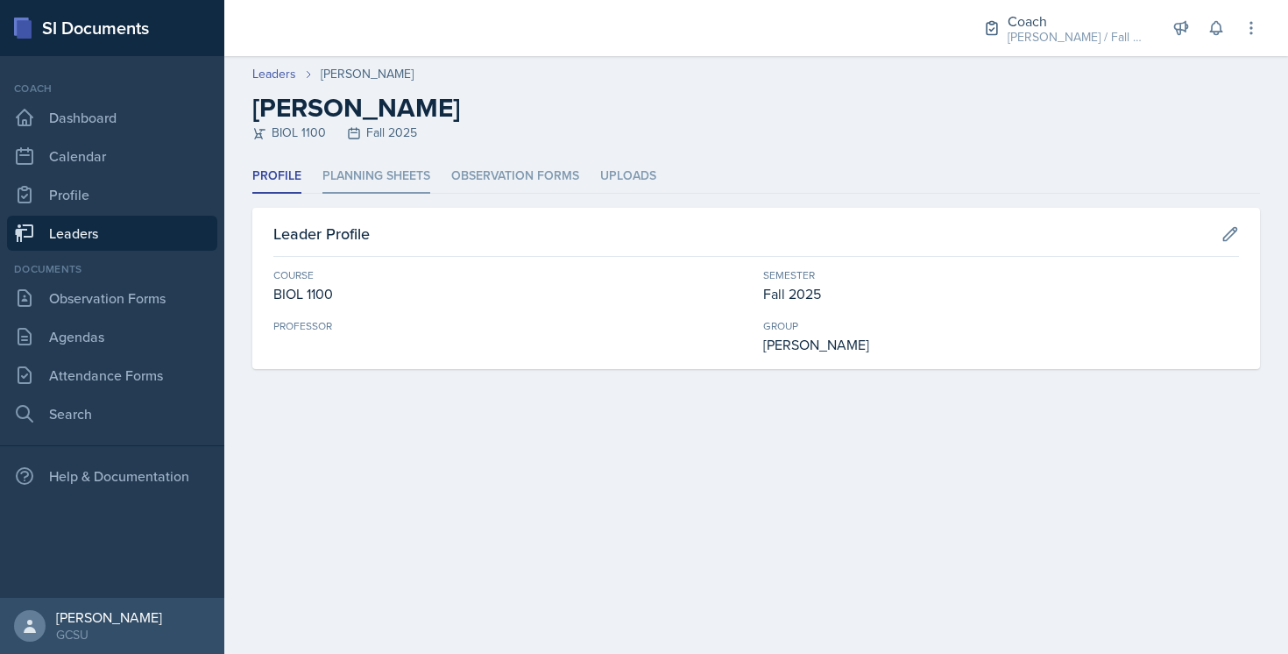
click at [379, 181] on li "Planning Sheets" at bounding box center [376, 176] width 108 height 34
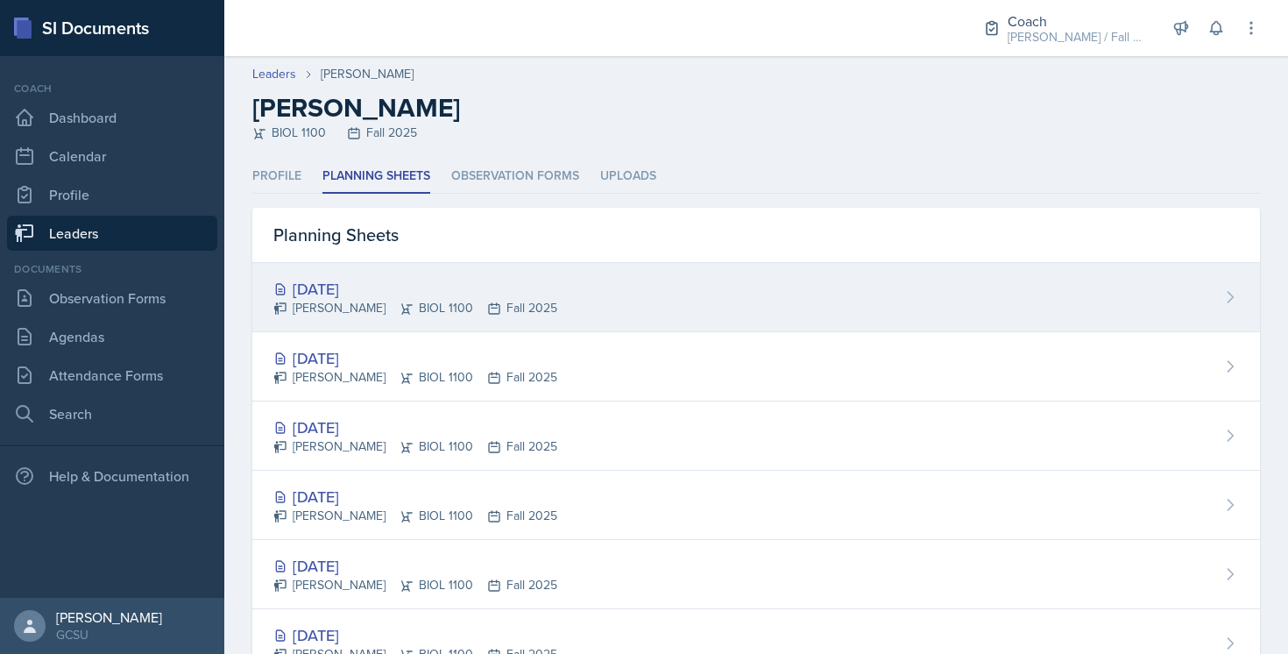
click at [503, 286] on div "Sep 25th, 2025" at bounding box center [415, 289] width 284 height 24
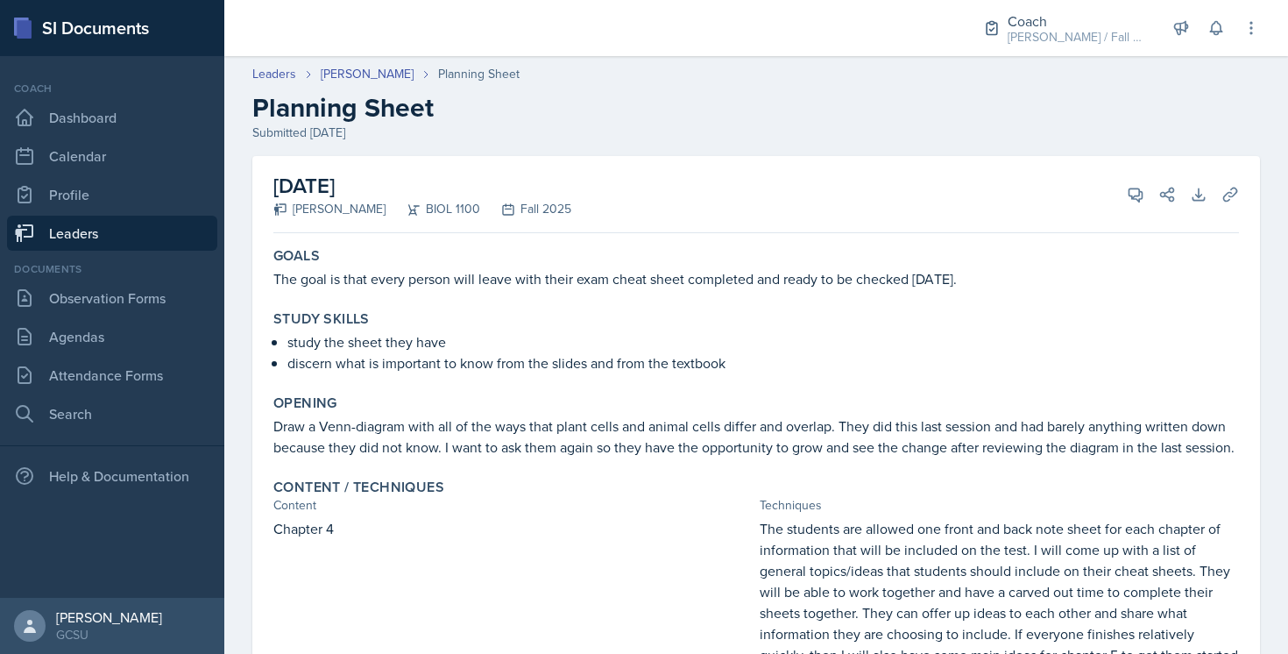
click at [134, 237] on link "Leaders" at bounding box center [112, 233] width 210 height 35
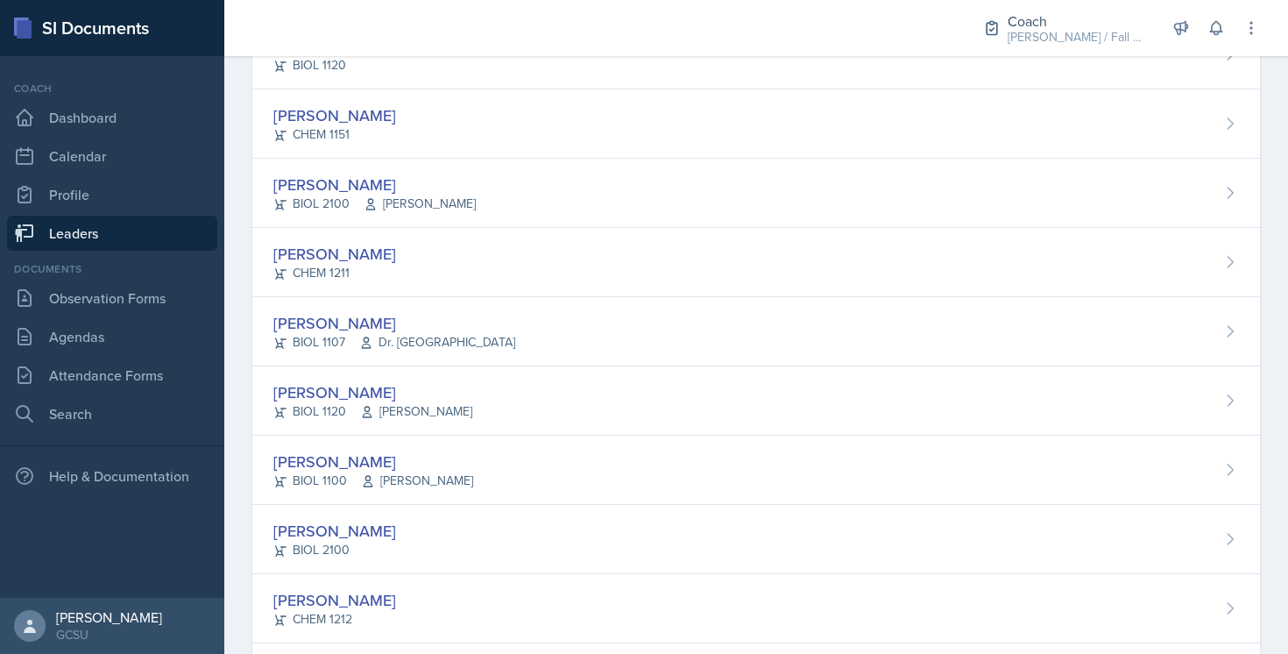
scroll to position [556, 0]
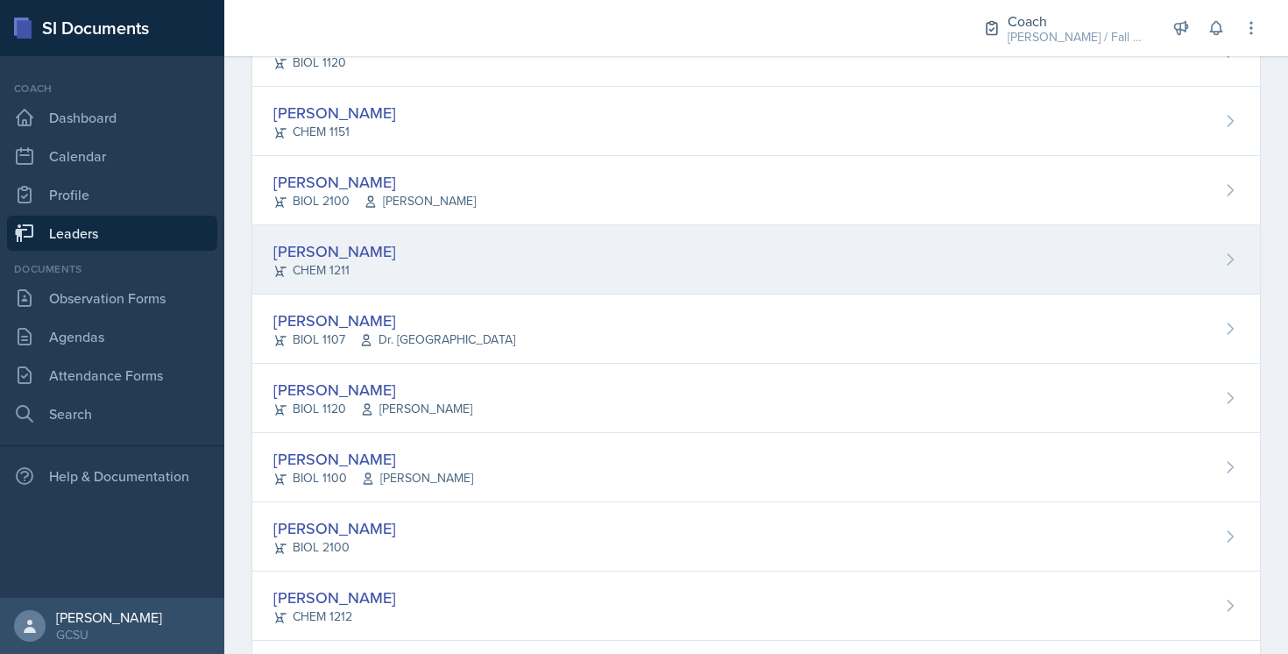
click at [488, 280] on div "Rebecca Deroth CHEM 1211" at bounding box center [756, 259] width 1008 height 69
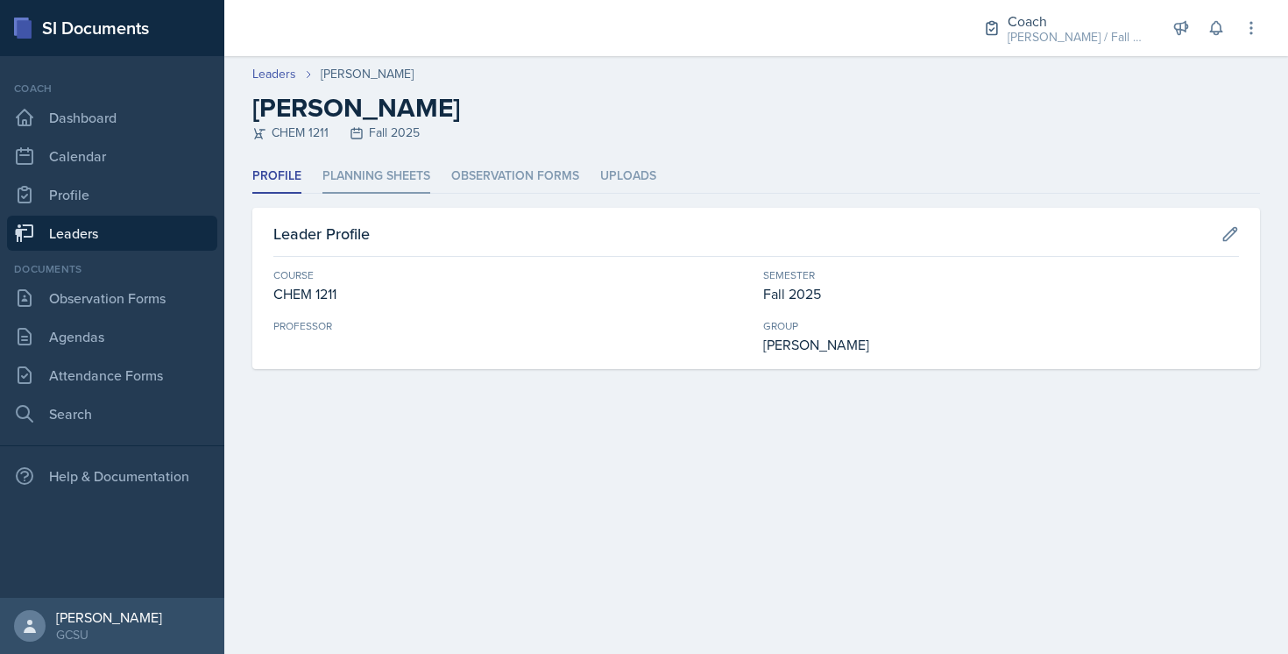
click at [373, 187] on li "Planning Sheets" at bounding box center [376, 176] width 108 height 34
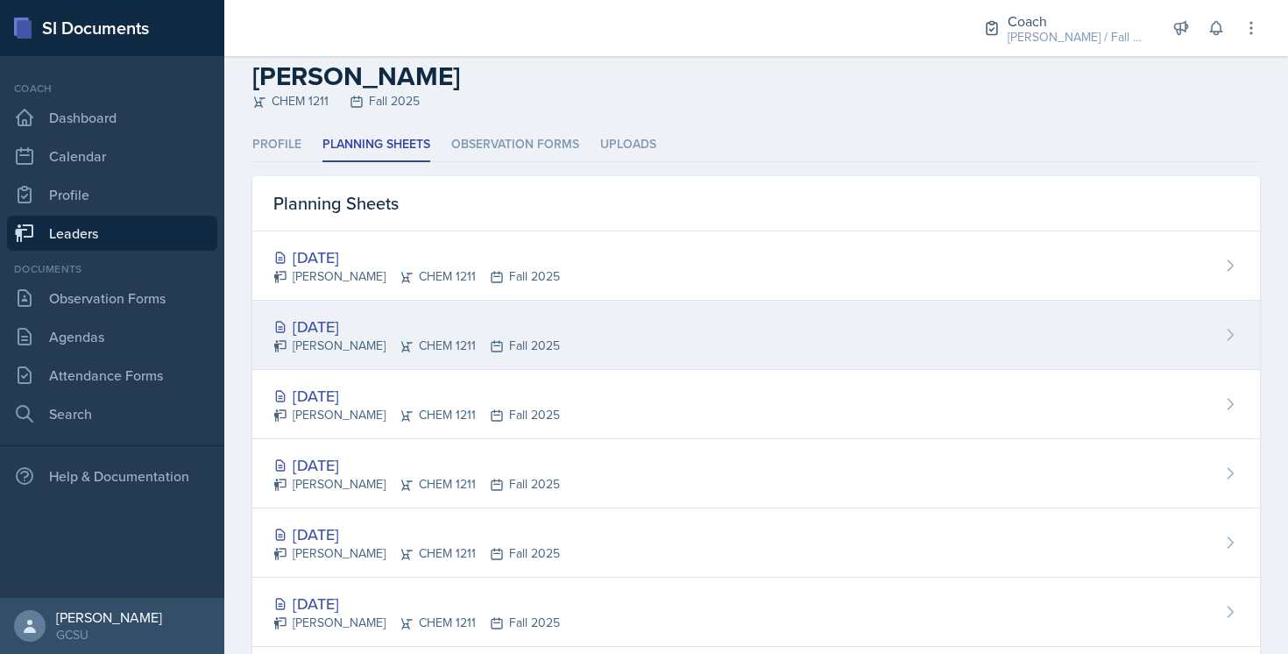
scroll to position [36, 0]
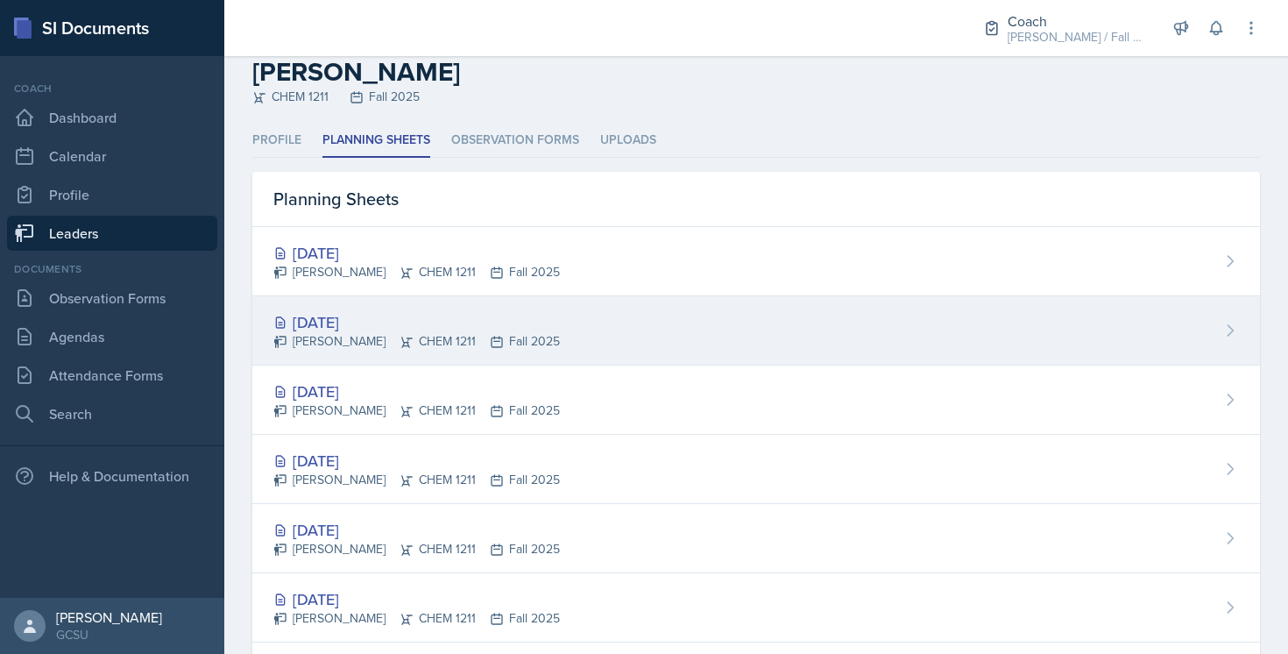
click at [610, 314] on div "Sep 25th, 2025 Rebecca Deroth CHEM 1211 Fall 2025" at bounding box center [756, 330] width 1008 height 69
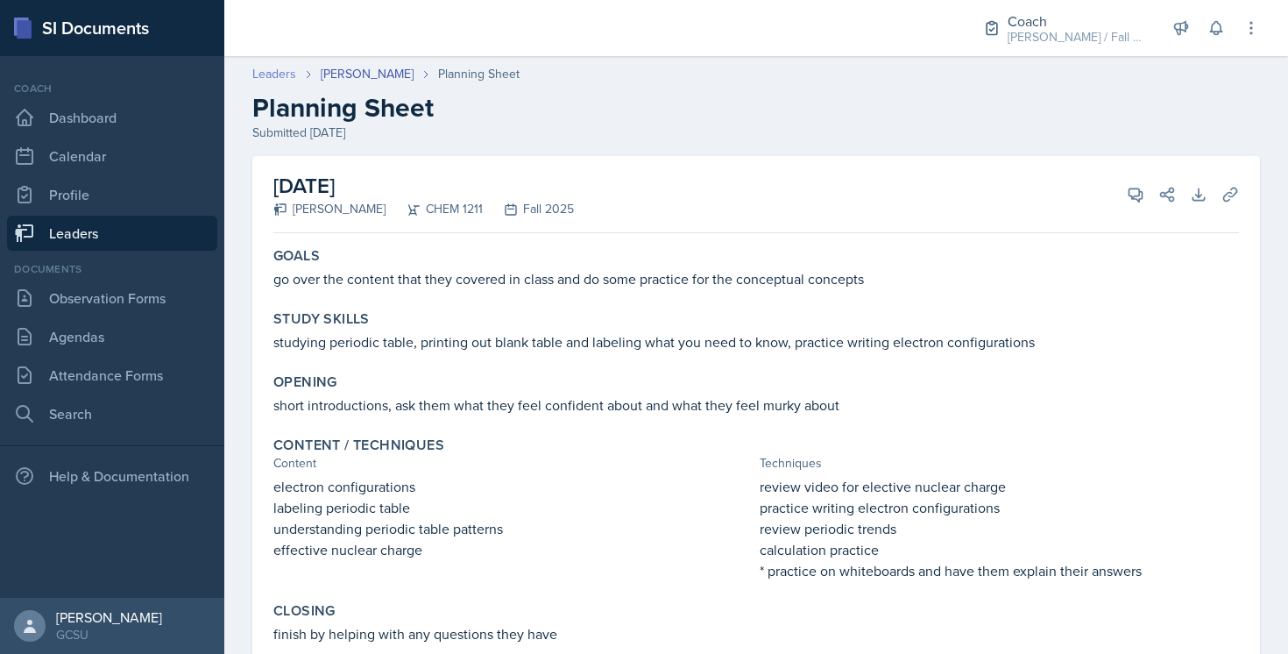
click at [288, 71] on link "Leaders" at bounding box center [274, 74] width 44 height 18
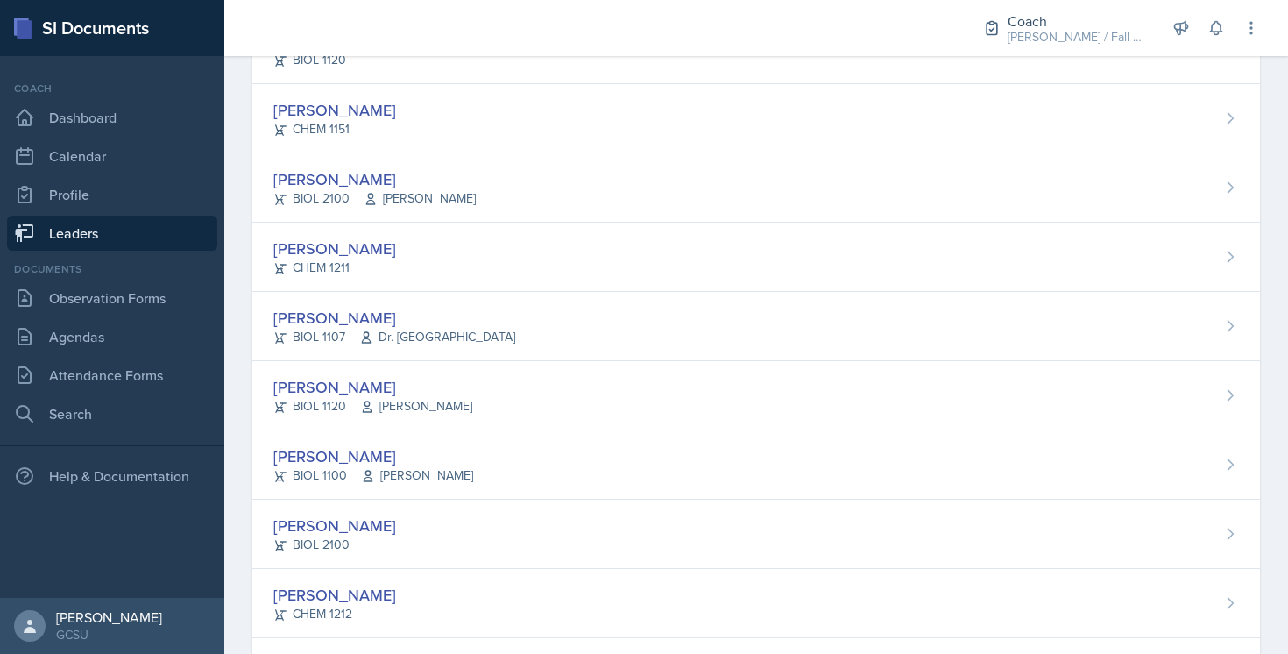
scroll to position [604, 0]
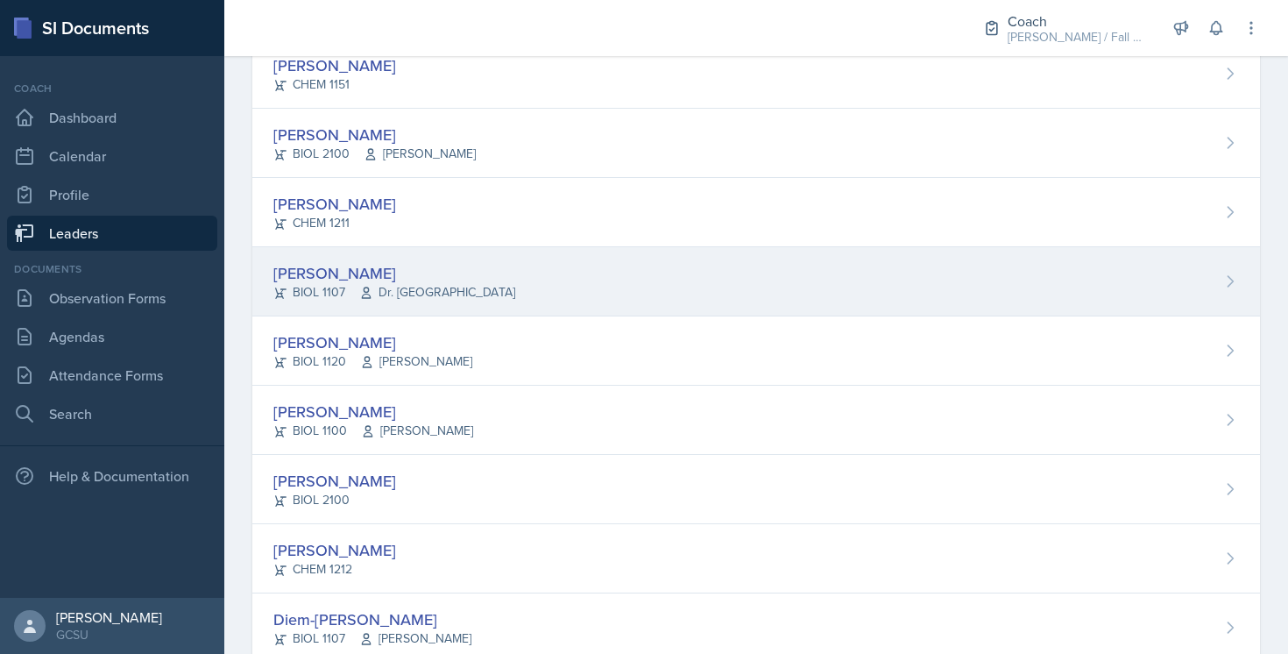
click at [448, 301] on div "Riya Dua BIOL 1107 Dr. France" at bounding box center [756, 281] width 1008 height 69
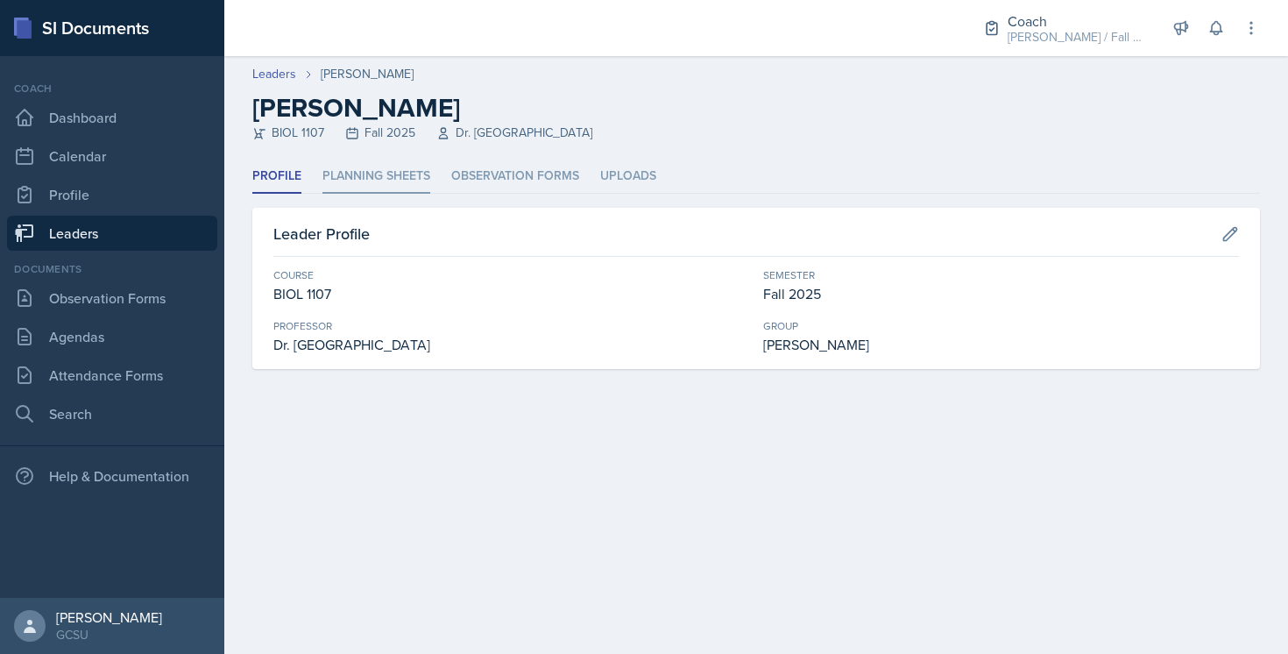
click at [333, 175] on li "Planning Sheets" at bounding box center [376, 176] width 108 height 34
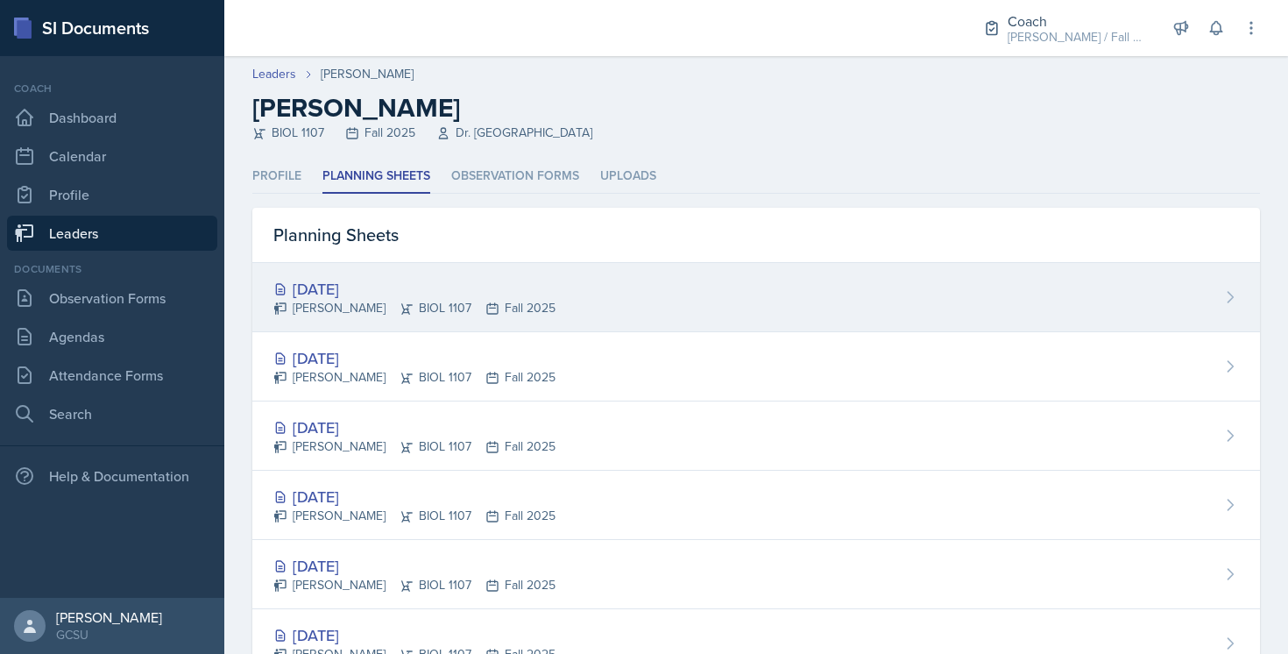
click at [519, 292] on div "Sep 27th, 2025 Riya Dua BIOL 1107 Fall 2025" at bounding box center [756, 297] width 1008 height 69
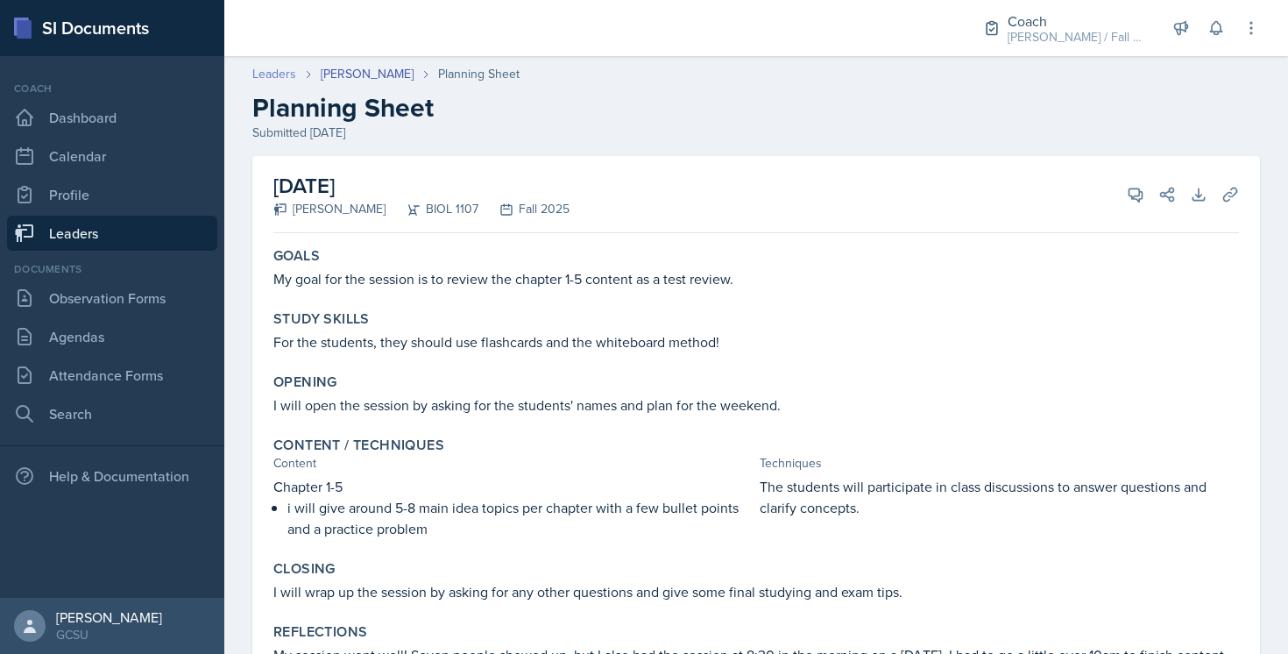
click at [281, 75] on link "Leaders" at bounding box center [274, 74] width 44 height 18
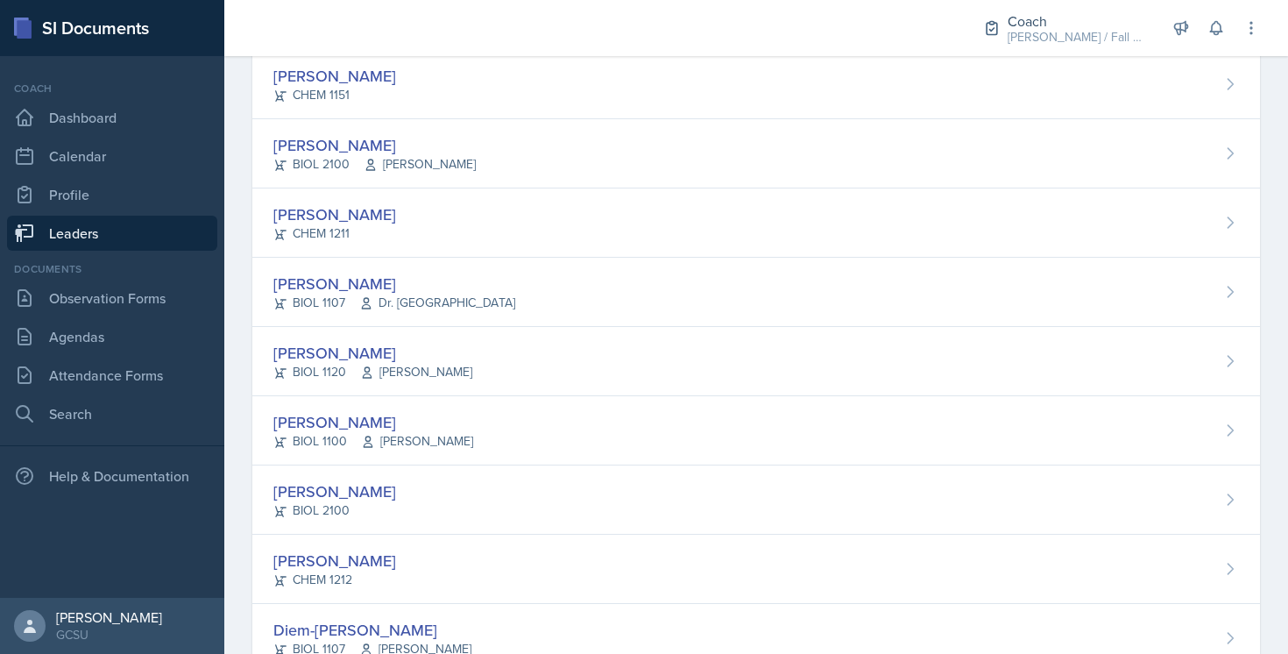
scroll to position [579, 0]
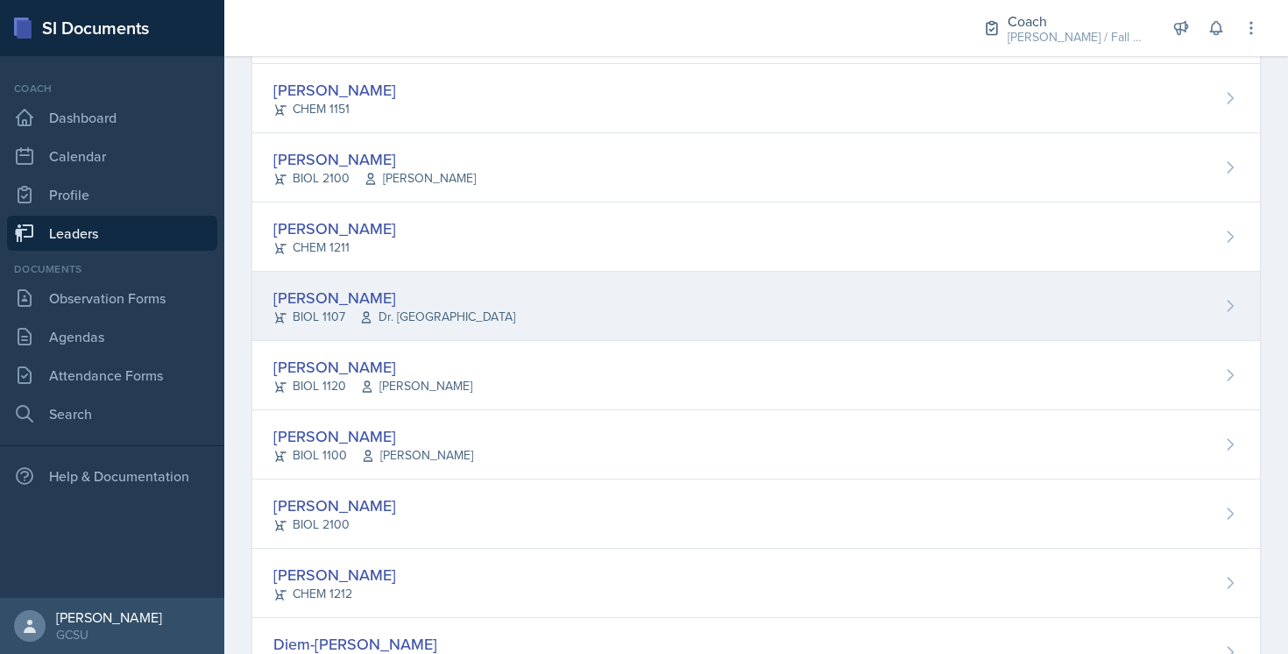
click at [533, 311] on div "Riya Dua BIOL 1107 Dr. France" at bounding box center [756, 306] width 1008 height 69
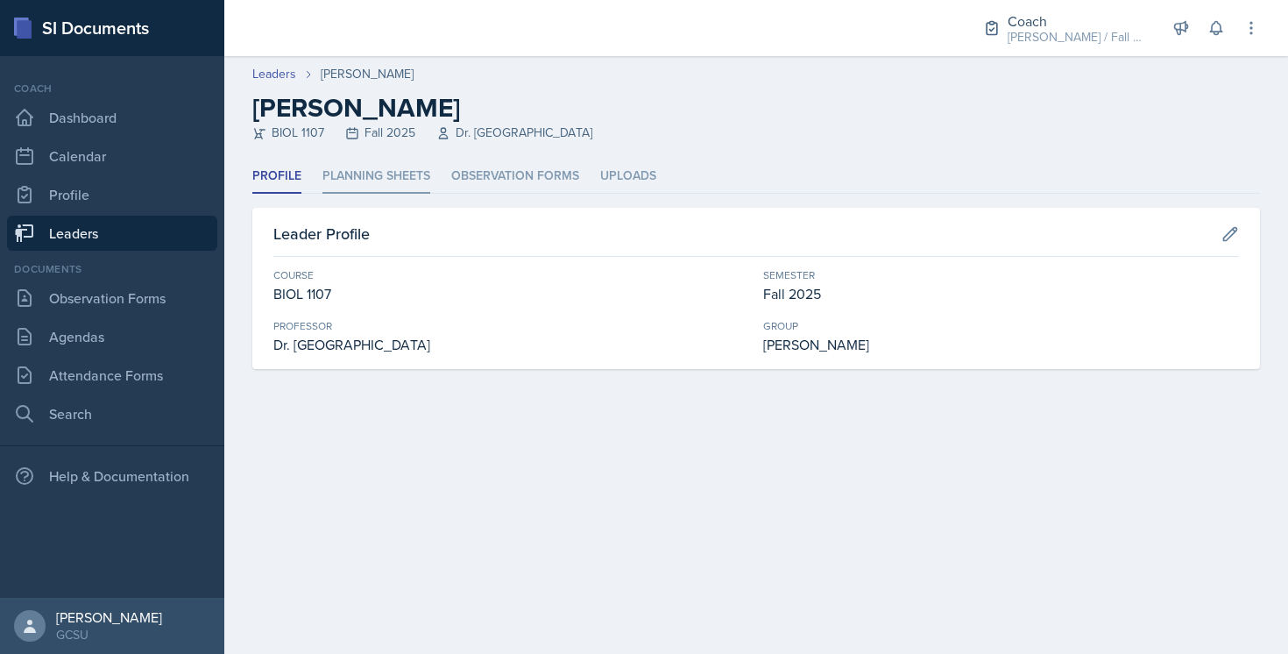
click at [414, 181] on li "Planning Sheets" at bounding box center [376, 176] width 108 height 34
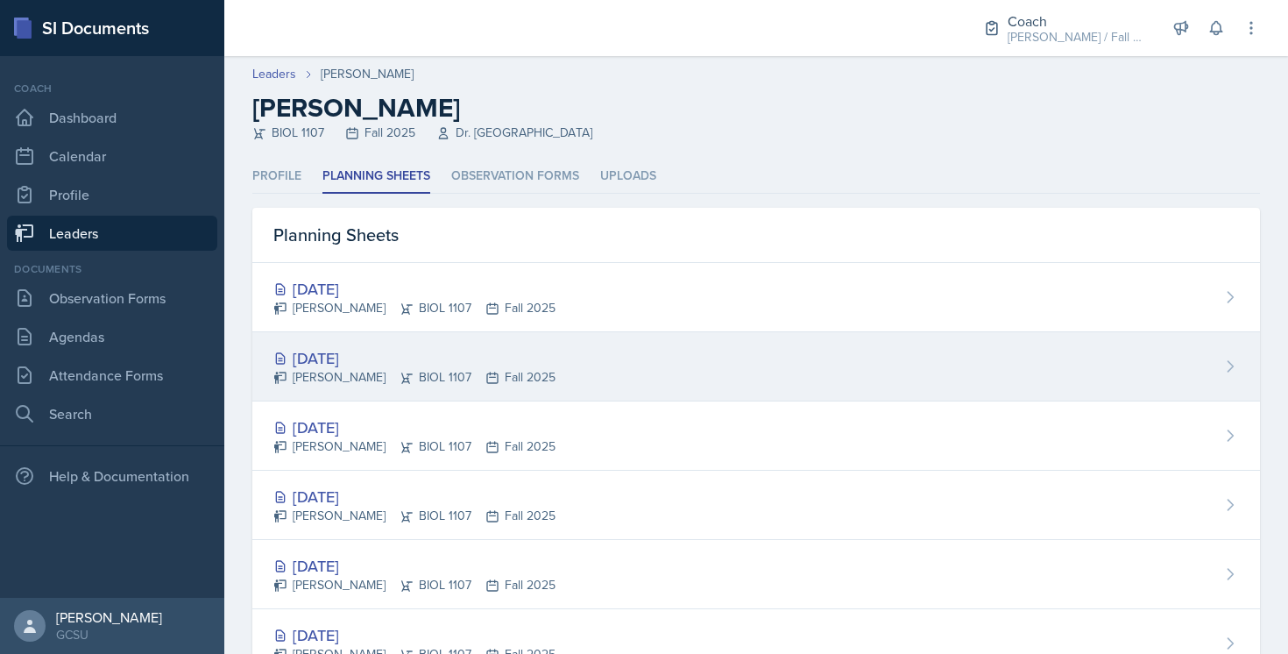
click at [626, 380] on div "Sep 24th, 2025 Riya Dua BIOL 1107 Fall 2025" at bounding box center [756, 366] width 1008 height 69
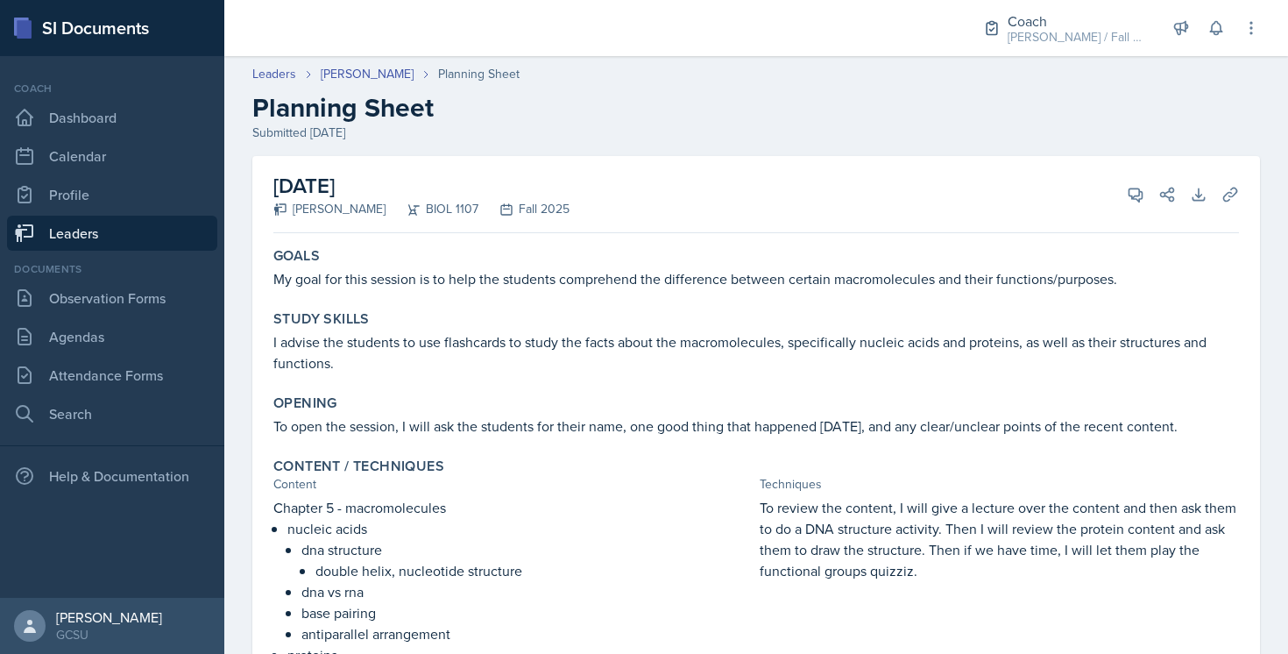
click at [100, 236] on link "Leaders" at bounding box center [112, 233] width 210 height 35
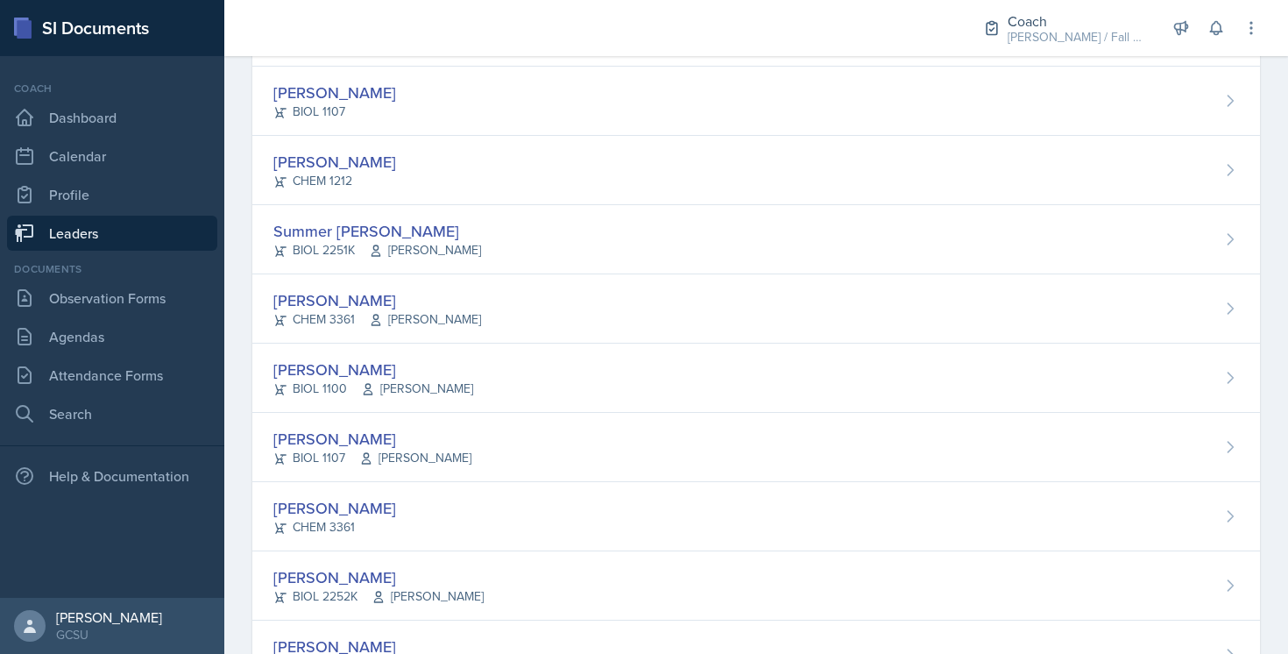
scroll to position [1631, 0]
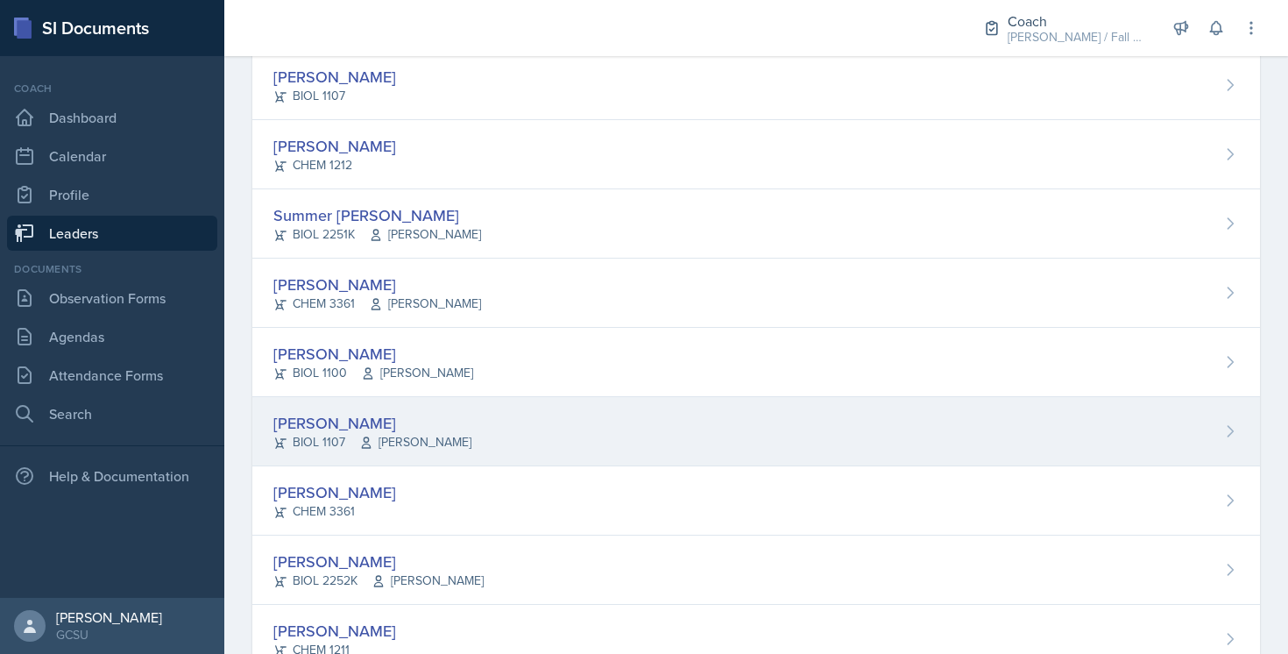
click at [724, 417] on div "Caleb Provenzano BIOL 1107 Barkovskii" at bounding box center [756, 431] width 1008 height 69
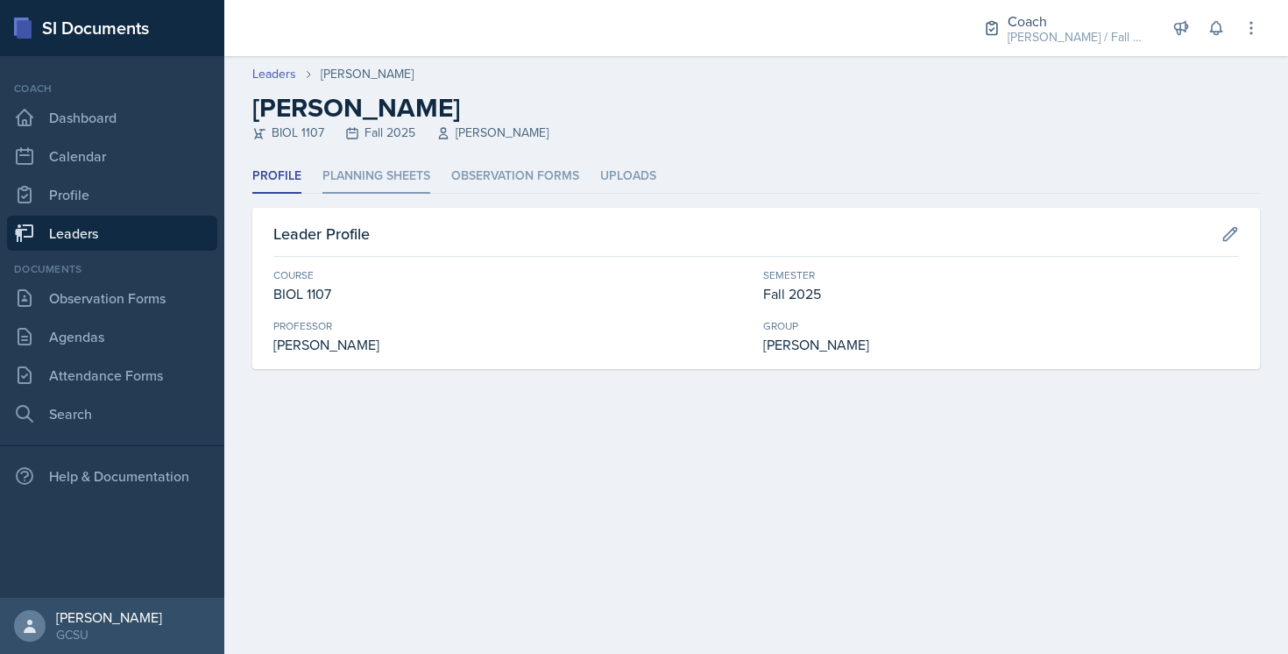
click at [386, 177] on li "Planning Sheets" at bounding box center [376, 176] width 108 height 34
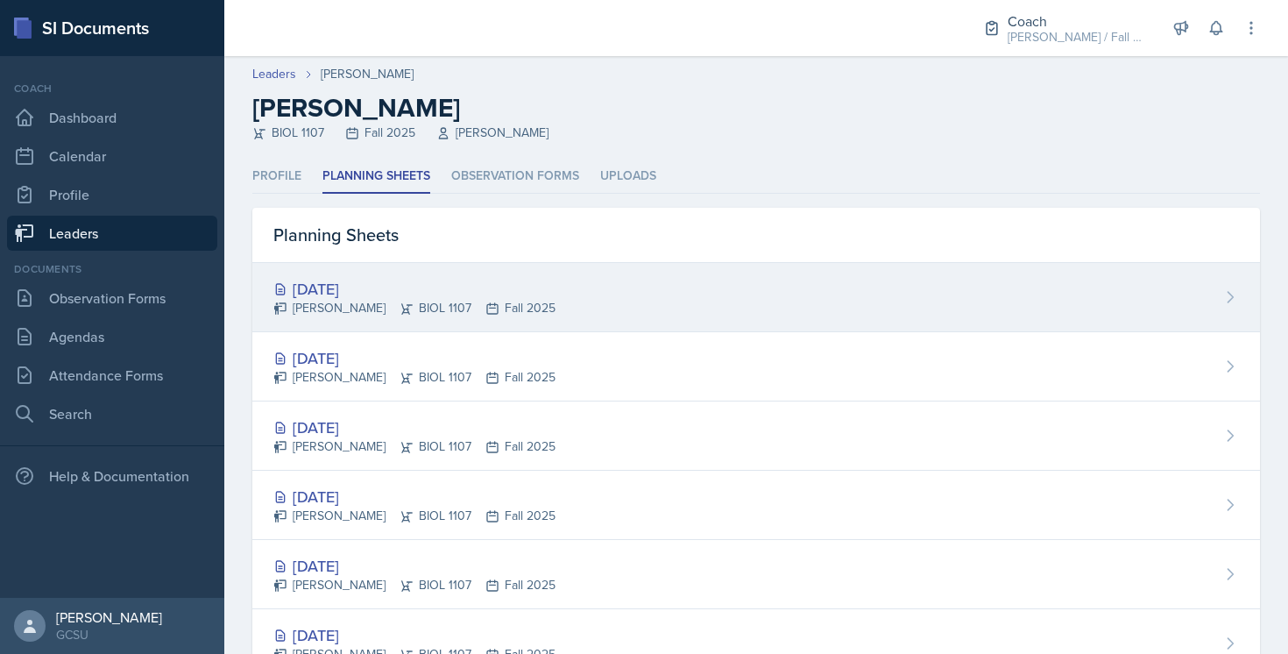
click at [570, 299] on div "Sep 25th, 2025 Caleb Provenzano BIOL 1107 Fall 2025" at bounding box center [756, 297] width 1008 height 69
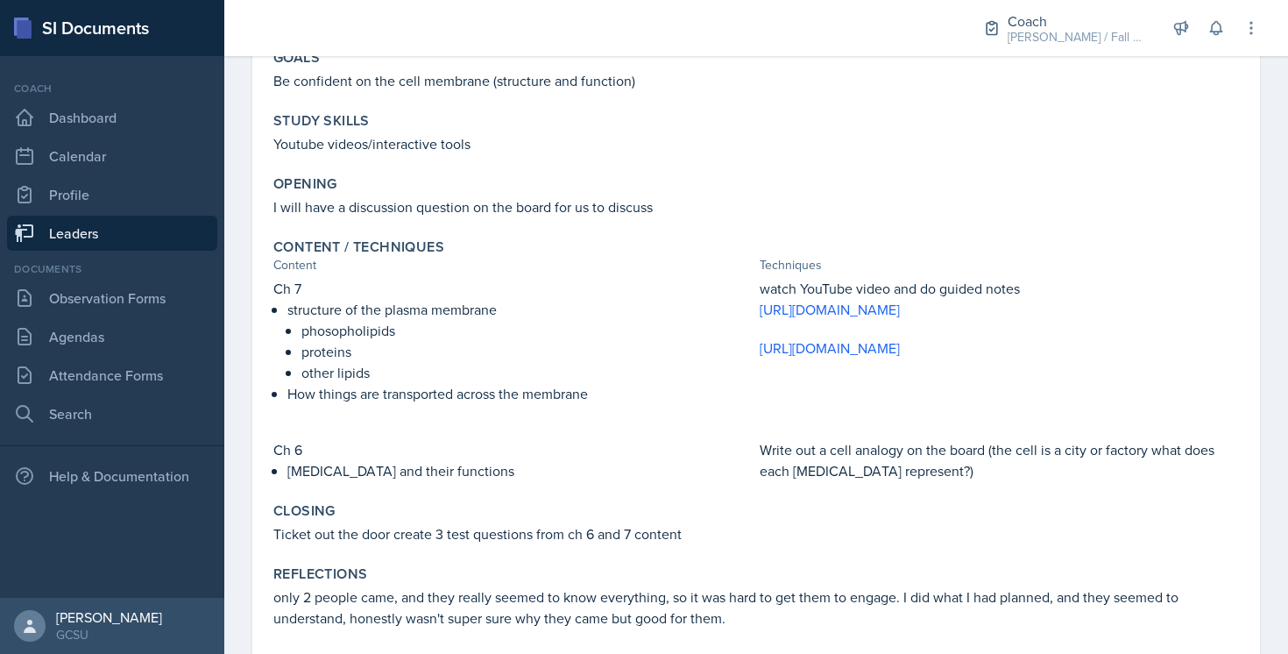
scroll to position [194, 0]
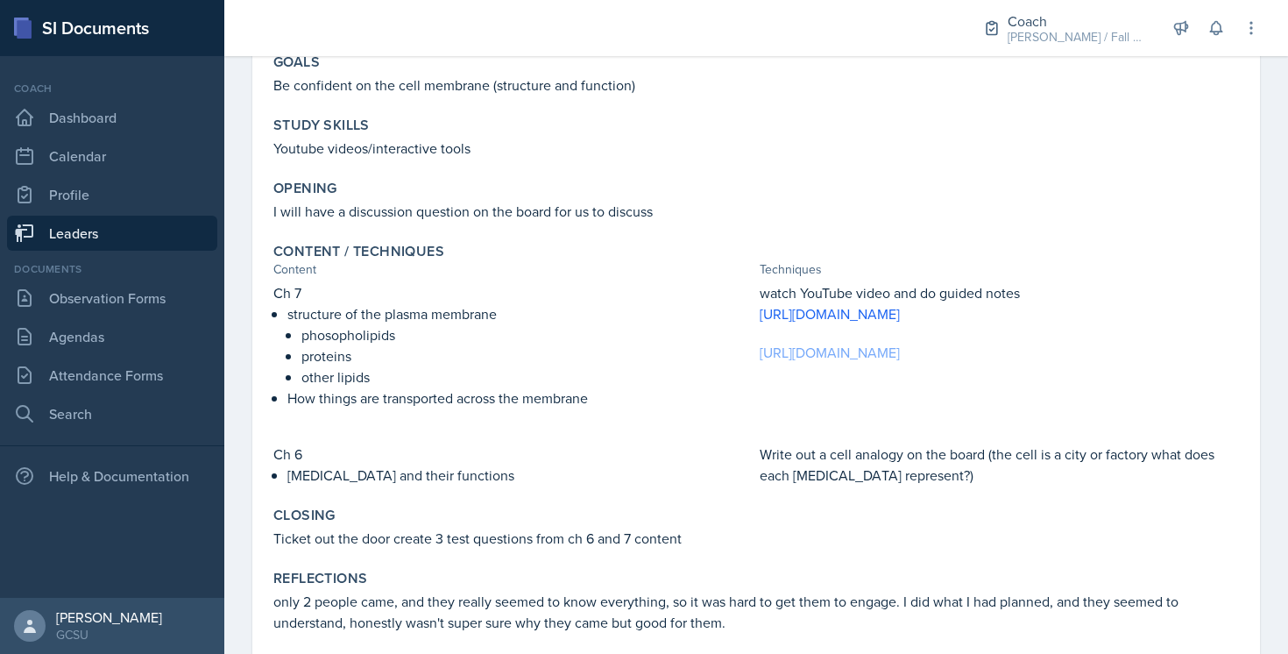
click at [804, 350] on link "https://notebooklm.google.com/notebook/cb2c0c18-f16f-4872-90a3-437e58b91137" at bounding box center [830, 352] width 140 height 19
click at [641, 308] on p "structure of the plasma membrane" at bounding box center [519, 313] width 465 height 21
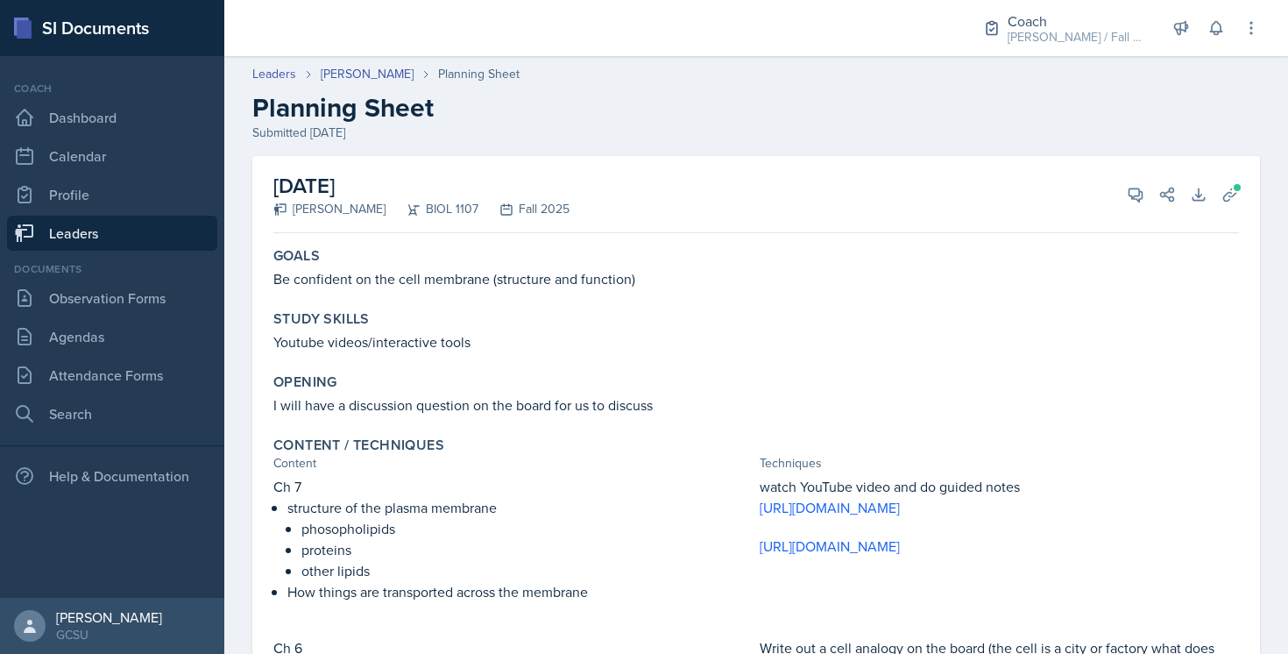
scroll to position [22, 0]
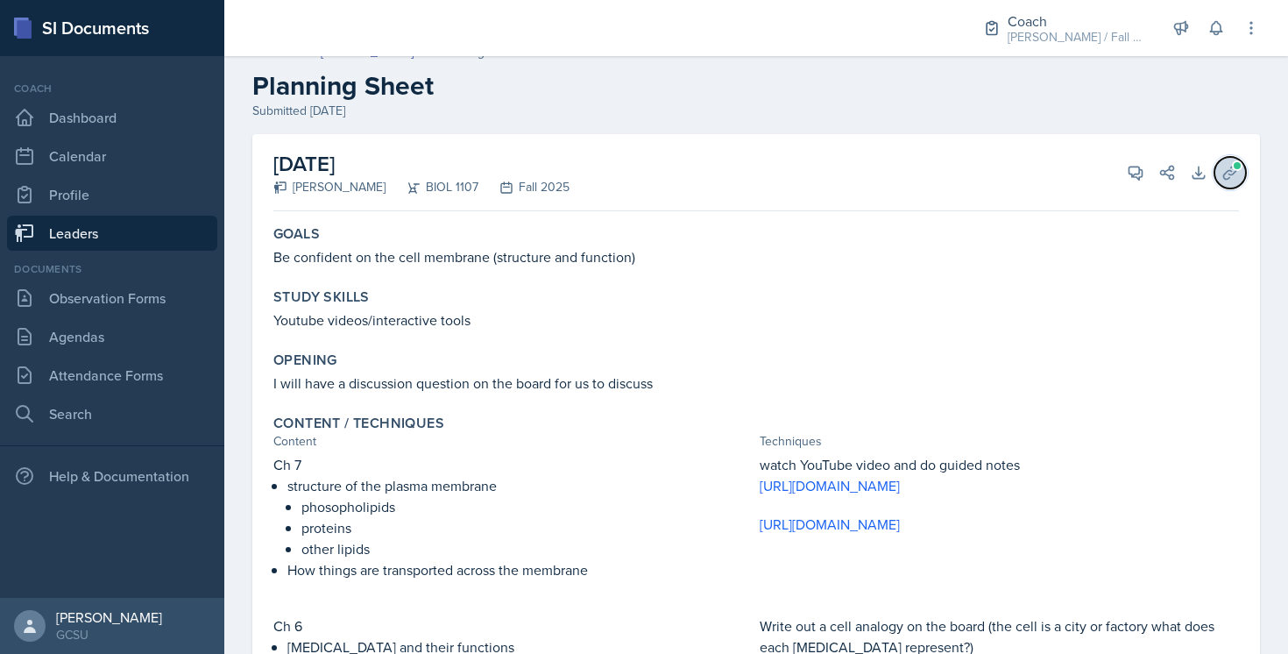
click at [1238, 176] on icon at bounding box center [1231, 173] width 18 height 18
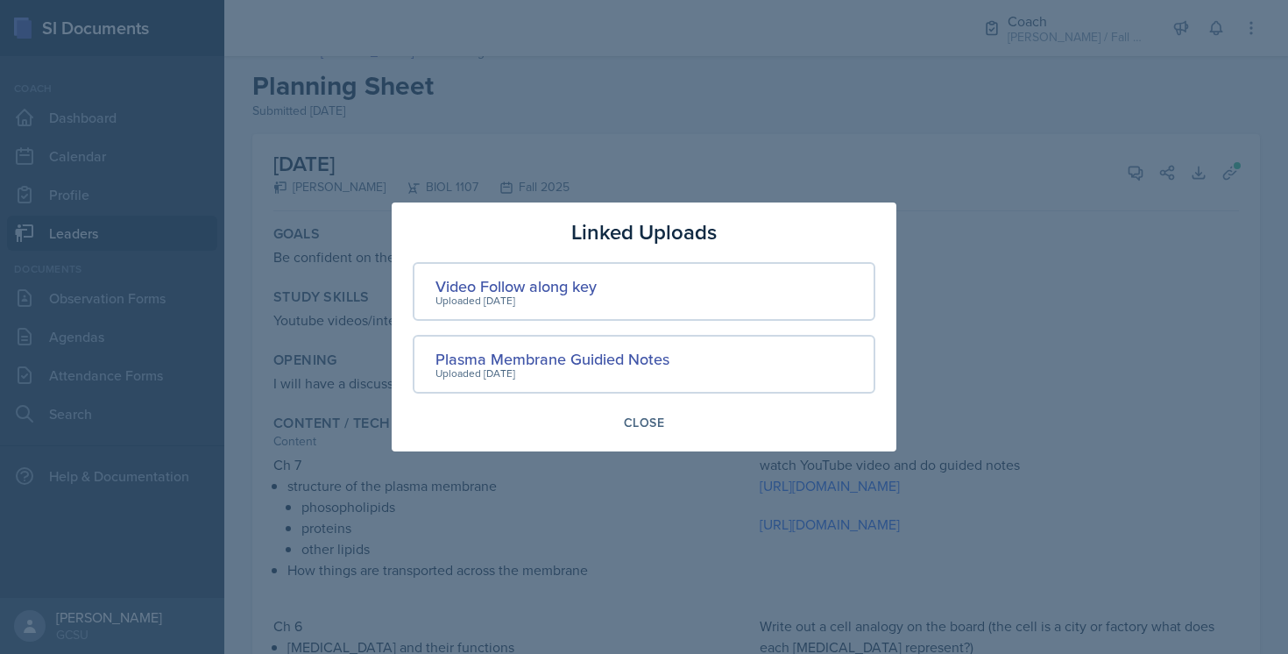
click at [1050, 242] on div at bounding box center [644, 327] width 1288 height 654
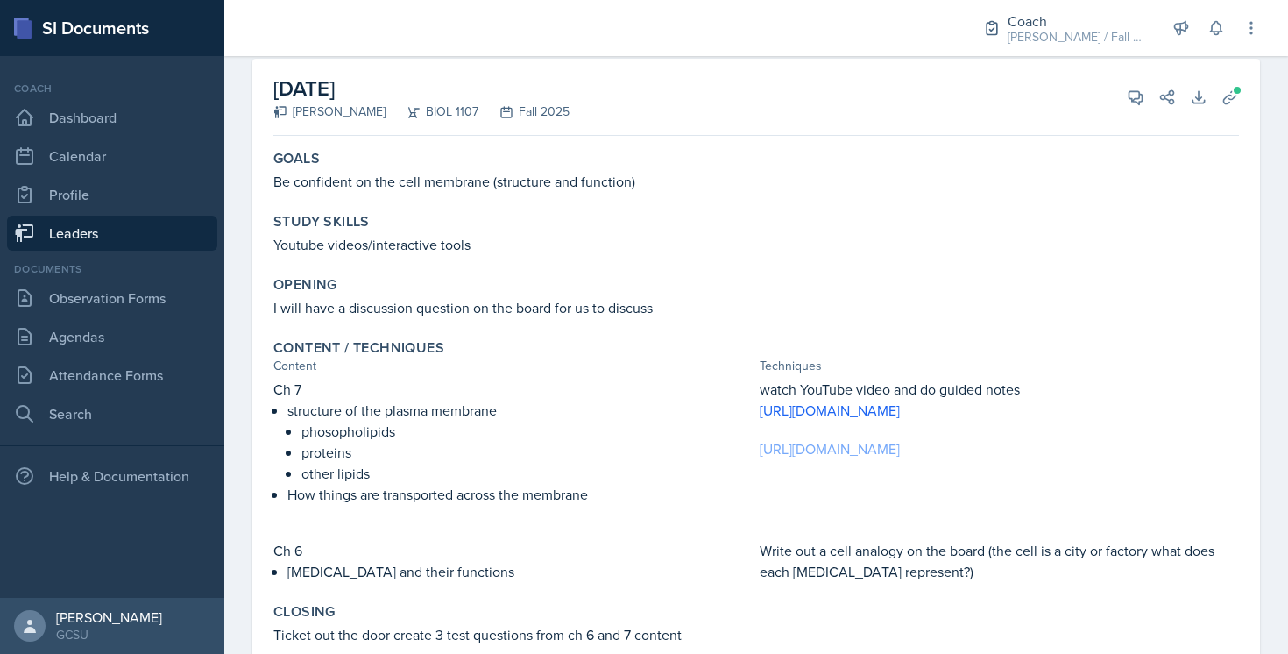
scroll to position [0, 0]
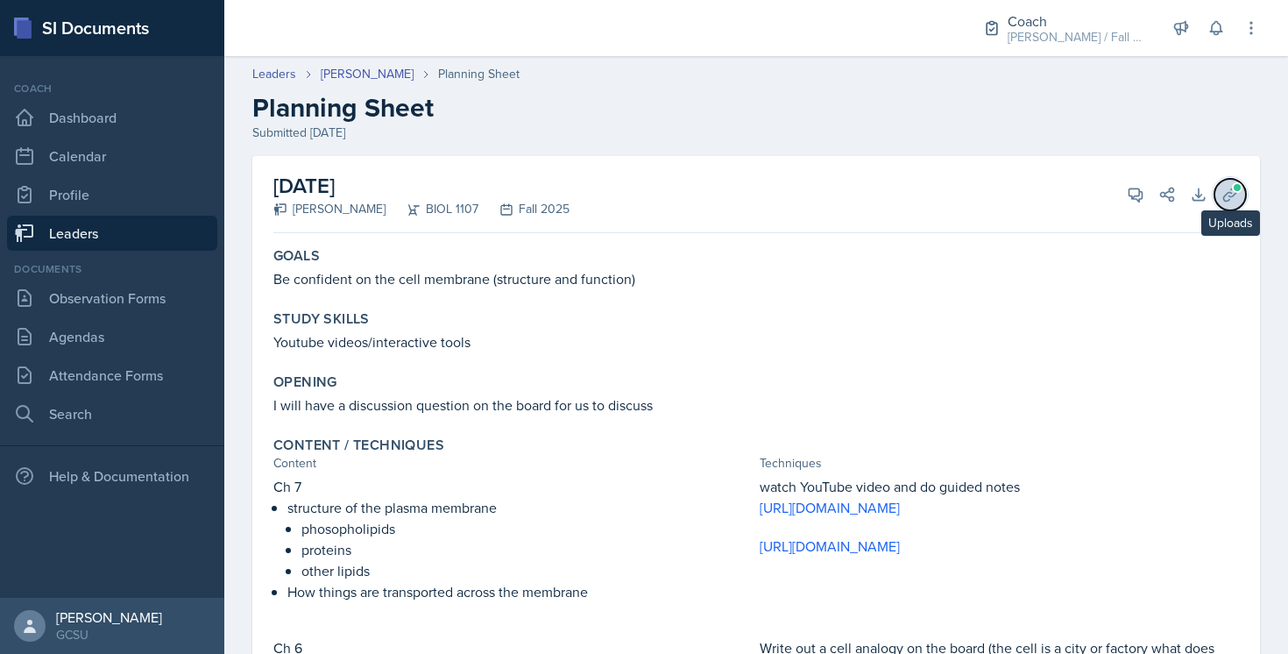
click at [1232, 186] on span at bounding box center [1237, 187] width 11 height 11
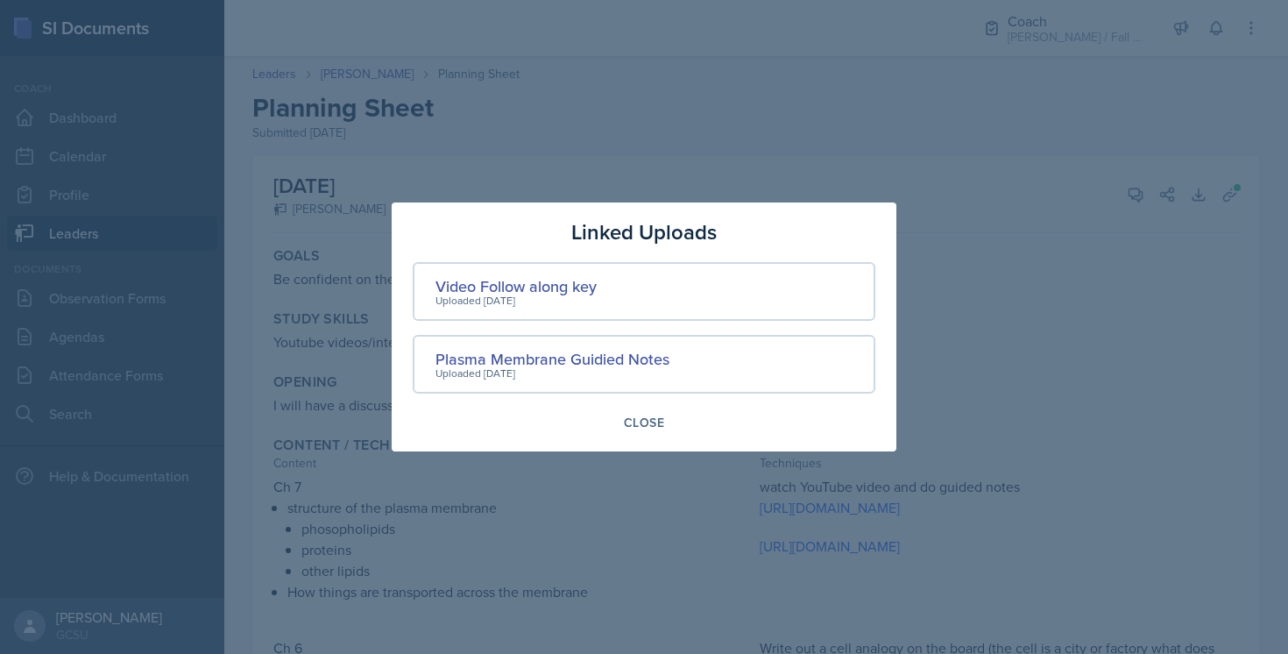
click at [640, 438] on div "Linked Uploads Video Follow along key Uploaded Sep 25th, 2025 Plasma Membrane G…" at bounding box center [644, 326] width 505 height 249
click at [635, 424] on div "Close" at bounding box center [644, 422] width 40 height 14
